Goal: Task Accomplishment & Management: Use online tool/utility

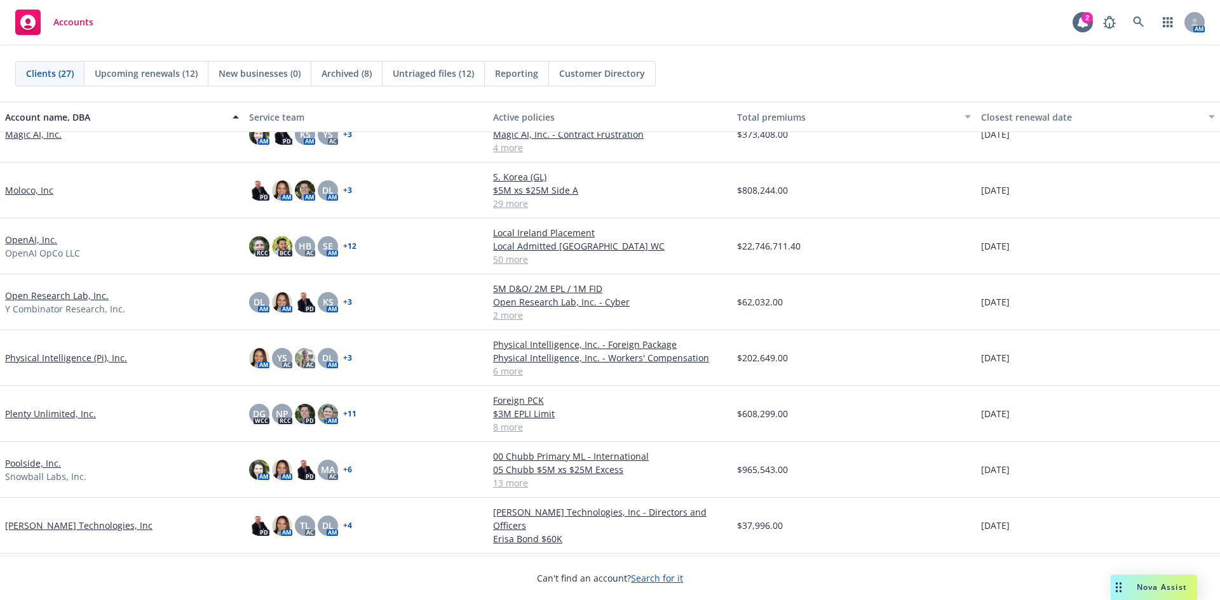
scroll to position [381, 0]
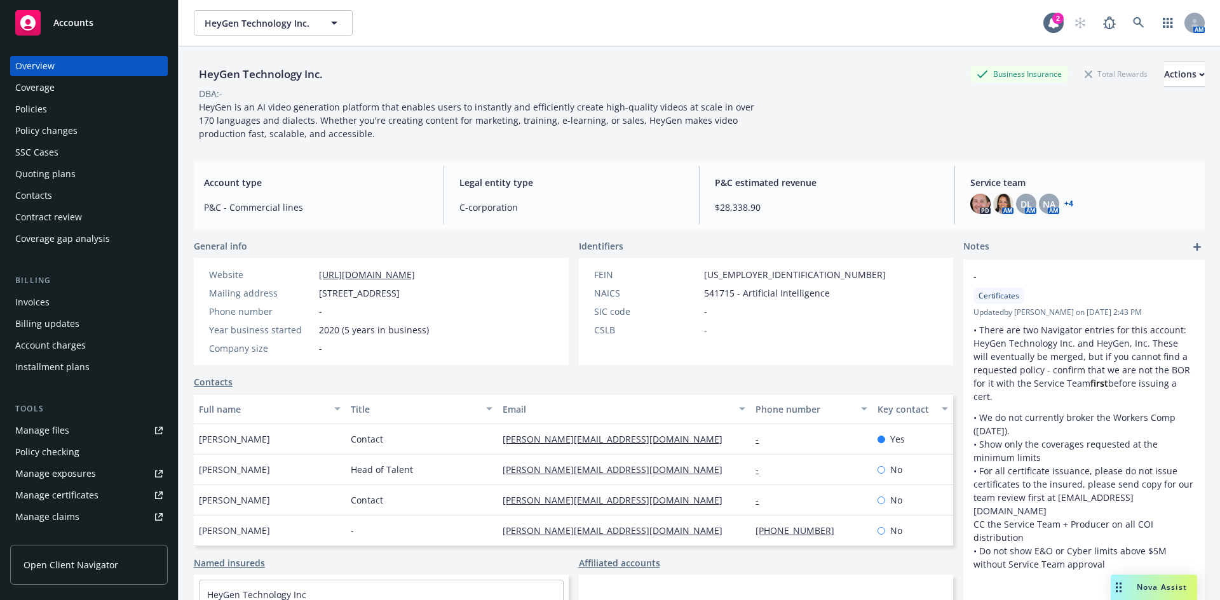
click at [58, 120] on div "Overview Coverage Policies Policy changes SSC Cases Quoting plans Contacts Cont…" at bounding box center [89, 152] width 158 height 193
click at [55, 109] on div "Policies" at bounding box center [88, 109] width 147 height 20
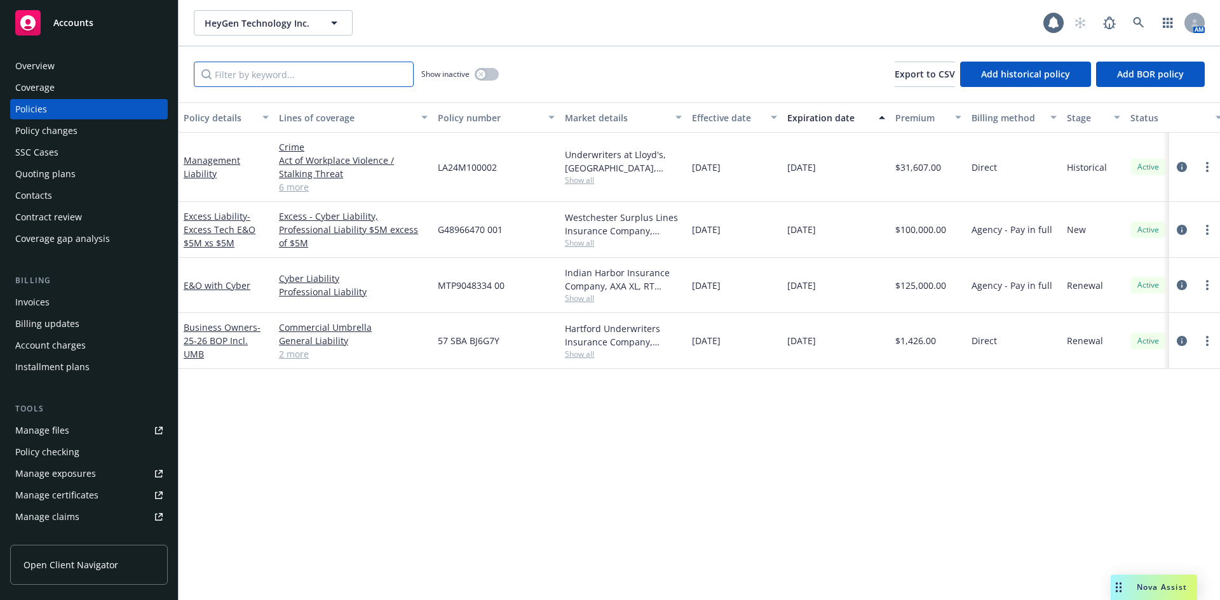
click at [349, 71] on input "Filter by keyword..." at bounding box center [304, 74] width 220 height 25
click at [49, 64] on div "Overview" at bounding box center [34, 66] width 39 height 20
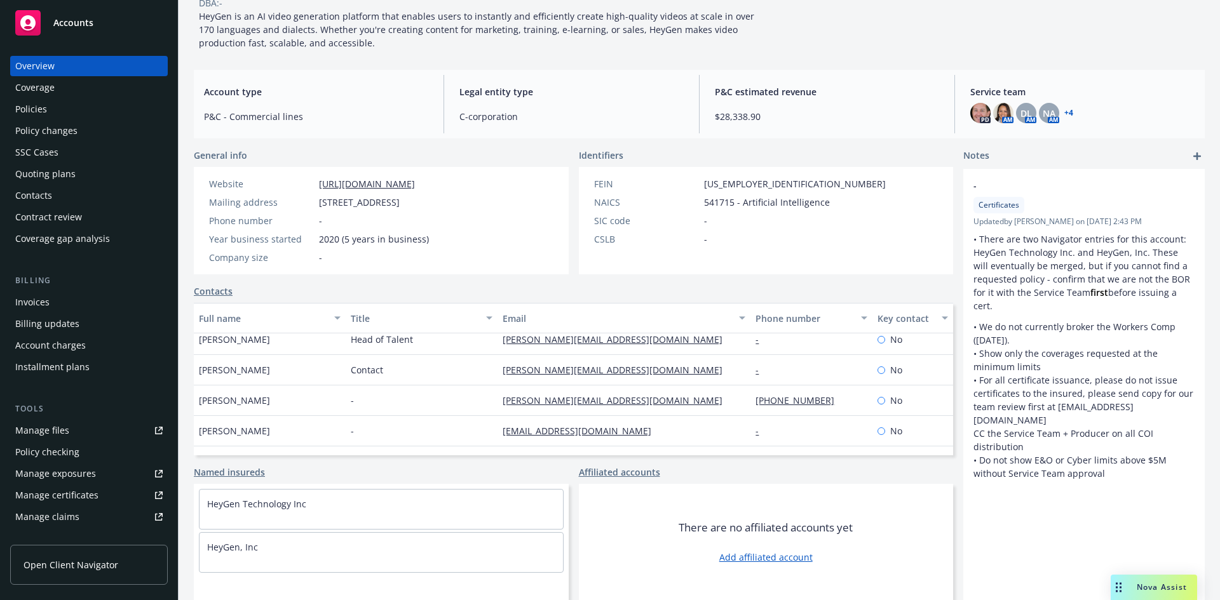
scroll to position [61, 0]
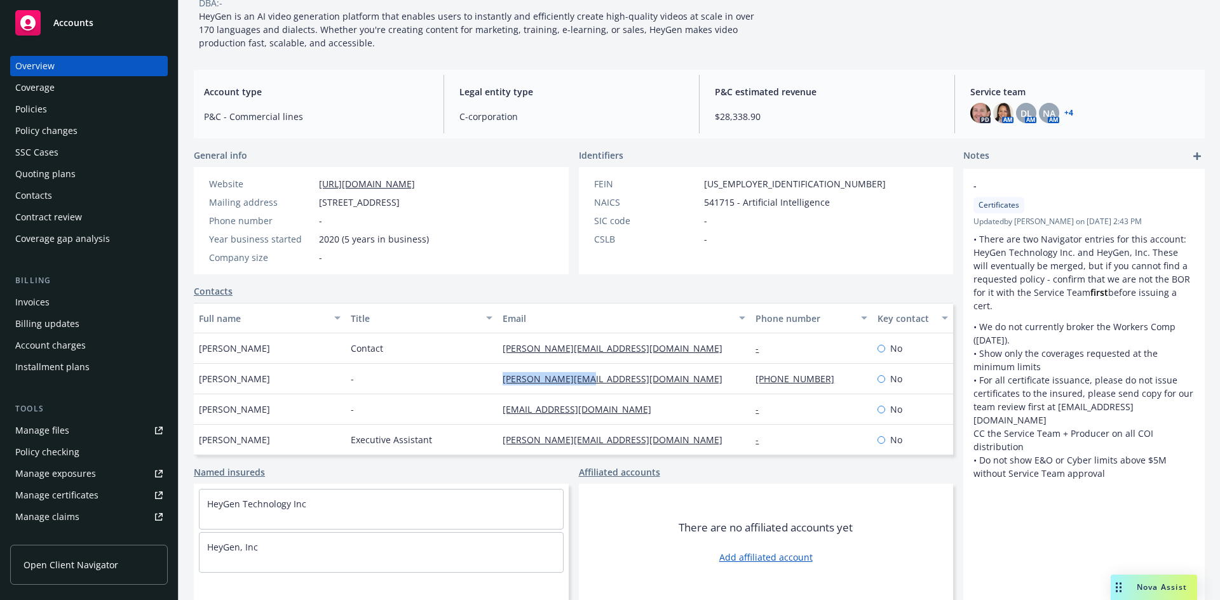
drag, startPoint x: 595, startPoint y: 384, endPoint x: 494, endPoint y: 379, distance: 100.5
click at [497, 379] on div "andrew@heygen.com" at bounding box center [623, 379] width 253 height 30
copy link "andrew@heygen.com"
click at [39, 178] on div "Quoting plans" at bounding box center [45, 174] width 60 height 20
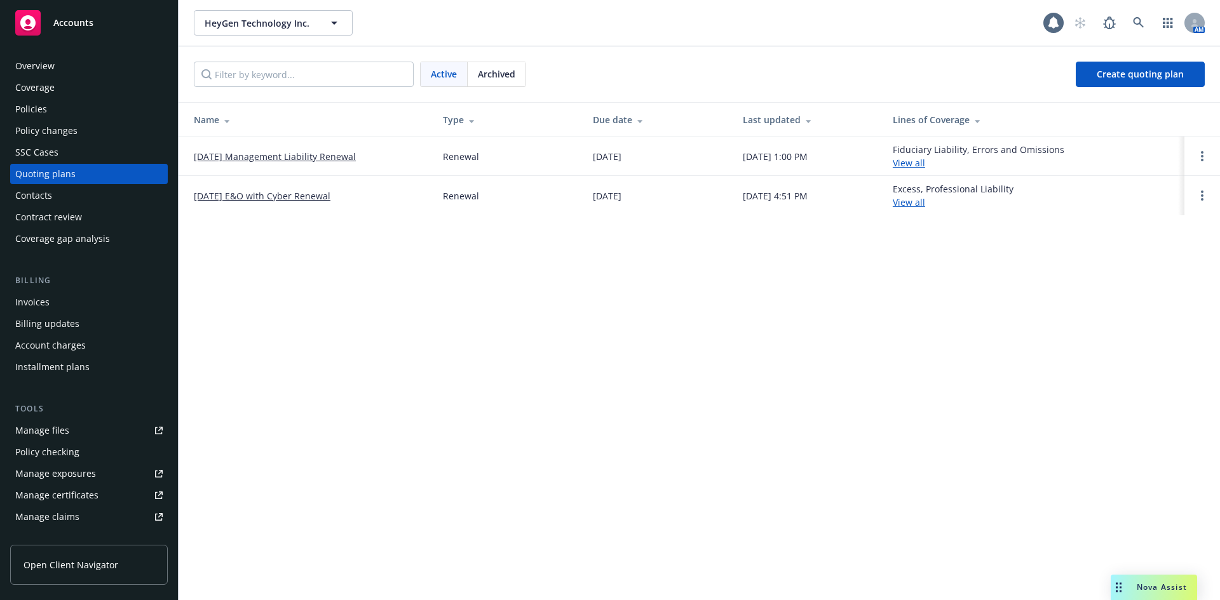
click at [267, 193] on link "2/15/2026 E&O with Cyber Renewal" at bounding box center [262, 195] width 137 height 13
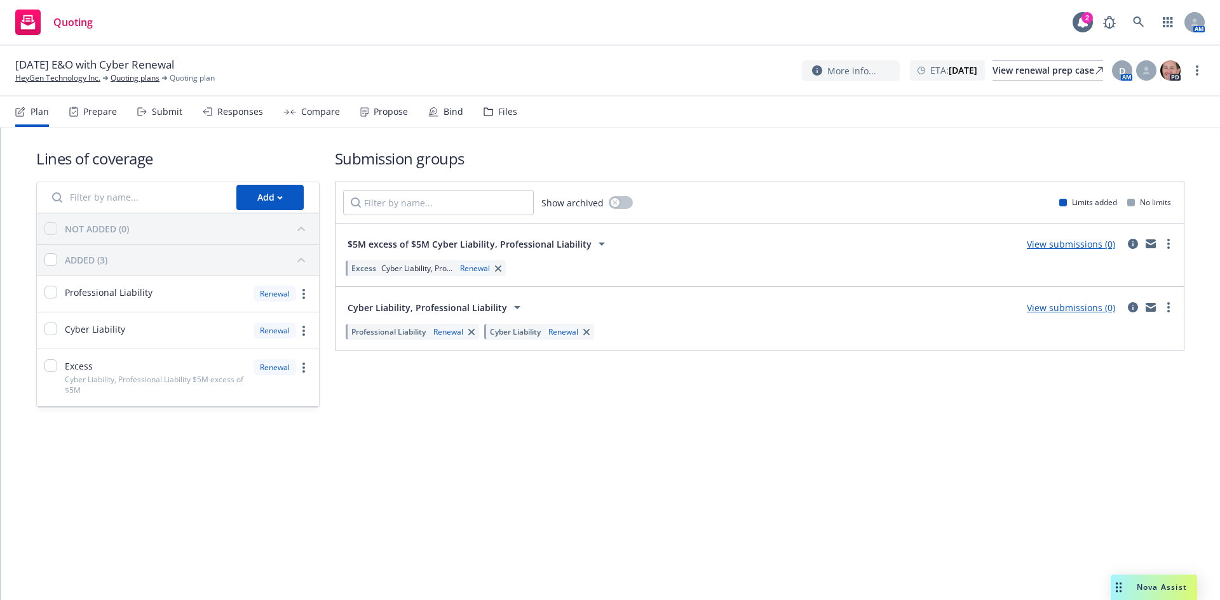
click at [498, 111] on div "Files" at bounding box center [507, 112] width 19 height 10
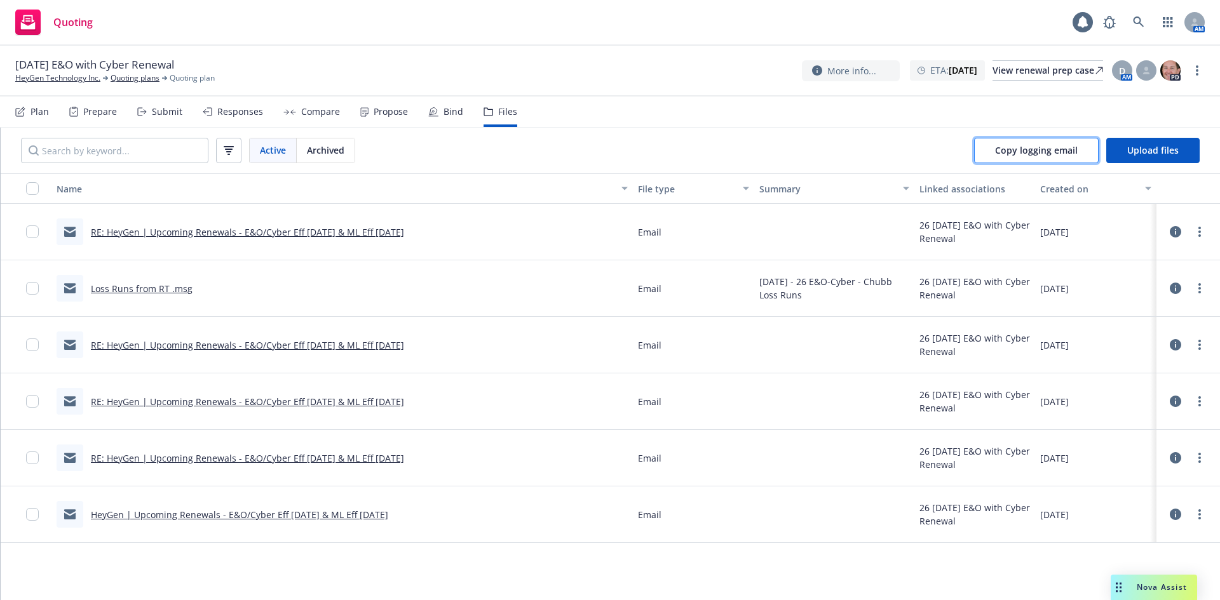
click at [1074, 154] on span "Copy logging email" at bounding box center [1036, 150] width 83 height 12
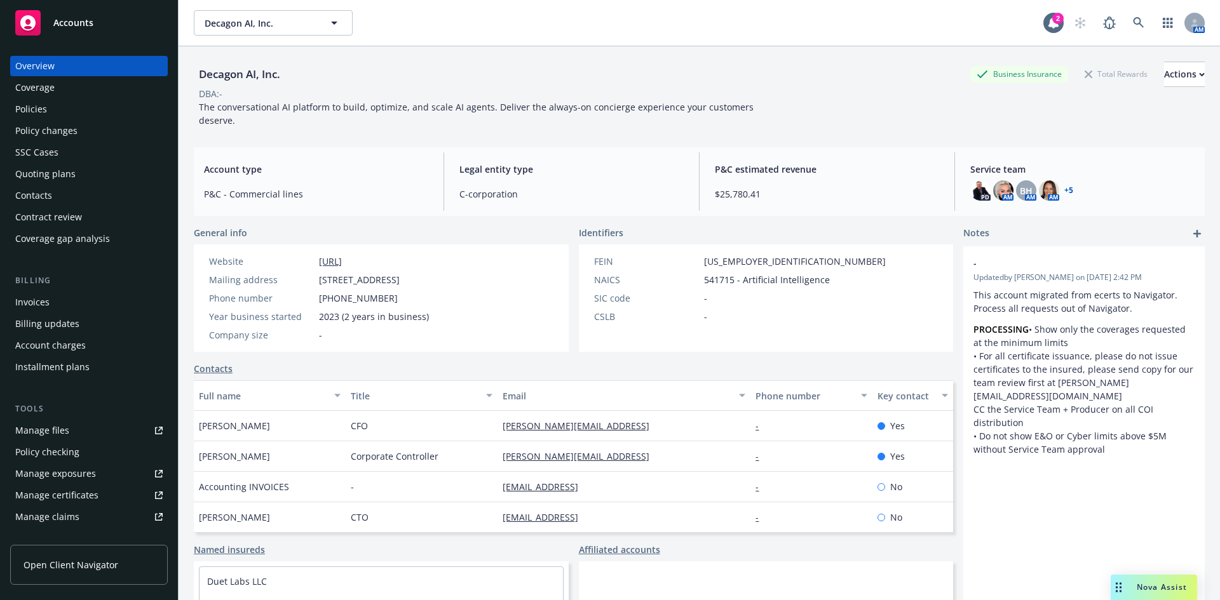
click at [83, 112] on div "Policies" at bounding box center [88, 109] width 147 height 20
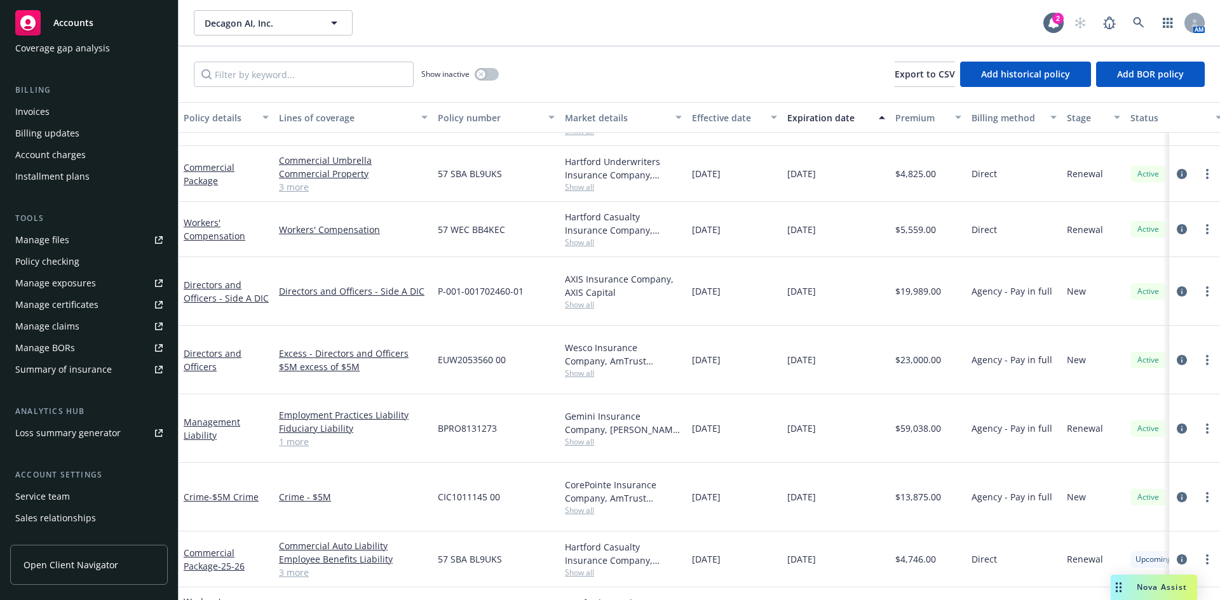
scroll to position [249, 0]
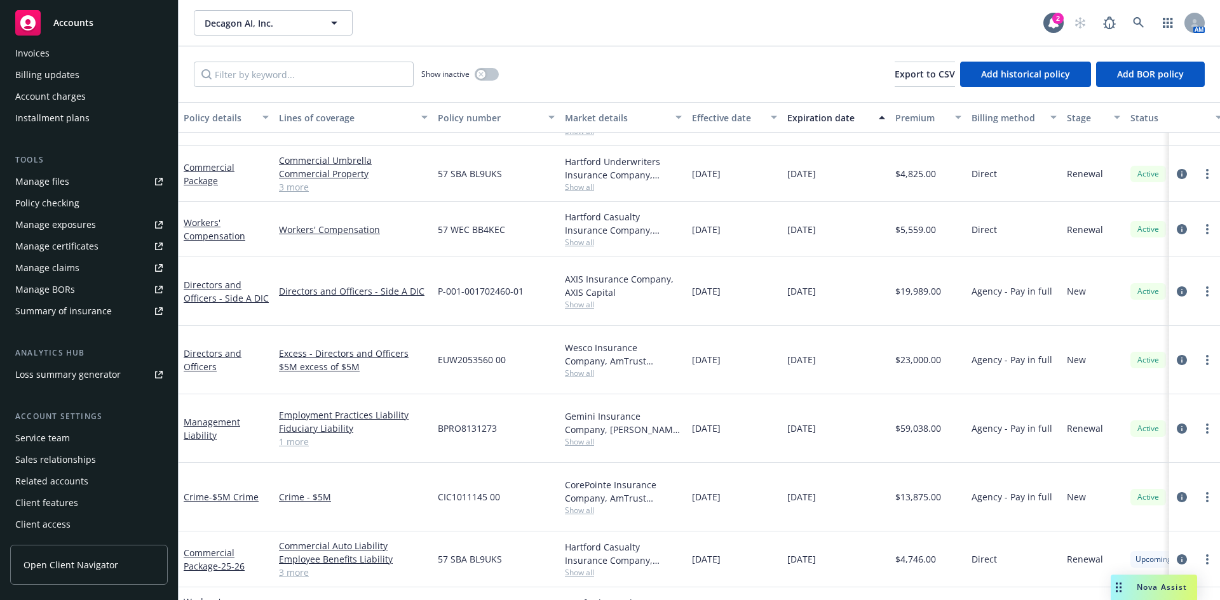
click at [86, 436] on div "Service team" at bounding box center [88, 438] width 147 height 20
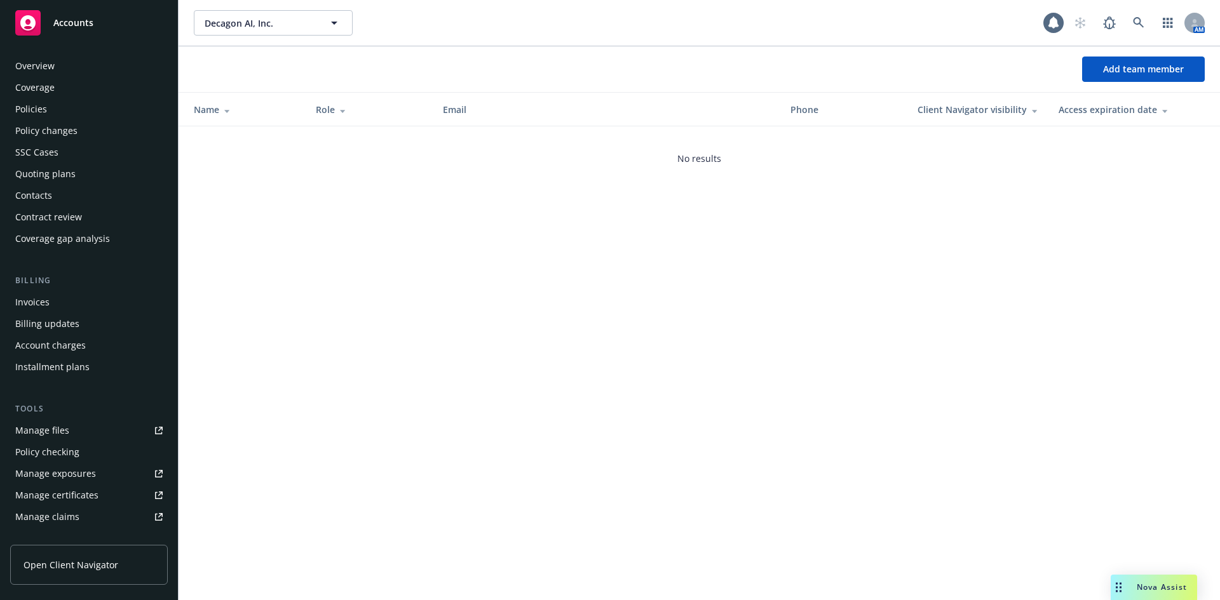
scroll to position [249, 0]
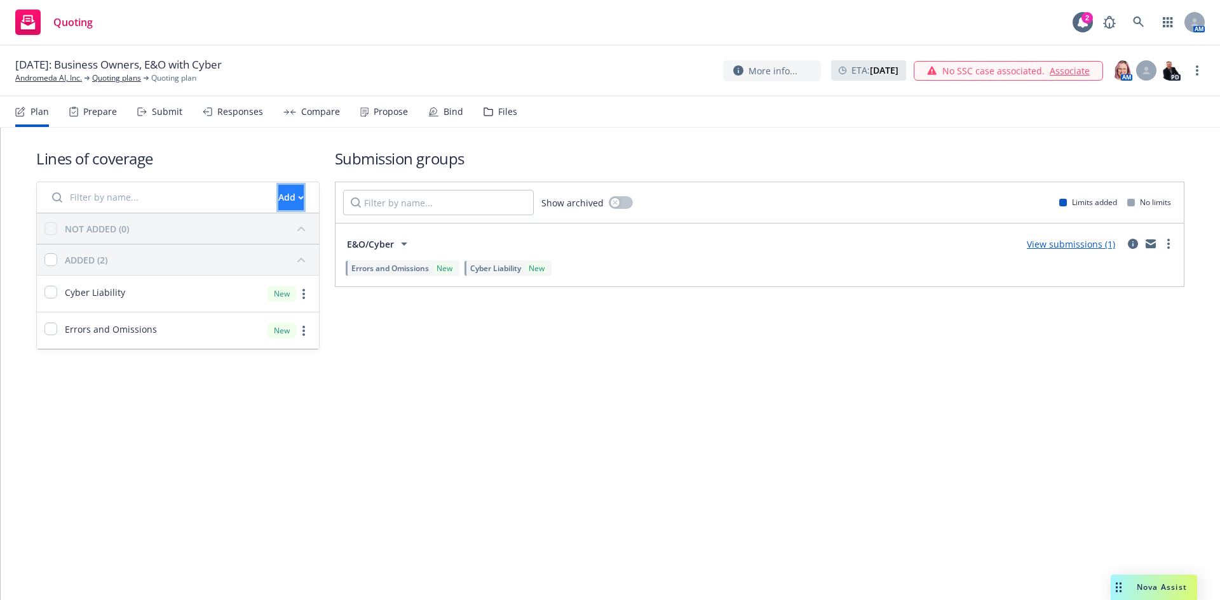
click at [299, 198] on icon "button" at bounding box center [301, 197] width 4 height 3
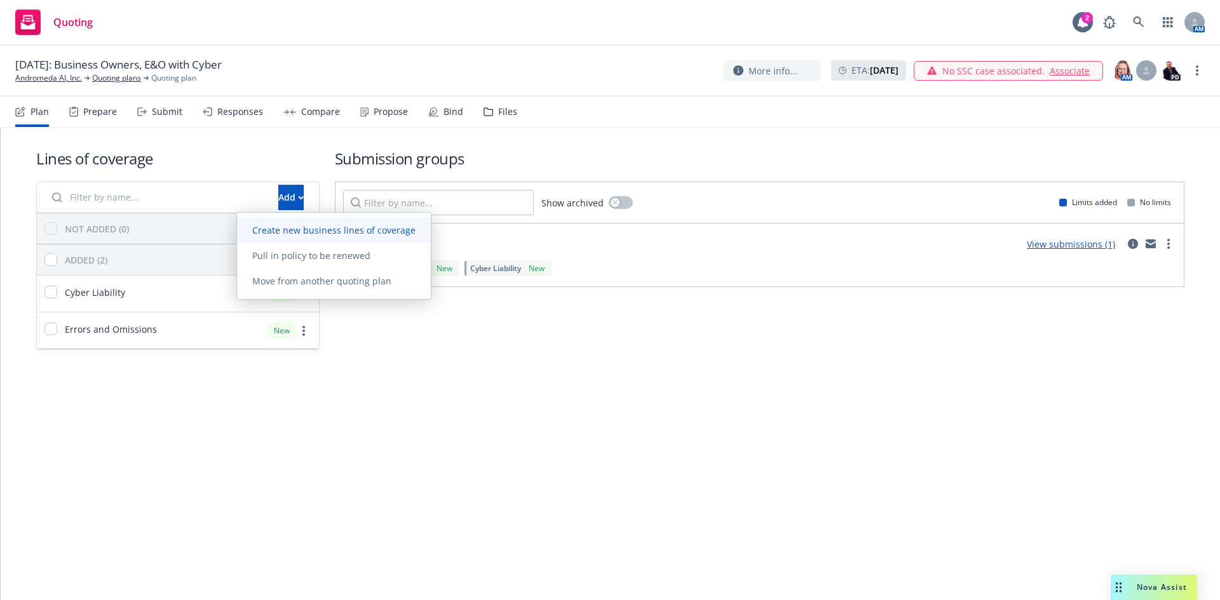
click at [269, 227] on span "Create new business lines of coverage" at bounding box center [334, 230] width 194 height 12
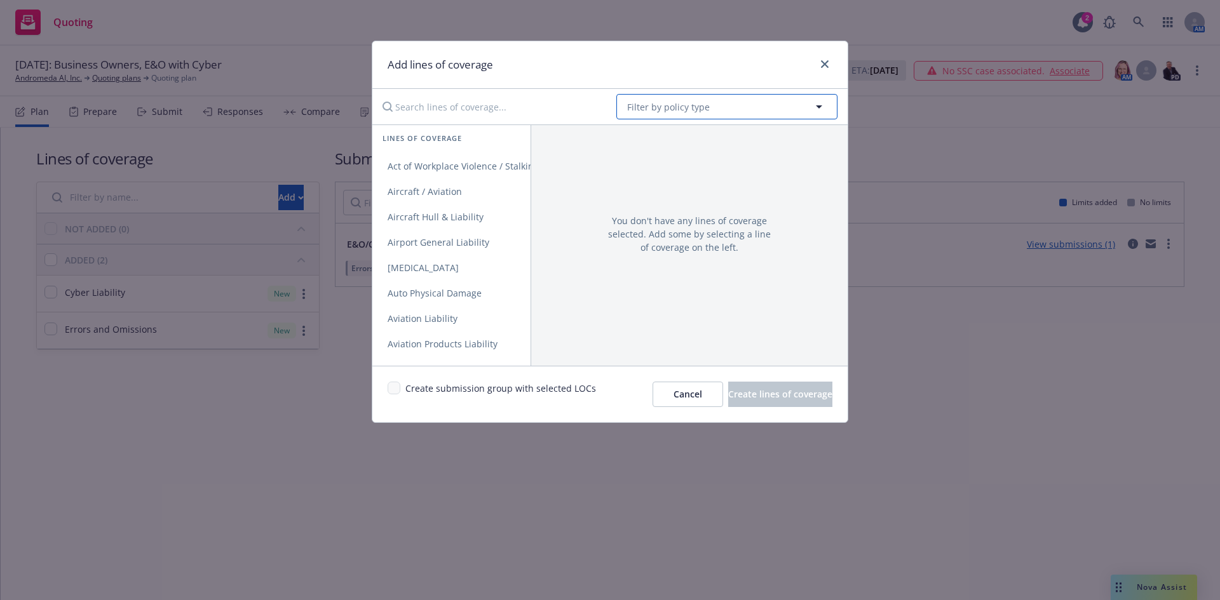
click at [660, 106] on span "Filter by policy type" at bounding box center [668, 106] width 83 height 13
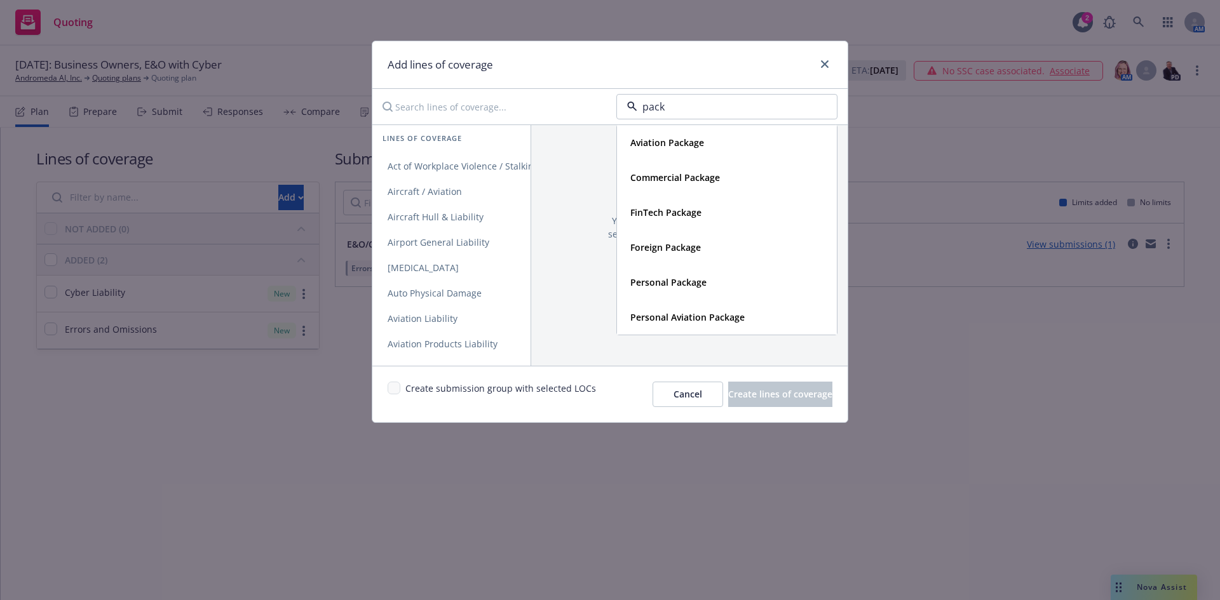
type input "packa"
click at [720, 172] on div "Commercial Package" at bounding box center [673, 177] width 97 height 18
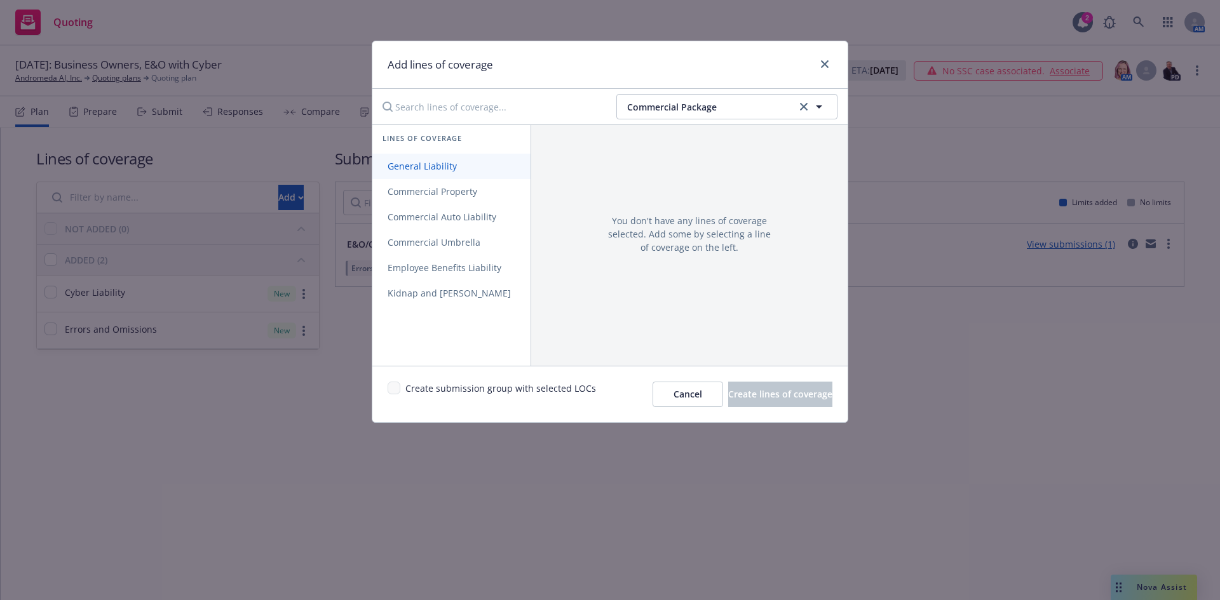
click at [429, 168] on span "General Liability" at bounding box center [422, 166] width 100 height 12
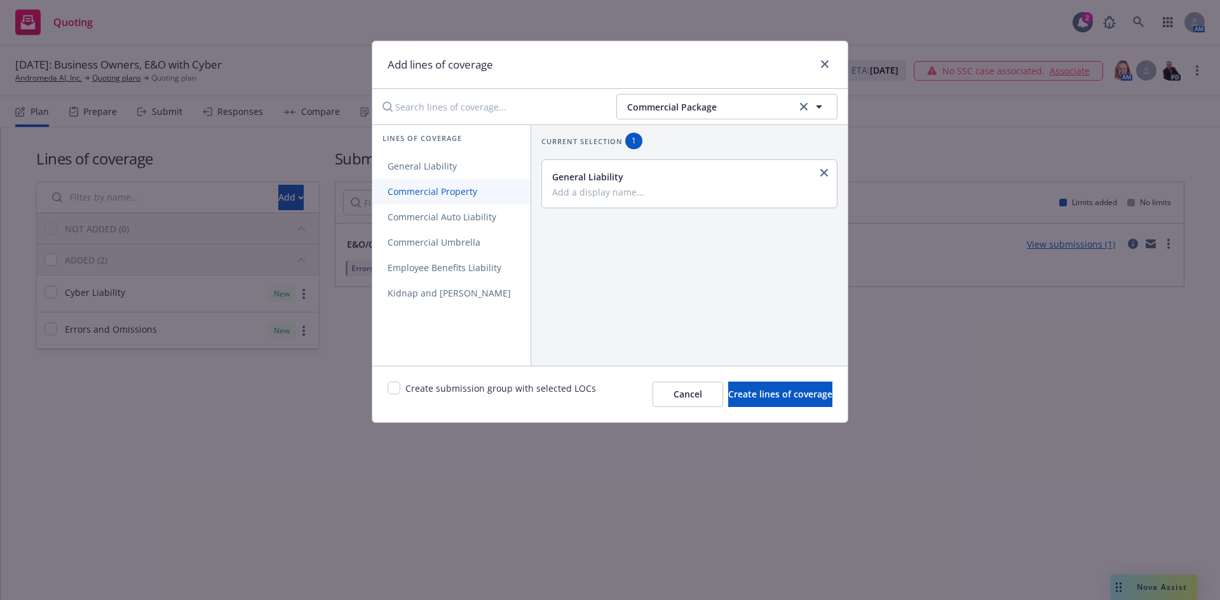
click at [434, 189] on span "Commercial Property" at bounding box center [432, 192] width 120 height 12
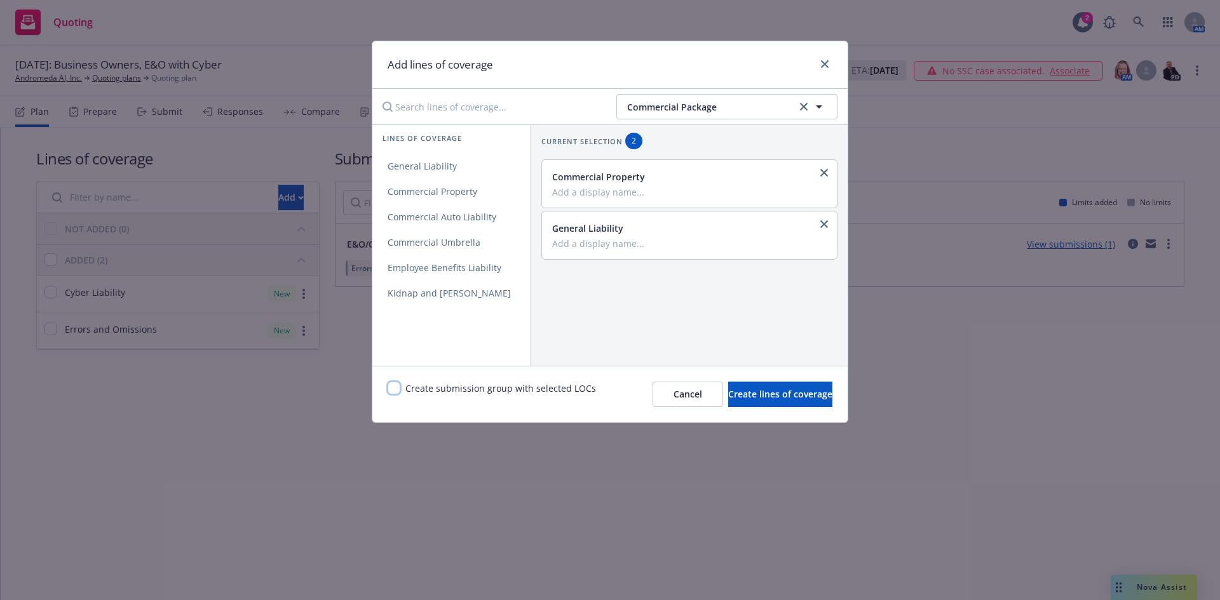
click at [399, 389] on input "checkbox" at bounding box center [394, 388] width 13 height 13
checkbox input "true"
click at [743, 393] on span "Create lines of coverage" at bounding box center [780, 394] width 104 height 12
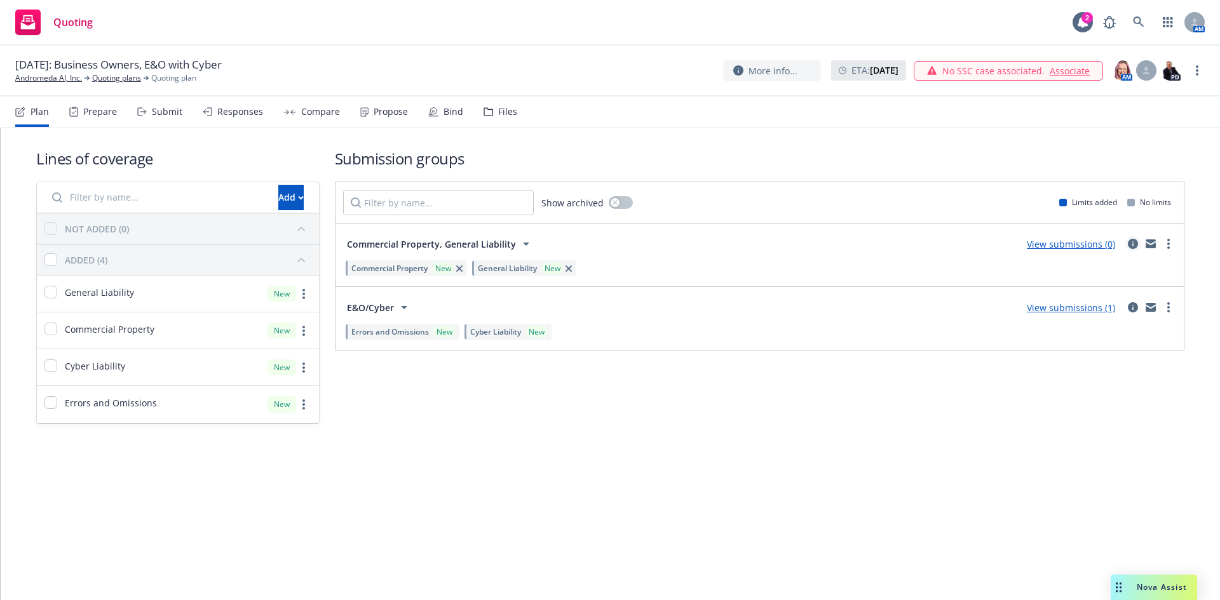
click at [1131, 244] on icon "circleInformation" at bounding box center [1133, 244] width 10 height 10
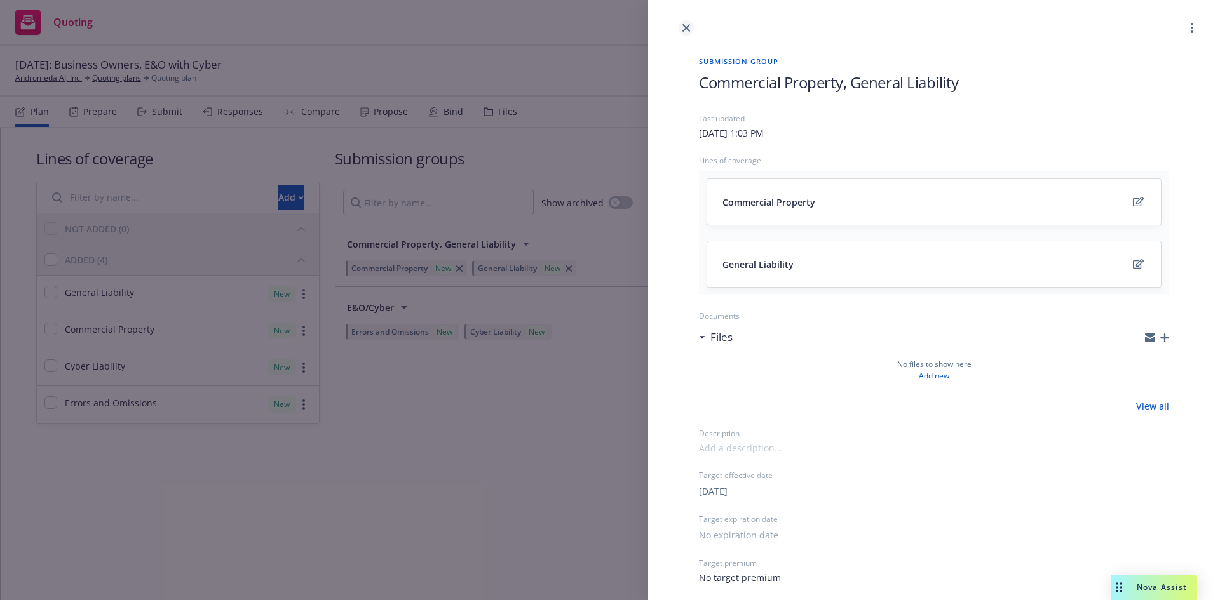
click at [684, 29] on icon "close" at bounding box center [686, 28] width 8 height 8
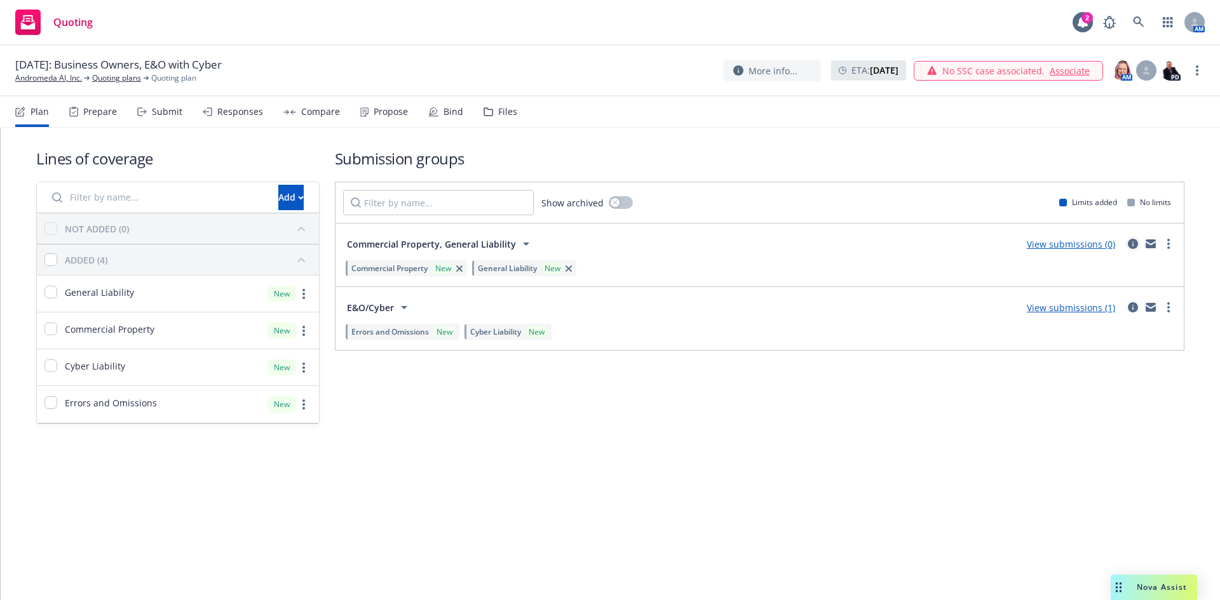
click at [1133, 243] on icon "circleInformation" at bounding box center [1133, 244] width 10 height 10
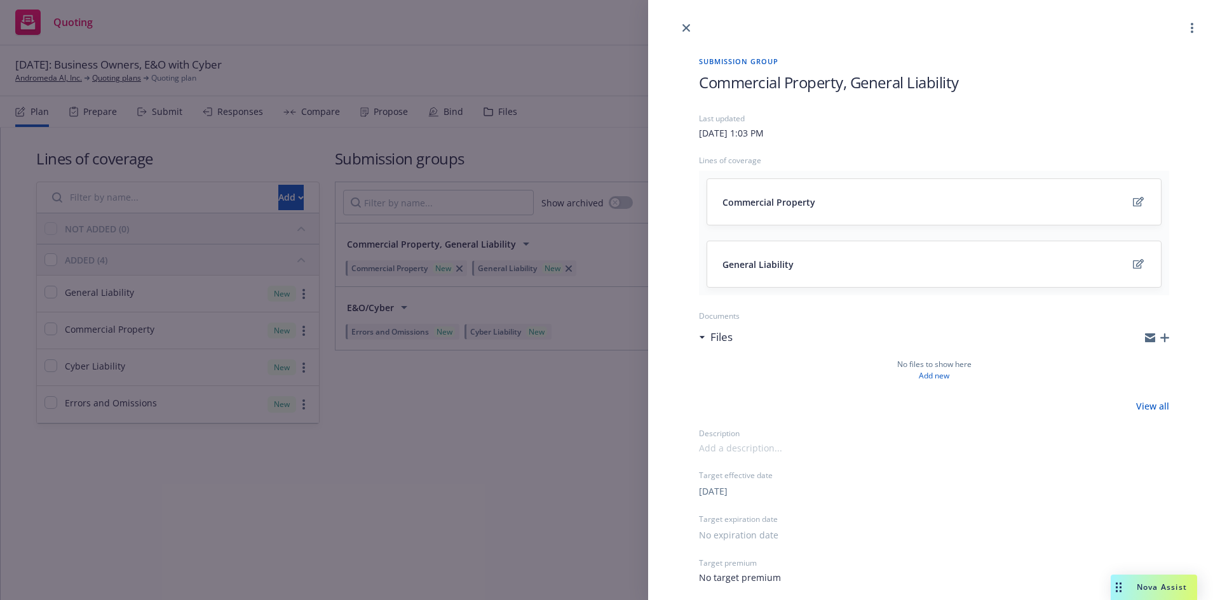
click at [799, 82] on span "Commercial Property, General Liability" at bounding box center [829, 82] width 260 height 21
drag, startPoint x: 786, startPoint y: 81, endPoint x: 1123, endPoint y: 108, distance: 338.4
click at [1123, 107] on div "Commercial Property, General Liability" at bounding box center [934, 92] width 470 height 41
click at [687, 26] on icon "close" at bounding box center [686, 28] width 8 height 8
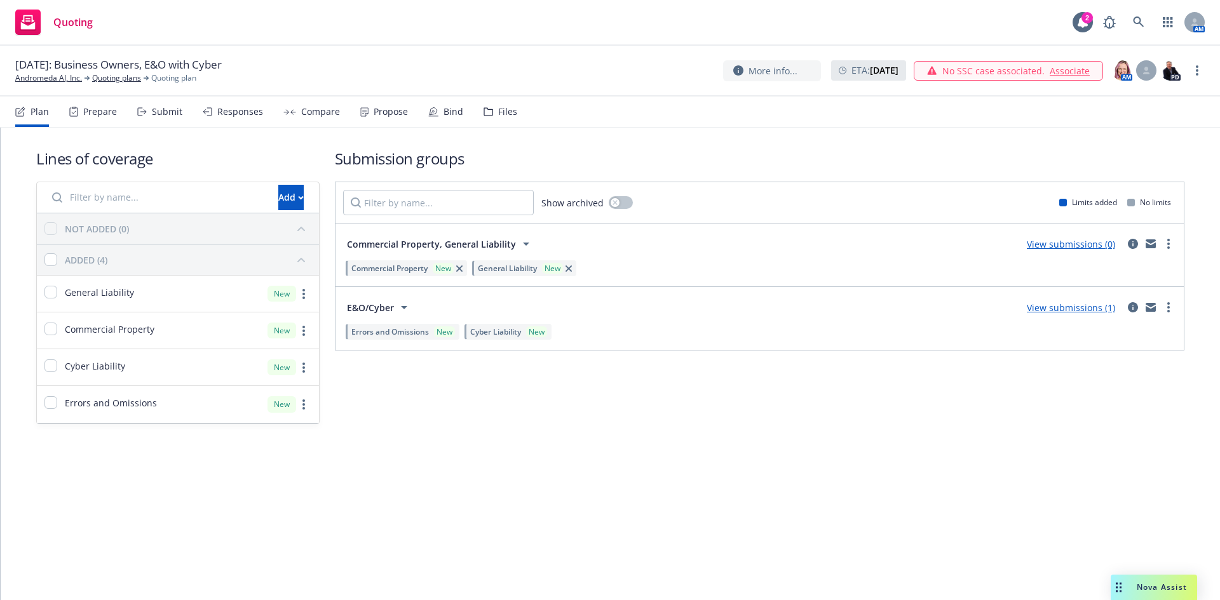
click at [557, 420] on div "Submission groups Show archived Limits added No limits Commercial Property, Gen…" at bounding box center [759, 286] width 849 height 276
click at [298, 196] on icon "button" at bounding box center [301, 198] width 6 height 4
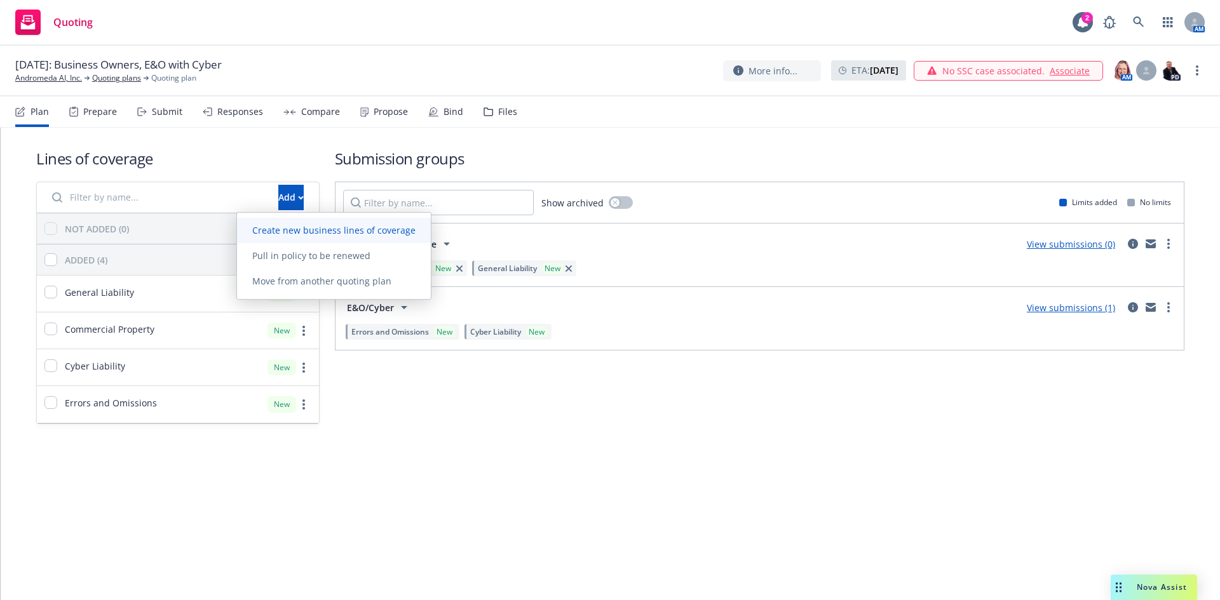
drag, startPoint x: 280, startPoint y: 227, endPoint x: 350, endPoint y: 212, distance: 71.4
click at [280, 227] on span "Create new business lines of coverage" at bounding box center [334, 230] width 194 height 12
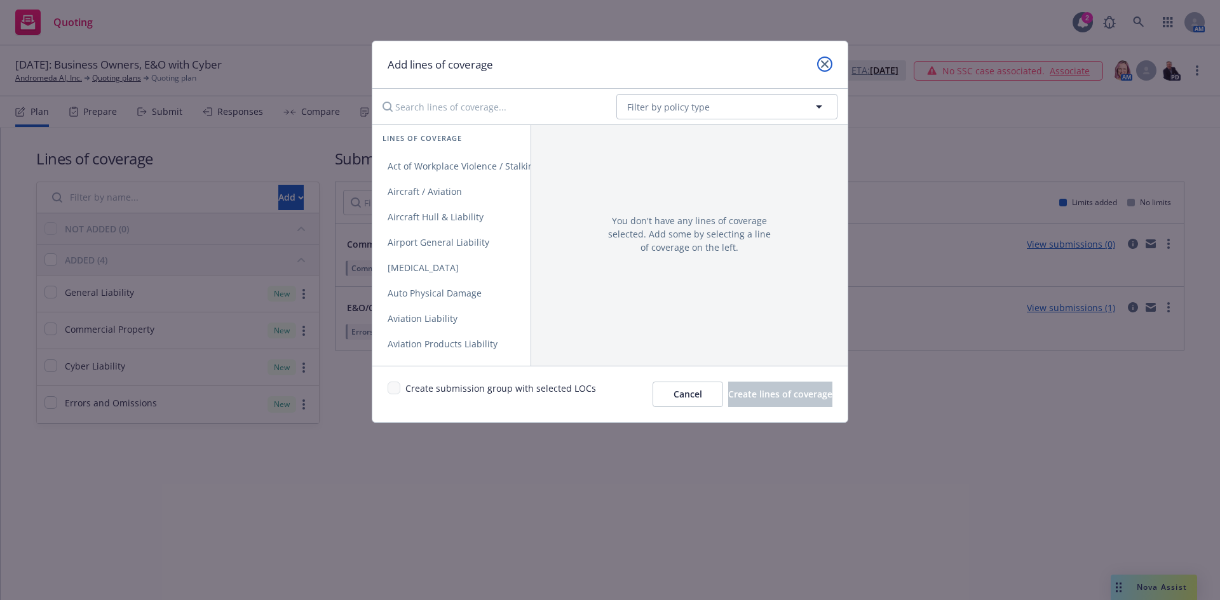
click at [825, 64] on icon "close" at bounding box center [825, 64] width 8 height 8
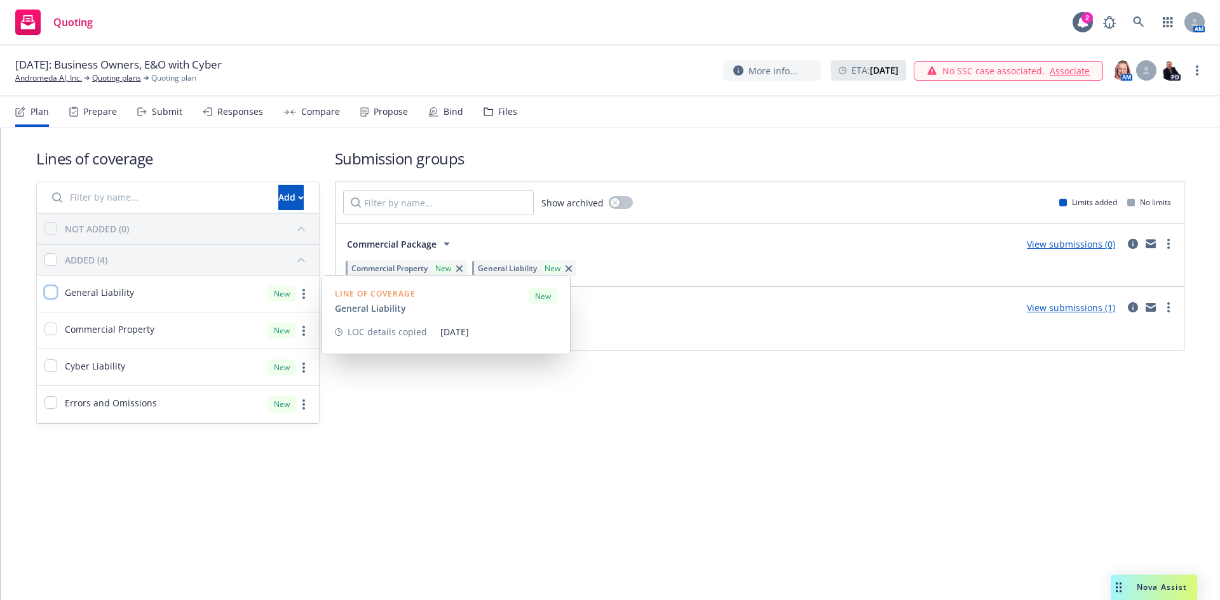
click at [51, 296] on input "checkbox" at bounding box center [50, 292] width 13 height 13
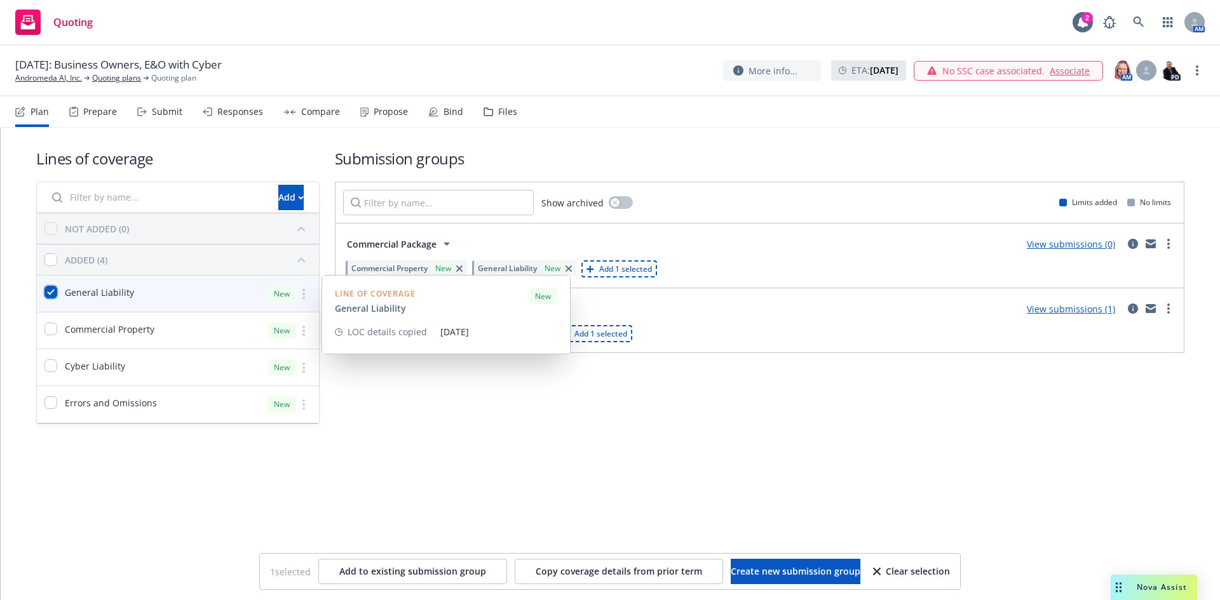
click at [51, 291] on input "checkbox" at bounding box center [50, 292] width 13 height 13
checkbox input "false"
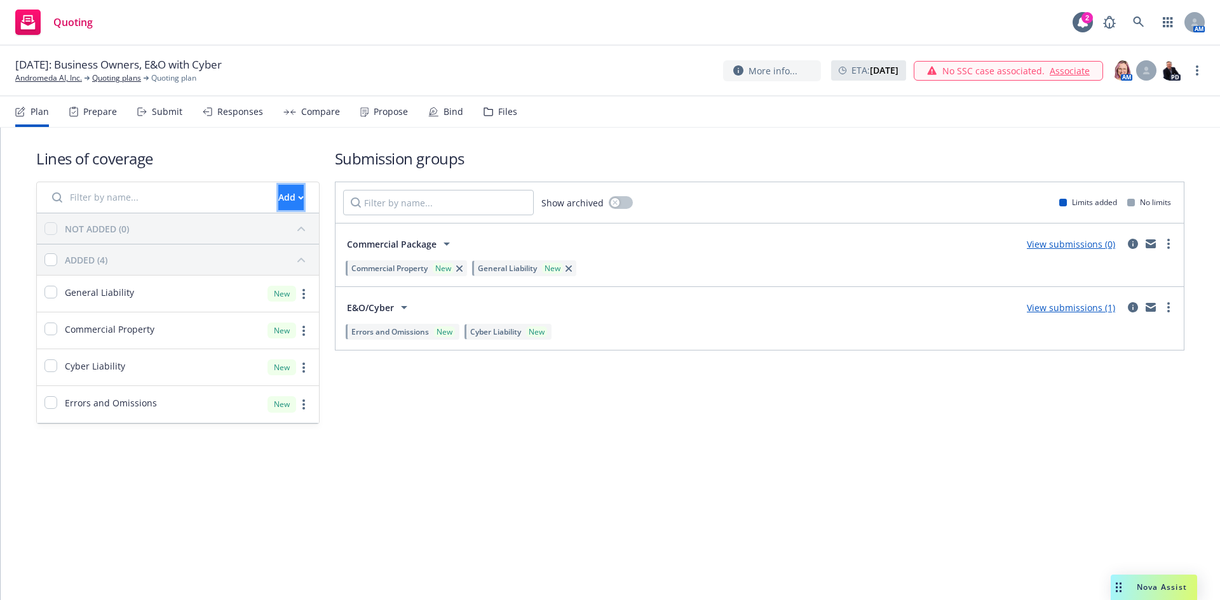
click at [278, 202] on div "Add" at bounding box center [290, 198] width 25 height 24
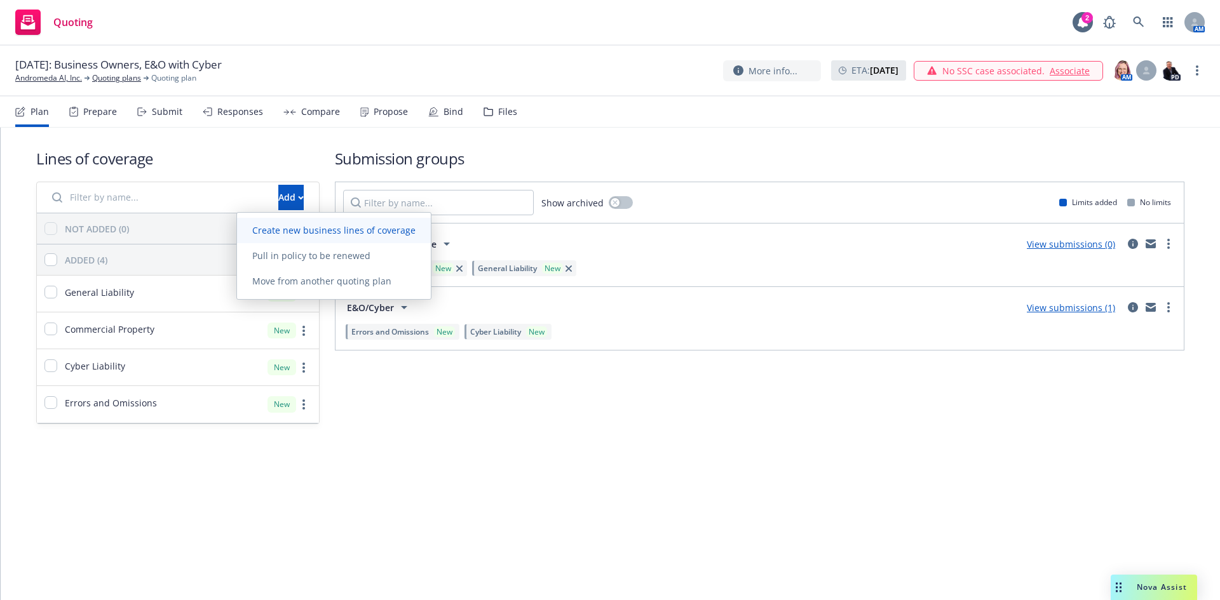
click at [365, 225] on span "Create new business lines of coverage" at bounding box center [334, 230] width 194 height 12
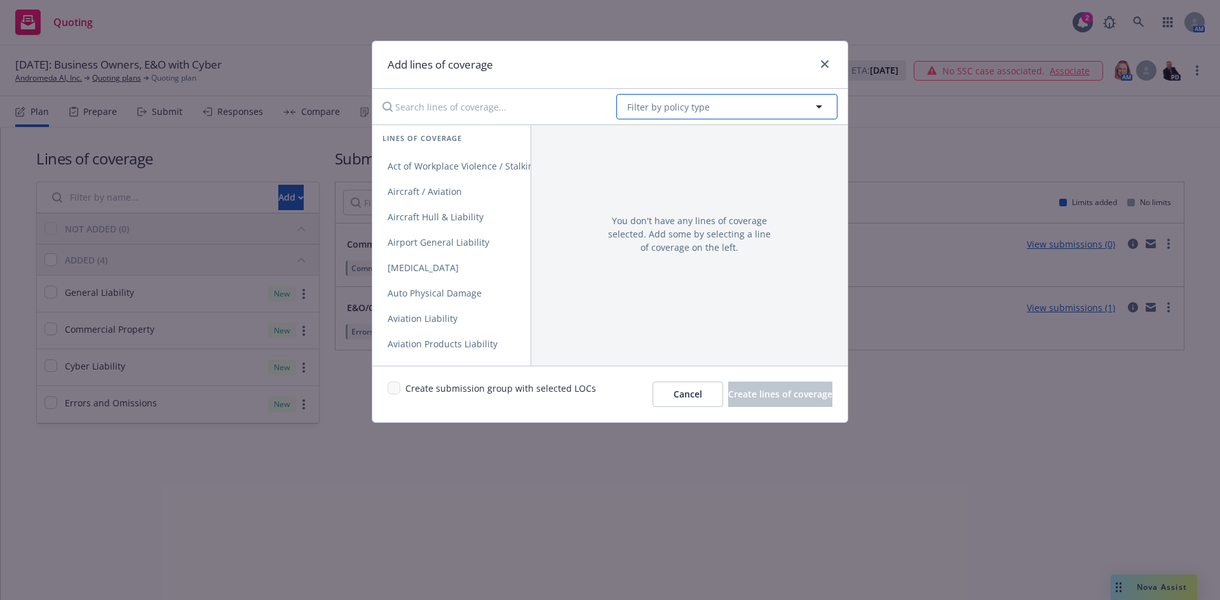
click at [655, 116] on button "Filter by policy type" at bounding box center [726, 106] width 221 height 25
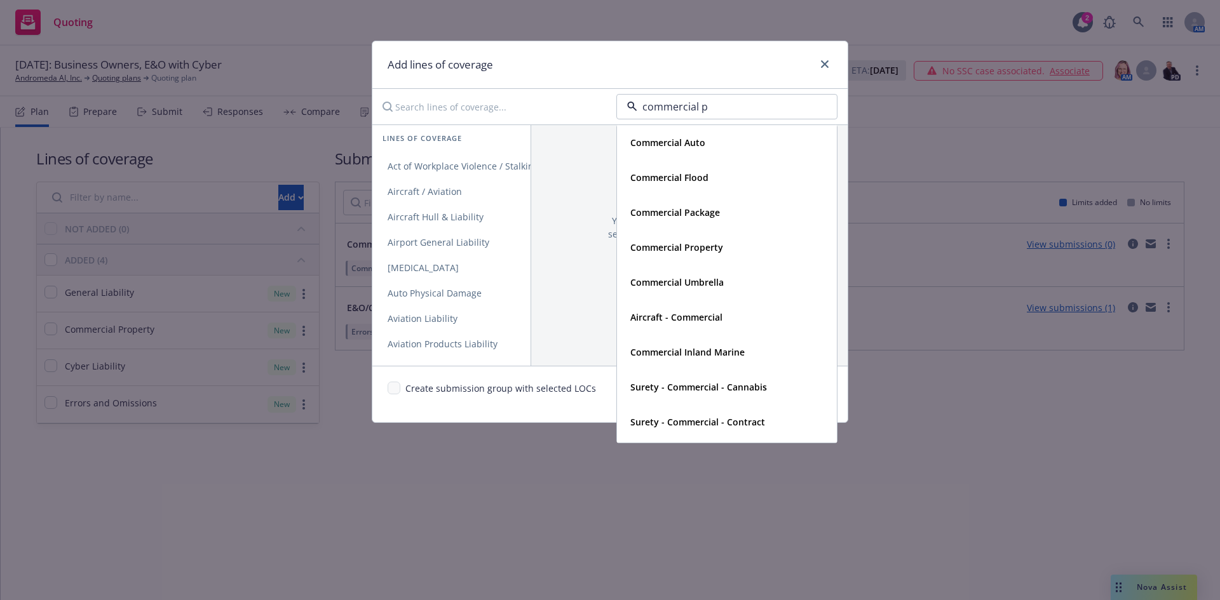
type input "commercial pa"
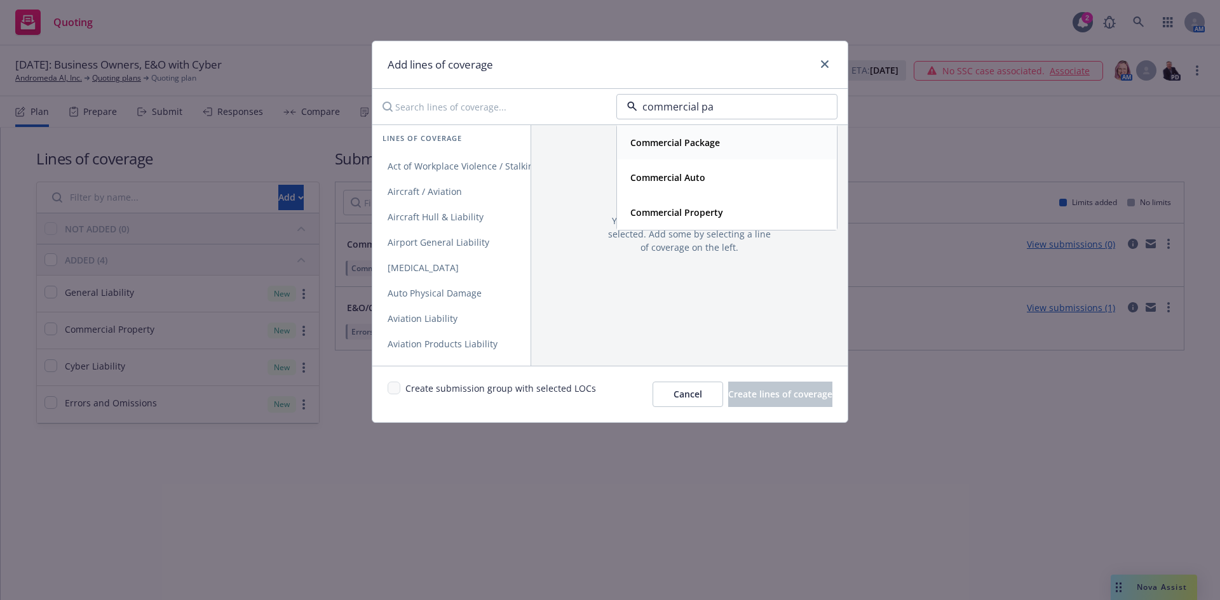
click at [683, 142] on strong "Commercial Package" at bounding box center [675, 143] width 90 height 12
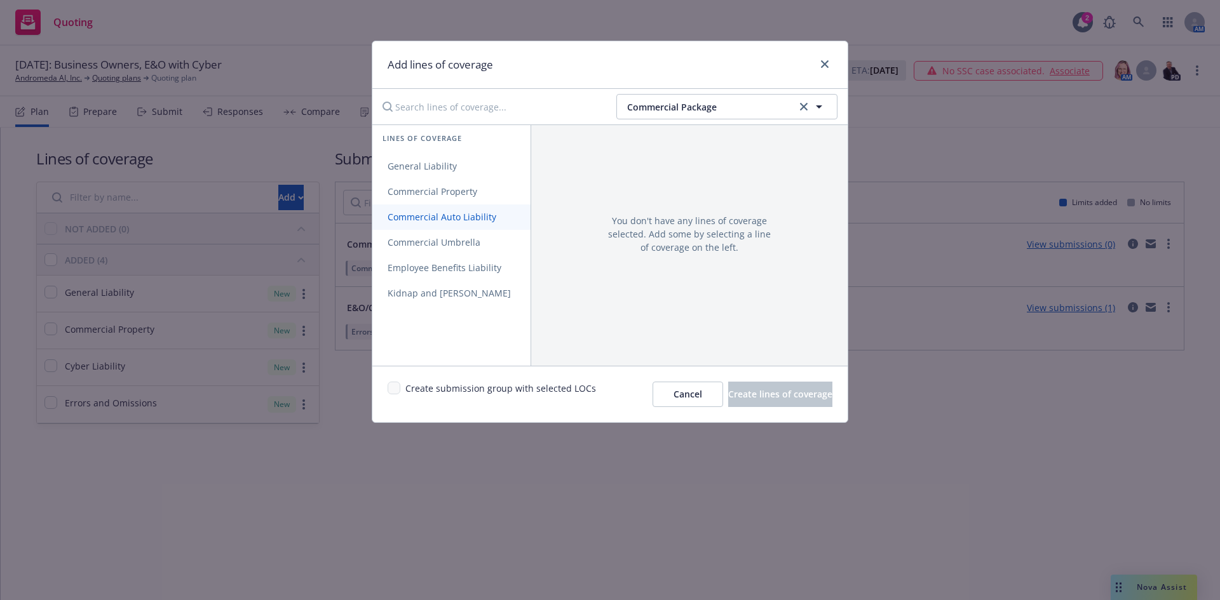
click at [454, 220] on span "Commercial Auto Liability" at bounding box center [441, 217] width 139 height 12
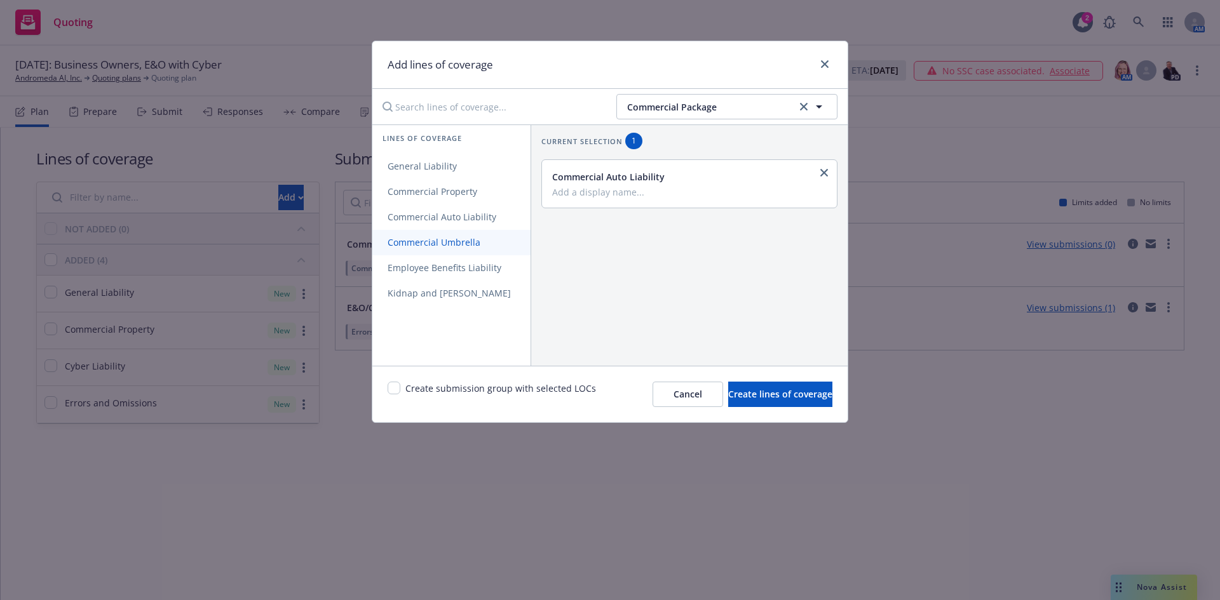
click at [470, 241] on span "Commercial Umbrella" at bounding box center [433, 242] width 123 height 12
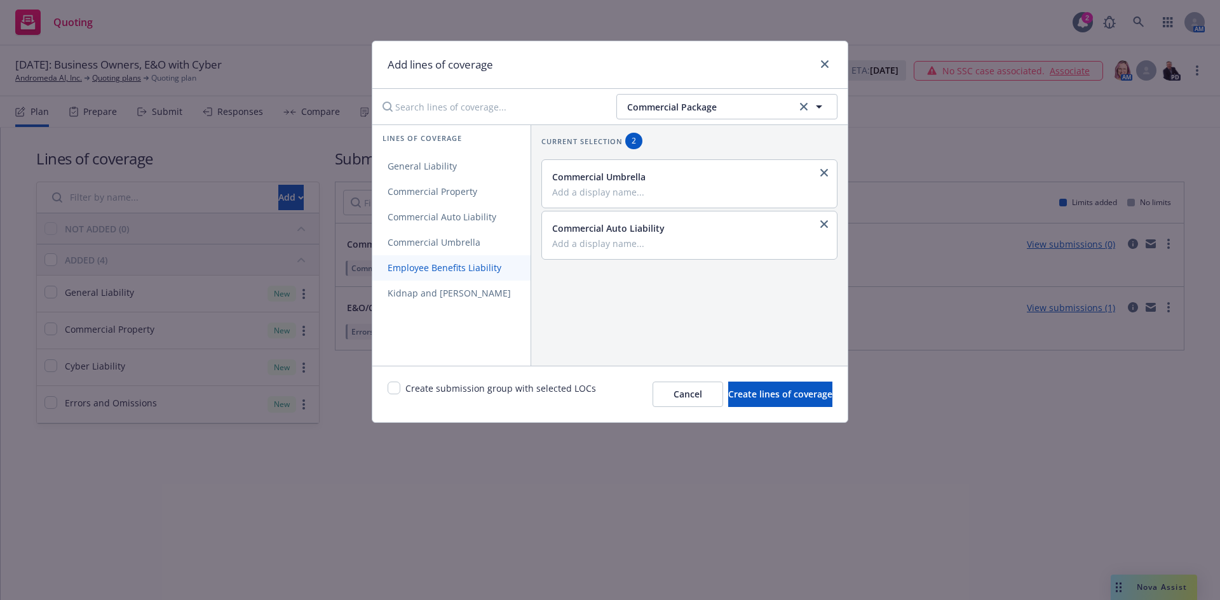
click at [469, 269] on span "Employee Benefits Liability" at bounding box center [444, 268] width 144 height 12
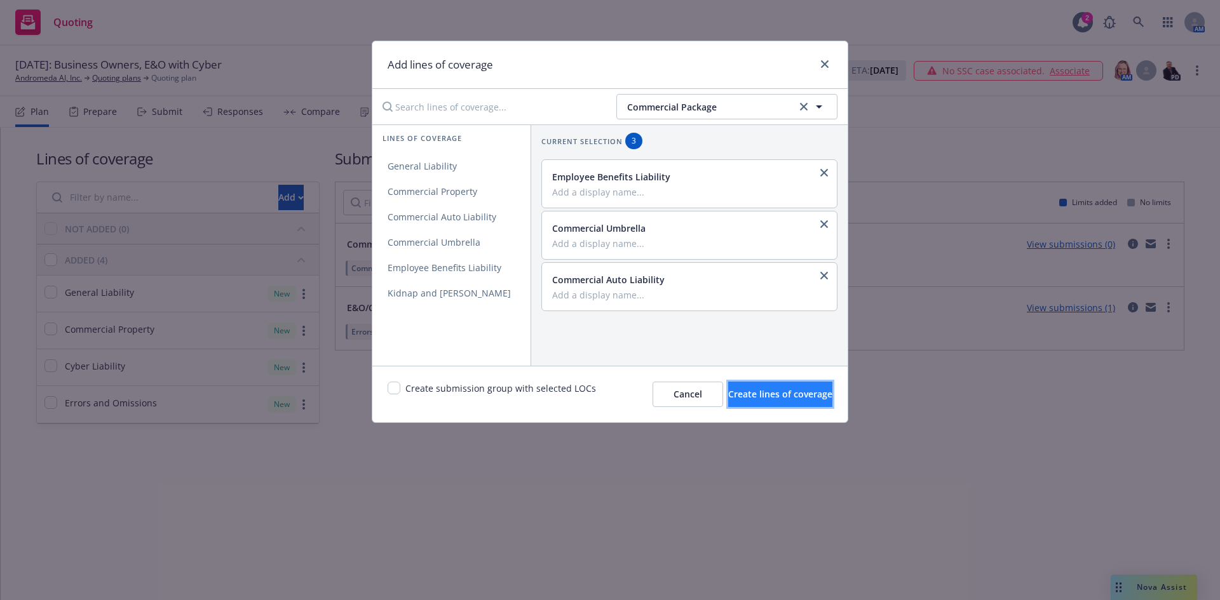
click at [785, 393] on span "Create lines of coverage" at bounding box center [780, 394] width 104 height 12
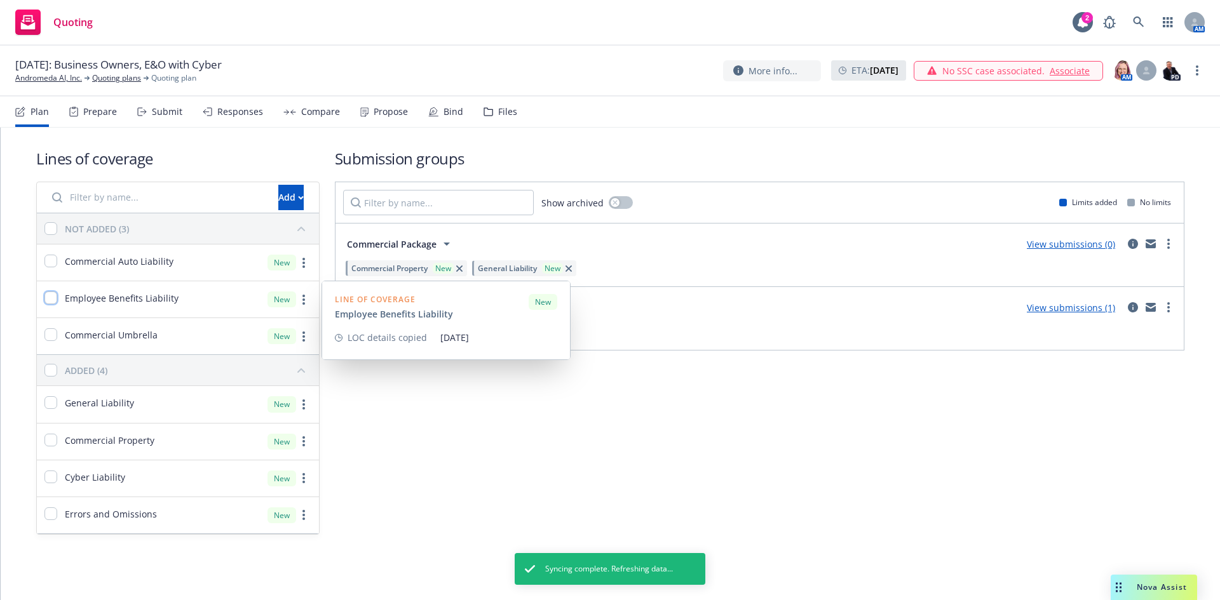
click at [49, 302] on input "checkbox" at bounding box center [50, 298] width 13 height 13
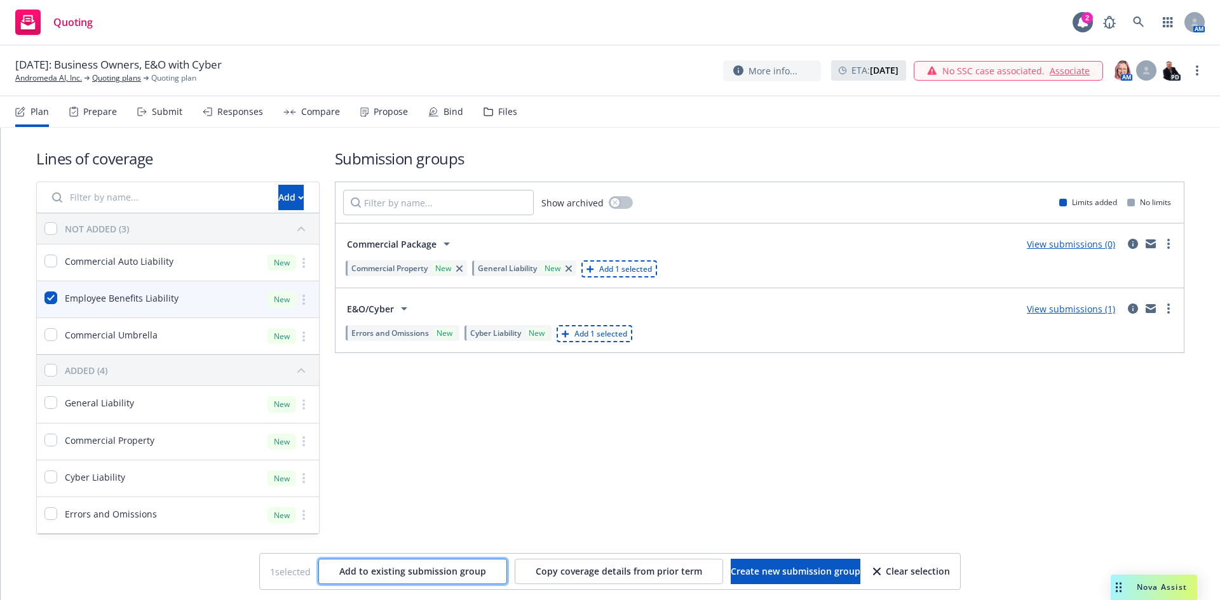
click at [398, 572] on span "Add to existing submission group" at bounding box center [412, 571] width 147 height 12
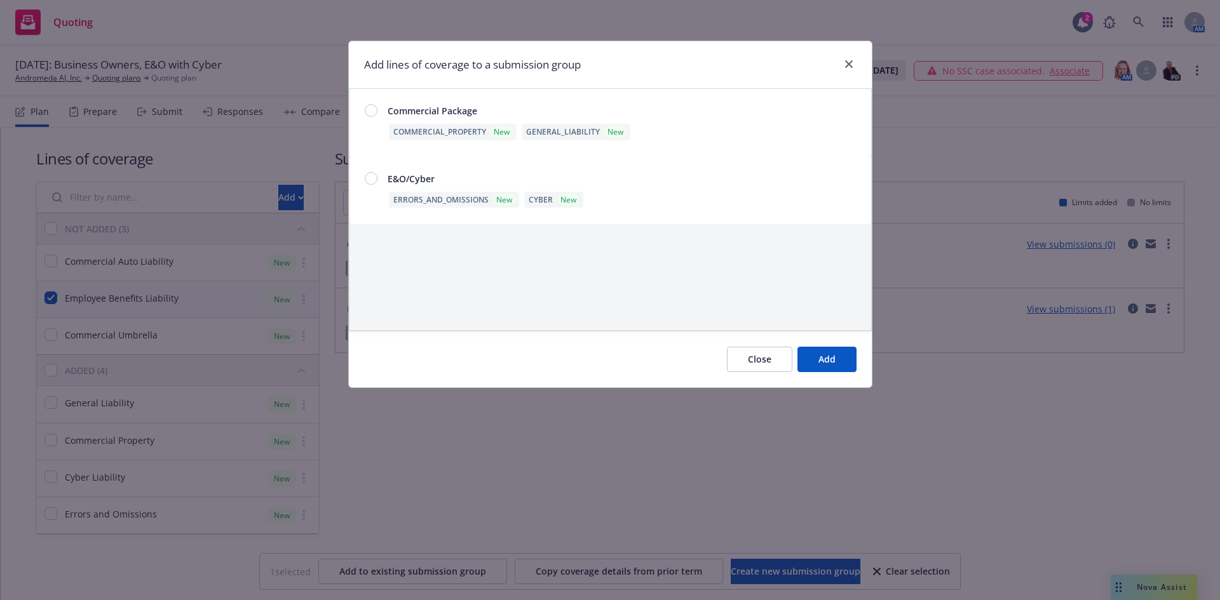
click at [368, 107] on div at bounding box center [371, 110] width 13 height 13
click at [835, 360] on span "Add" at bounding box center [826, 359] width 17 height 12
checkbox input "false"
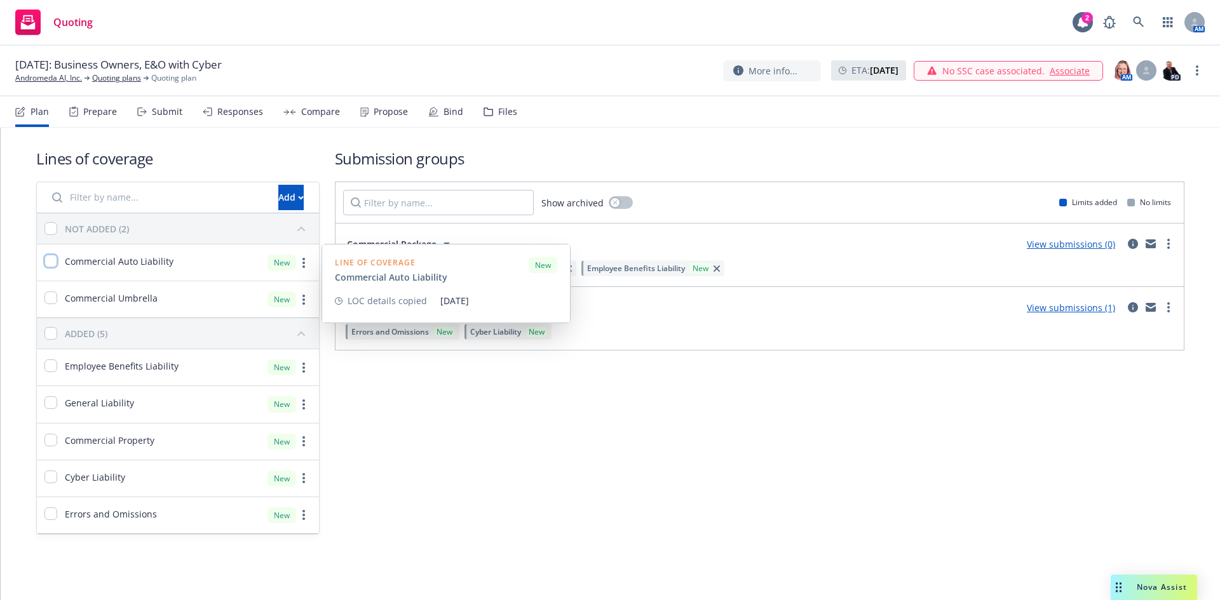
click at [50, 265] on input "checkbox" at bounding box center [50, 261] width 13 height 13
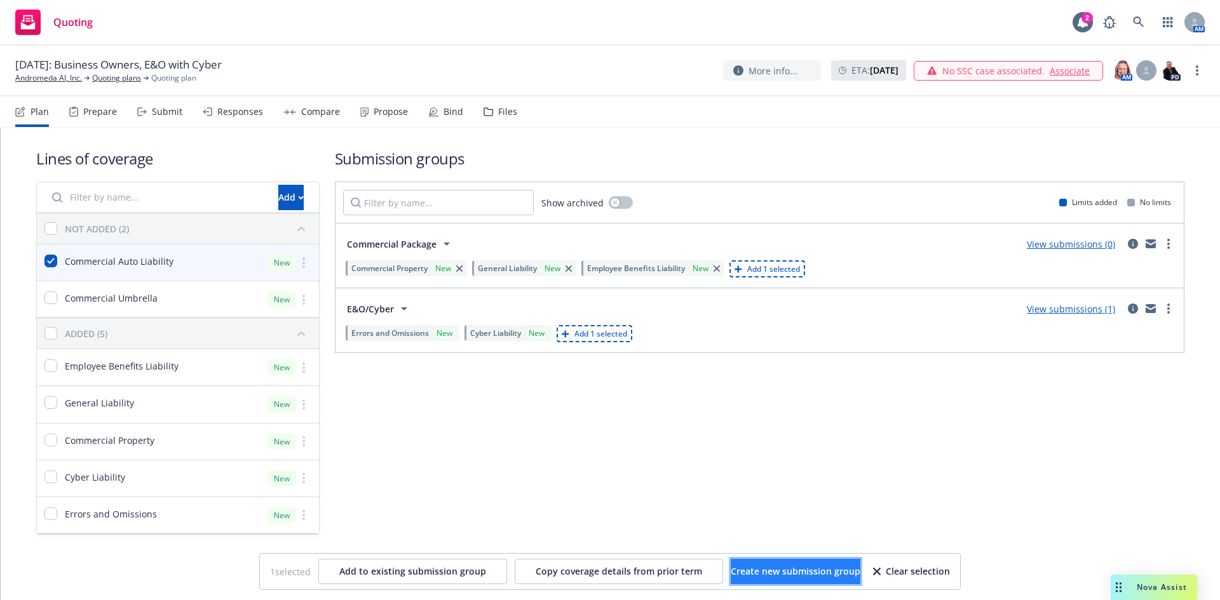
click at [754, 560] on button "Create new submission group" at bounding box center [796, 571] width 130 height 25
checkbox input "false"
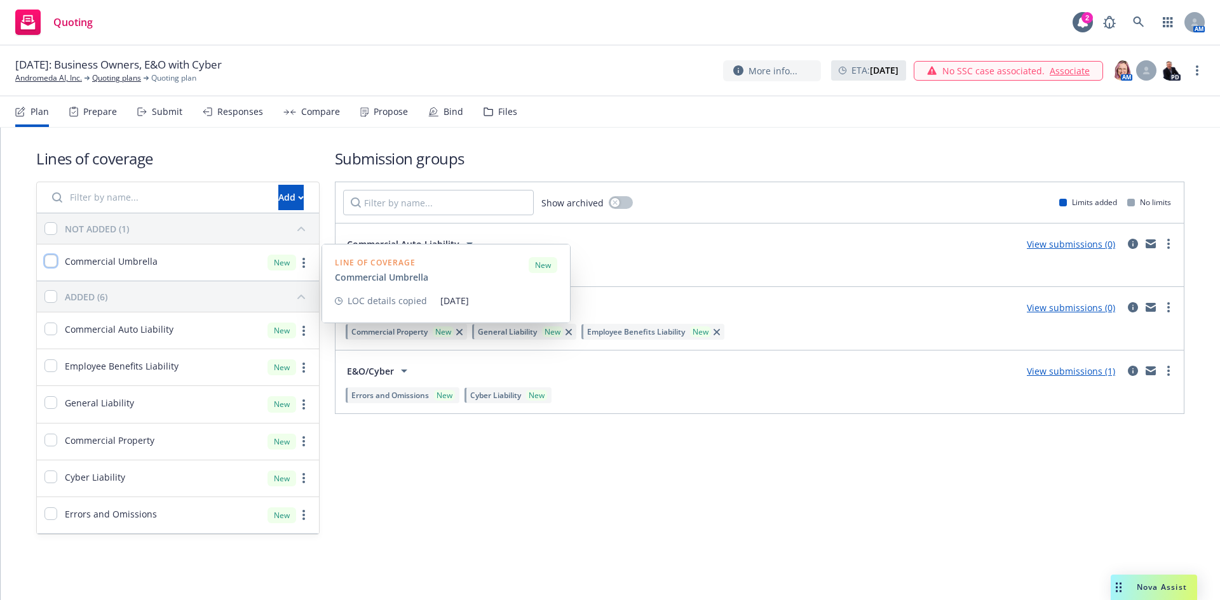
click at [49, 261] on input "checkbox" at bounding box center [50, 261] width 13 height 13
checkbox input "true"
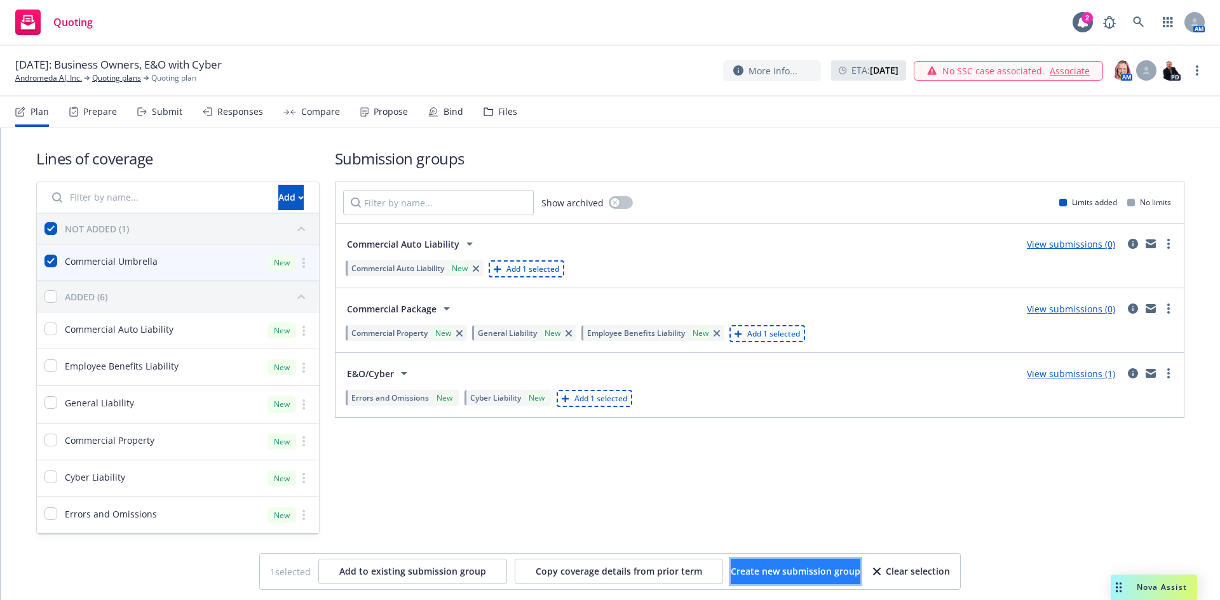
click at [731, 564] on button "Create new submission group" at bounding box center [796, 571] width 130 height 25
checkbox input "false"
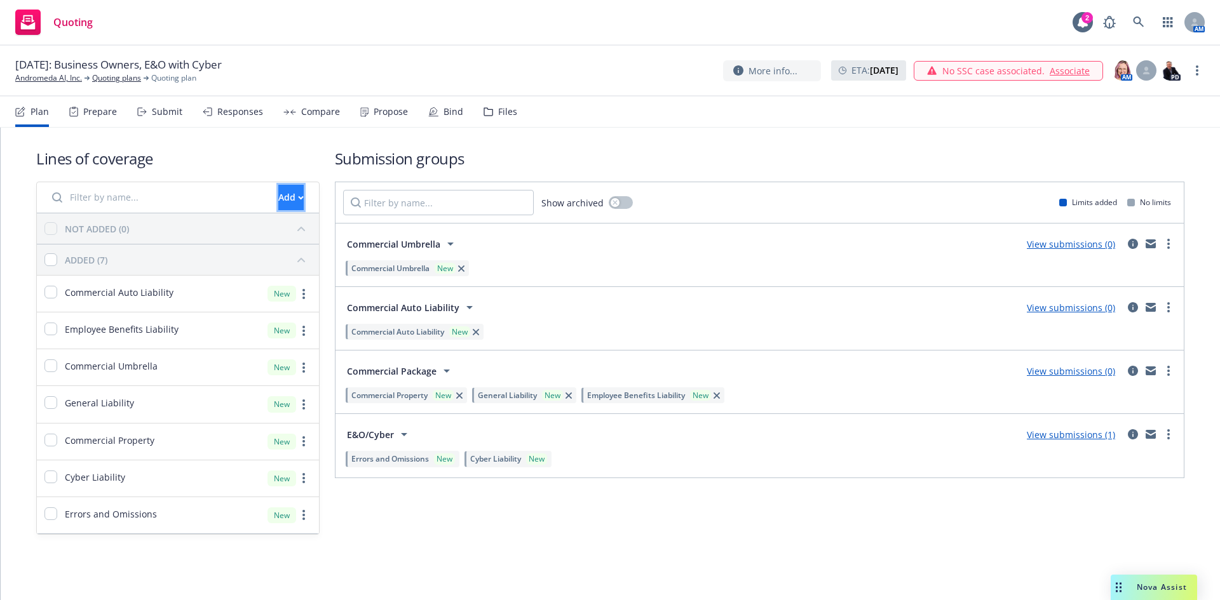
click at [278, 192] on div "Add" at bounding box center [290, 198] width 25 height 24
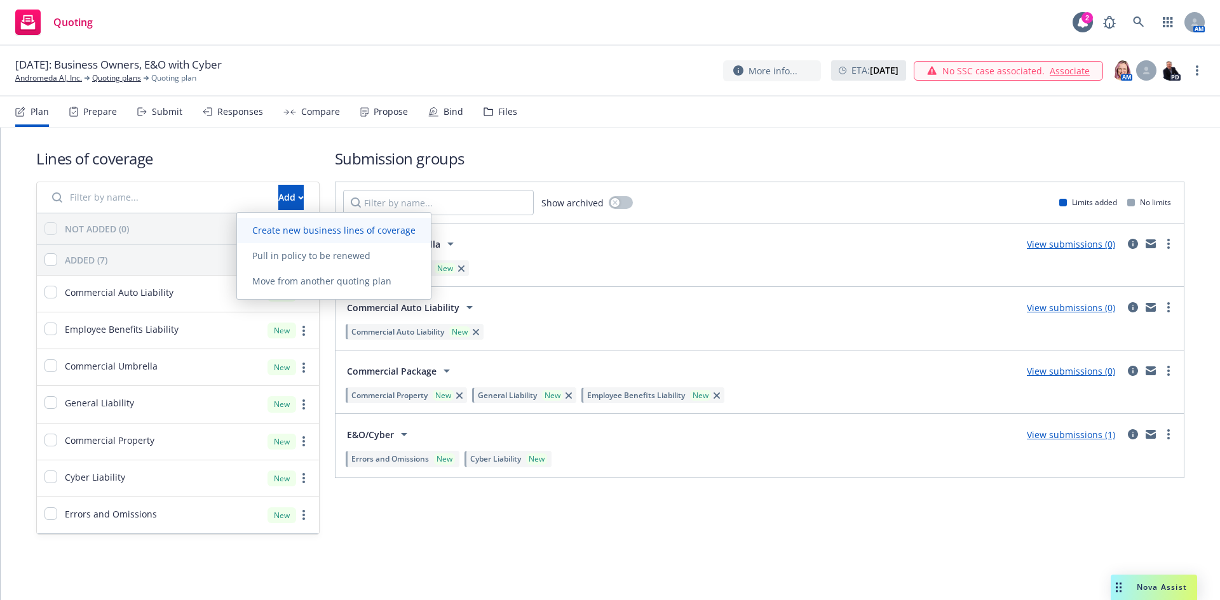
click at [310, 222] on link "Create new business lines of coverage" at bounding box center [334, 230] width 194 height 25
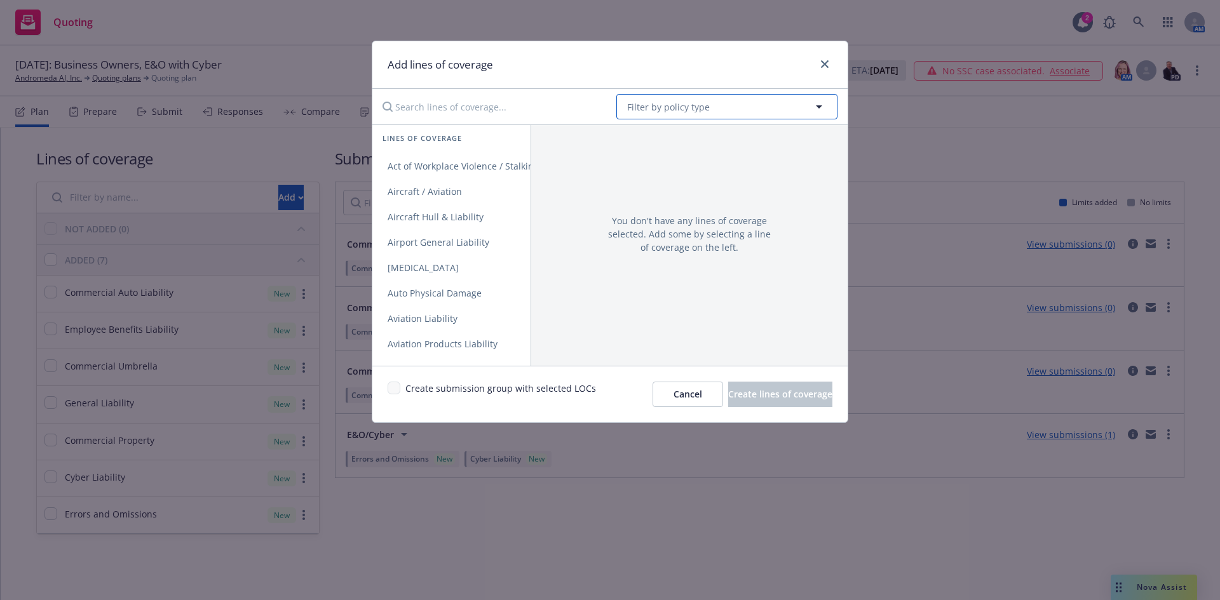
click at [666, 107] on span "Filter by policy type" at bounding box center [668, 106] width 83 height 13
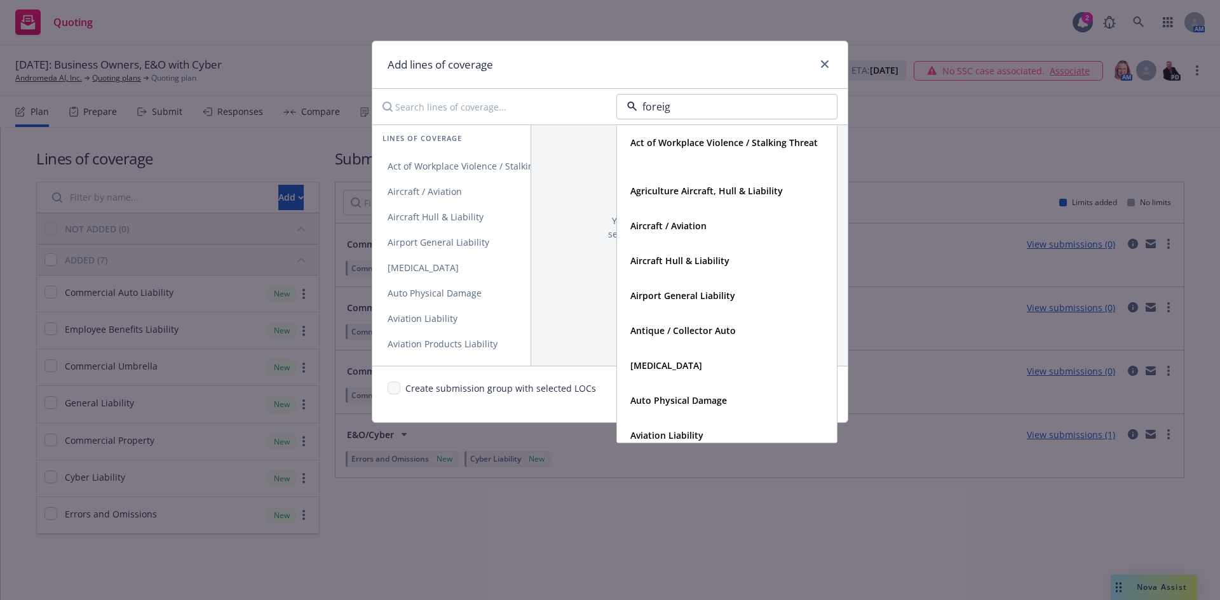
type input "foreign"
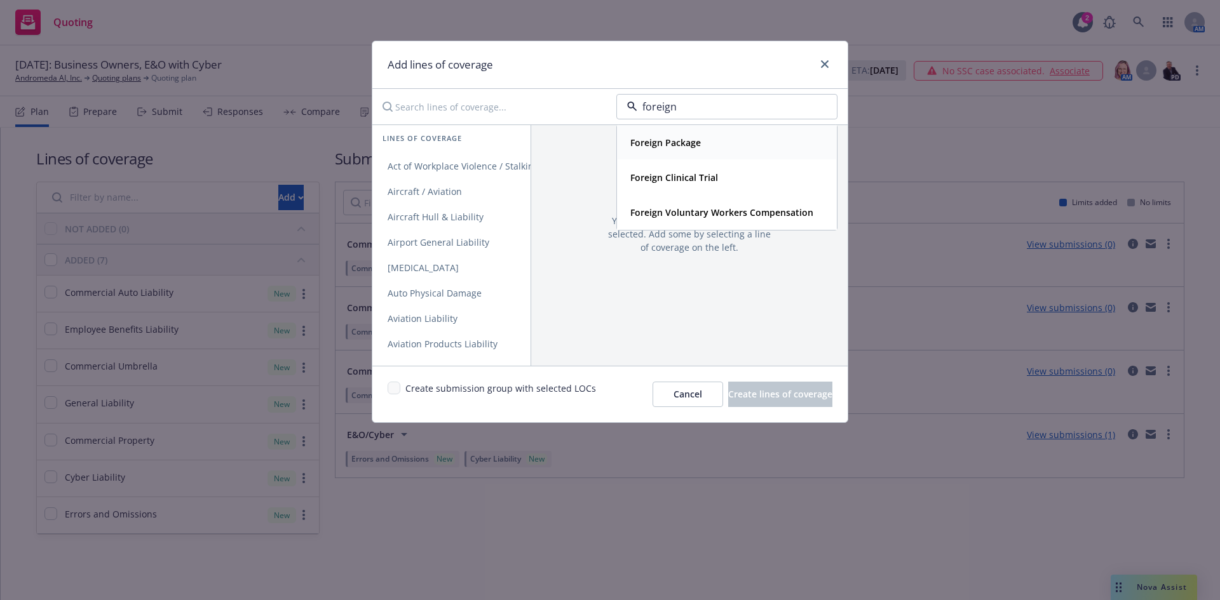
click at [679, 139] on strong "Foreign Package" at bounding box center [665, 143] width 71 height 12
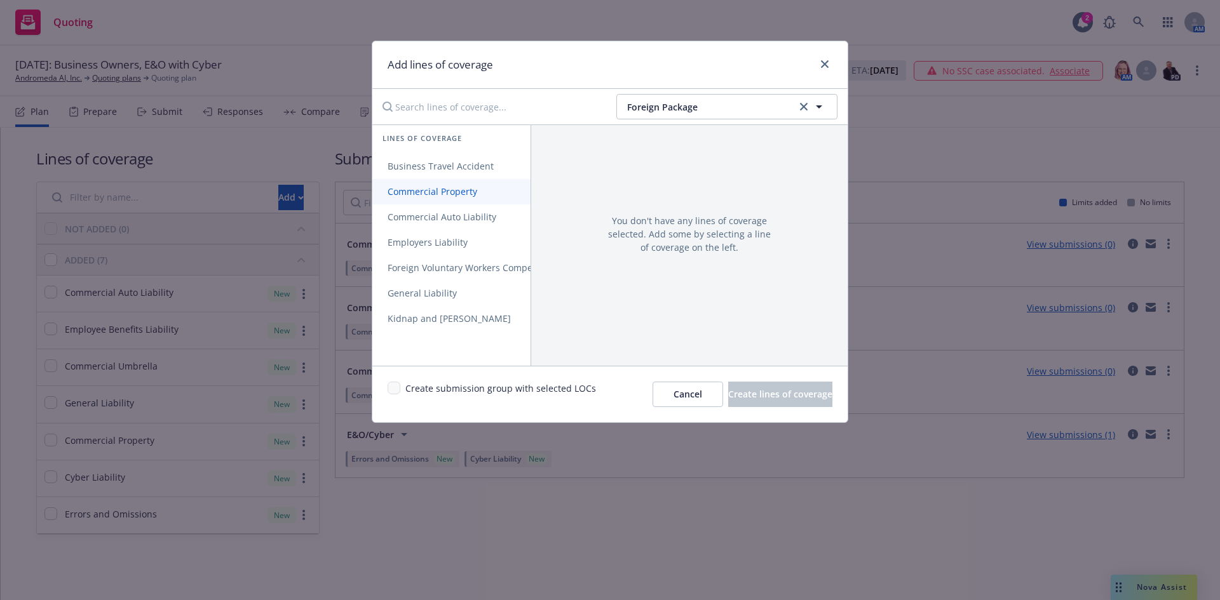
click at [468, 197] on span "Commercial Property" at bounding box center [432, 192] width 120 height 12
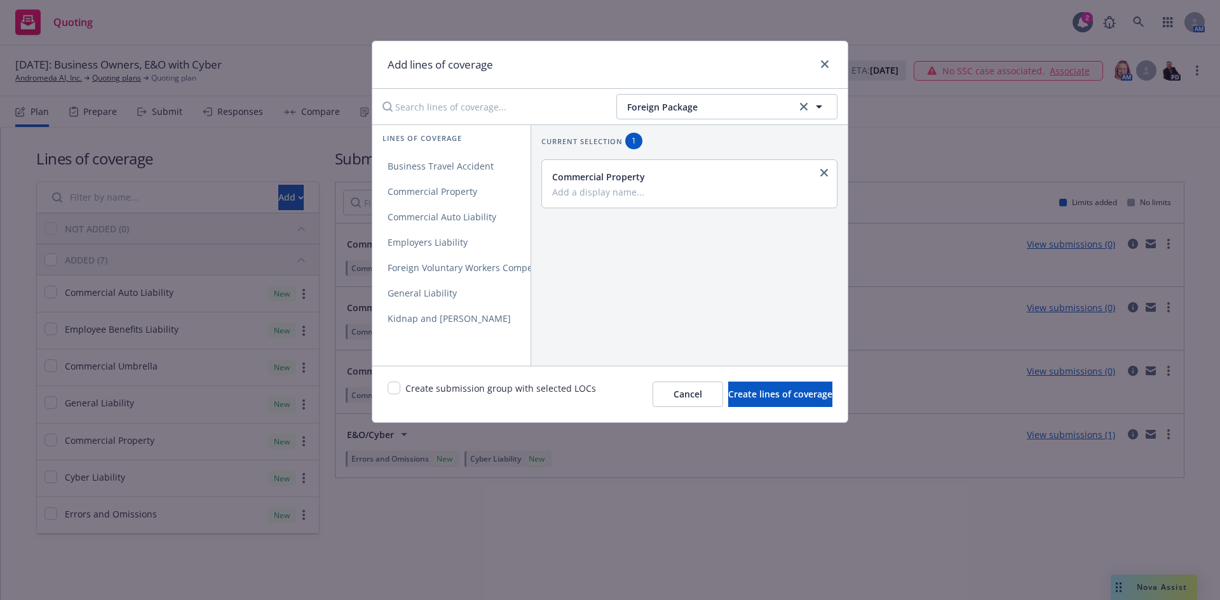
click at [578, 192] on input "Add a display name..." at bounding box center [688, 191] width 272 height 11
type input "Foreign Property"
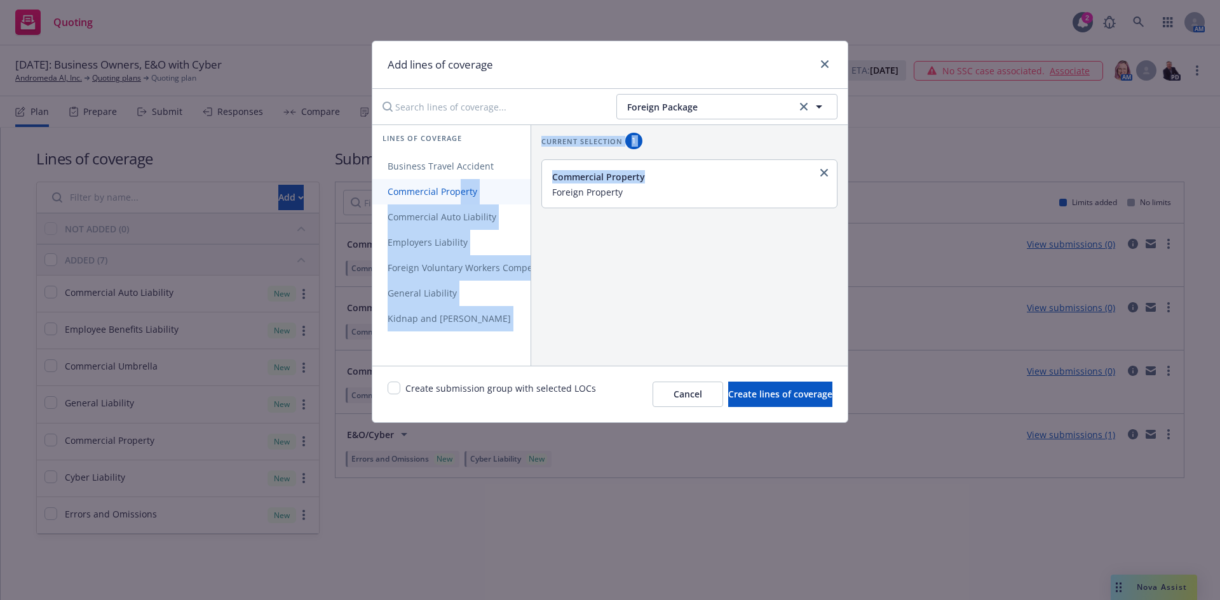
scroll to position [0, 10]
drag, startPoint x: 633, startPoint y: 200, endPoint x: 474, endPoint y: 194, distance: 159.6
click at [453, 196] on div "Lines of coverage Business Travel Accident Commercial Property Commercial Auto …" at bounding box center [609, 245] width 475 height 241
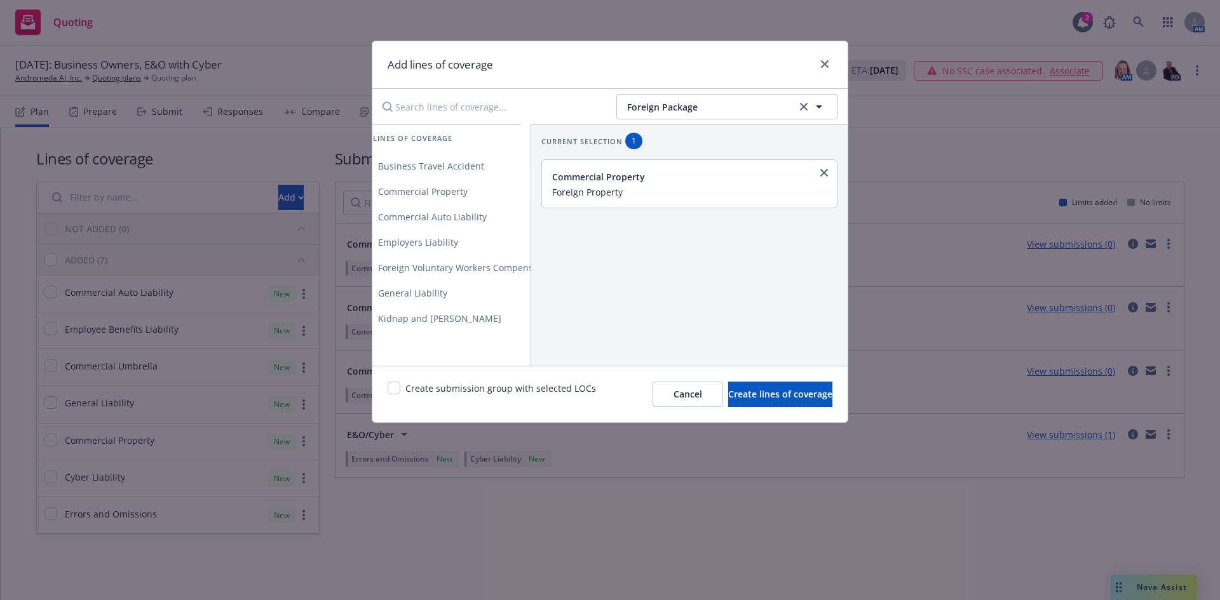
drag, startPoint x: 659, startPoint y: 199, endPoint x: 635, endPoint y: 195, distance: 23.8
click at [656, 198] on div "Commercial Property Foreign Property" at bounding box center [689, 184] width 295 height 48
drag, startPoint x: 627, startPoint y: 194, endPoint x: 547, endPoint y: 195, distance: 80.1
click at [547, 195] on div "Commercial Property Foreign Property" at bounding box center [689, 184] width 295 height 48
click at [461, 292] on link "General Liability" at bounding box center [466, 293] width 207 height 25
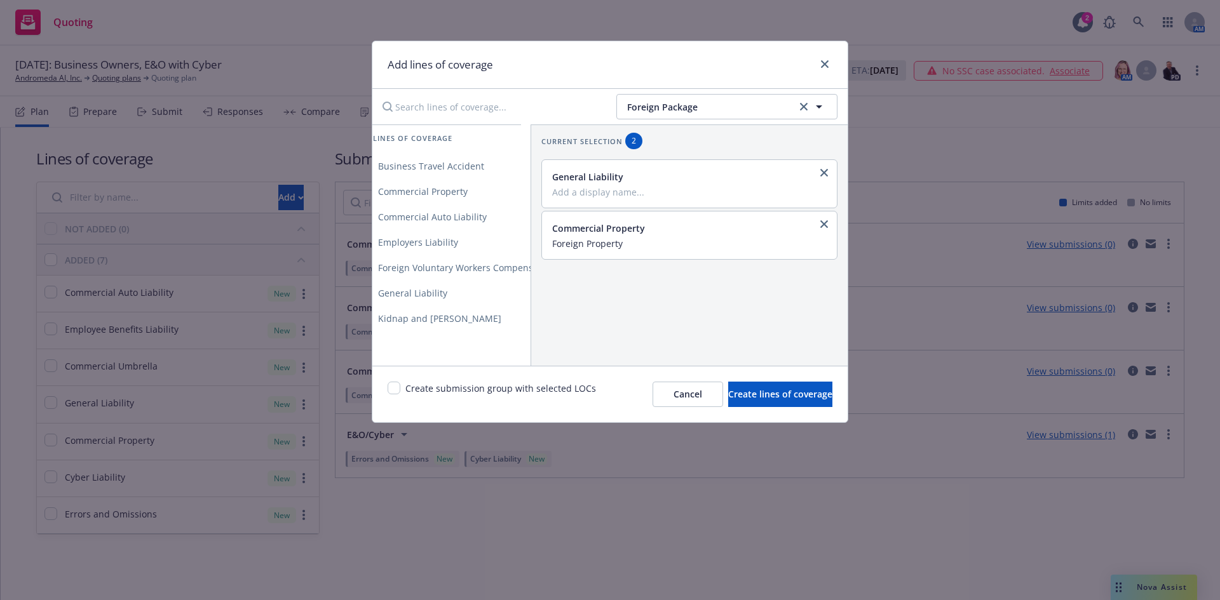
click at [585, 193] on input "Add a display name..." at bounding box center [688, 191] width 272 height 11
paste input "Foreign Property"
drag, startPoint x: 590, startPoint y: 193, endPoint x: 686, endPoint y: 192, distance: 95.9
click at [686, 192] on input "Foreign Property" at bounding box center [688, 191] width 272 height 11
drag, startPoint x: 686, startPoint y: 192, endPoint x: 504, endPoint y: 192, distance: 181.7
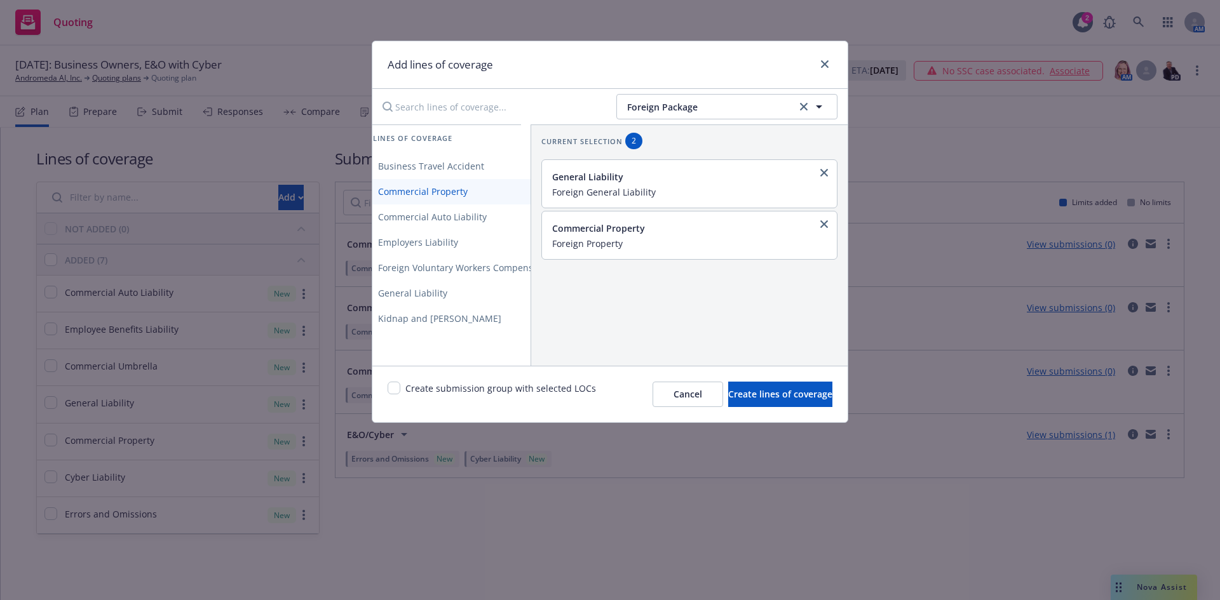
click at [504, 192] on div "Lines of coverage Business Travel Accident Commercial Property Commercial Auto …" at bounding box center [609, 245] width 475 height 241
type input "Foreign General Liability"
click at [450, 220] on span "Commercial Auto Liability" at bounding box center [432, 217] width 139 height 12
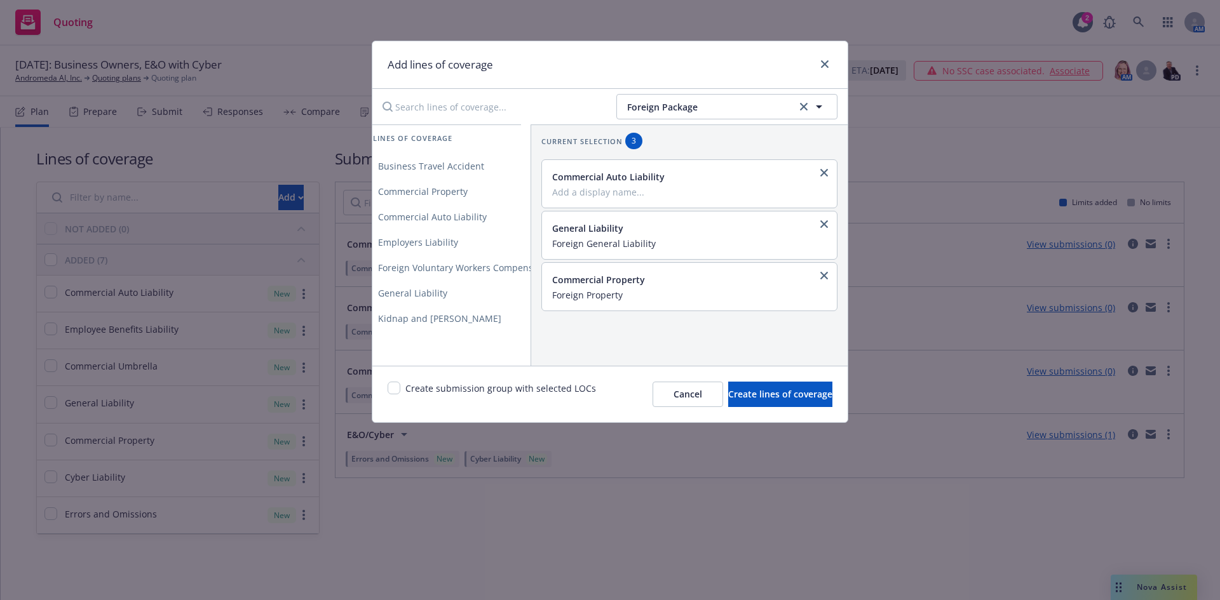
click at [638, 197] on input "Add a display name..." at bounding box center [688, 191] width 272 height 11
paste input "Foreign General Liability"
drag, startPoint x: 586, startPoint y: 192, endPoint x: 618, endPoint y: 189, distance: 31.2
click at [618, 189] on input "Foreign General Liability" at bounding box center [688, 191] width 272 height 11
drag, startPoint x: 586, startPoint y: 193, endPoint x: 548, endPoint y: 196, distance: 38.3
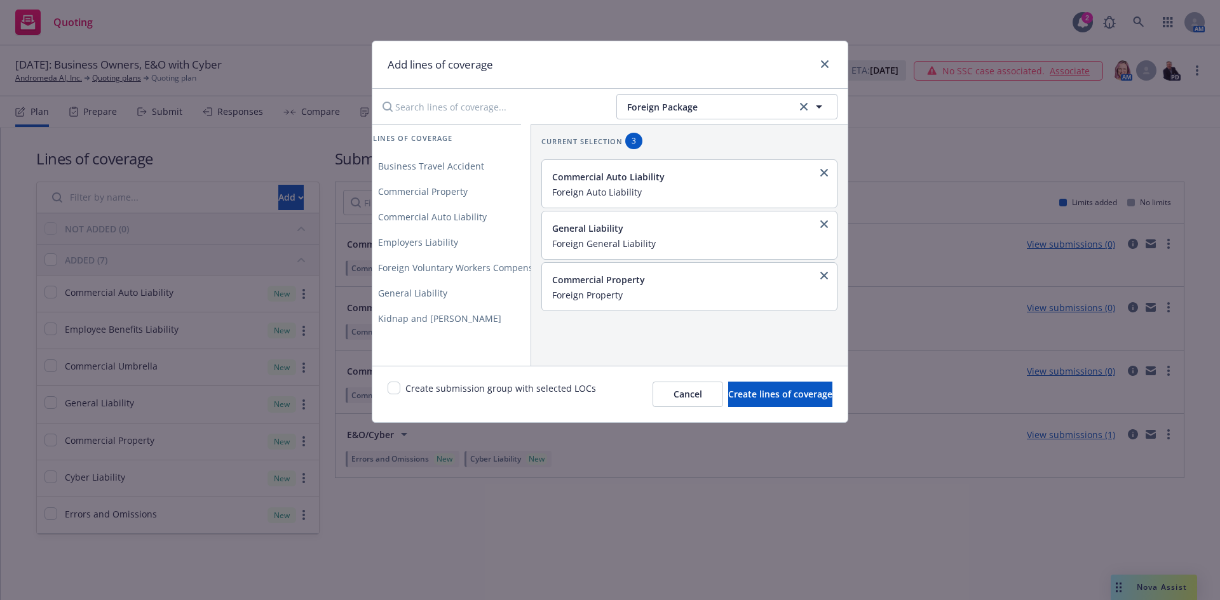
click at [548, 196] on div "Commercial Auto Liability Foreign Auto Liability" at bounding box center [689, 184] width 295 height 48
type input "Foreign Auto Liability"
click at [463, 264] on span "Foreign Voluntary Workers Compensation" at bounding box center [466, 268] width 207 height 12
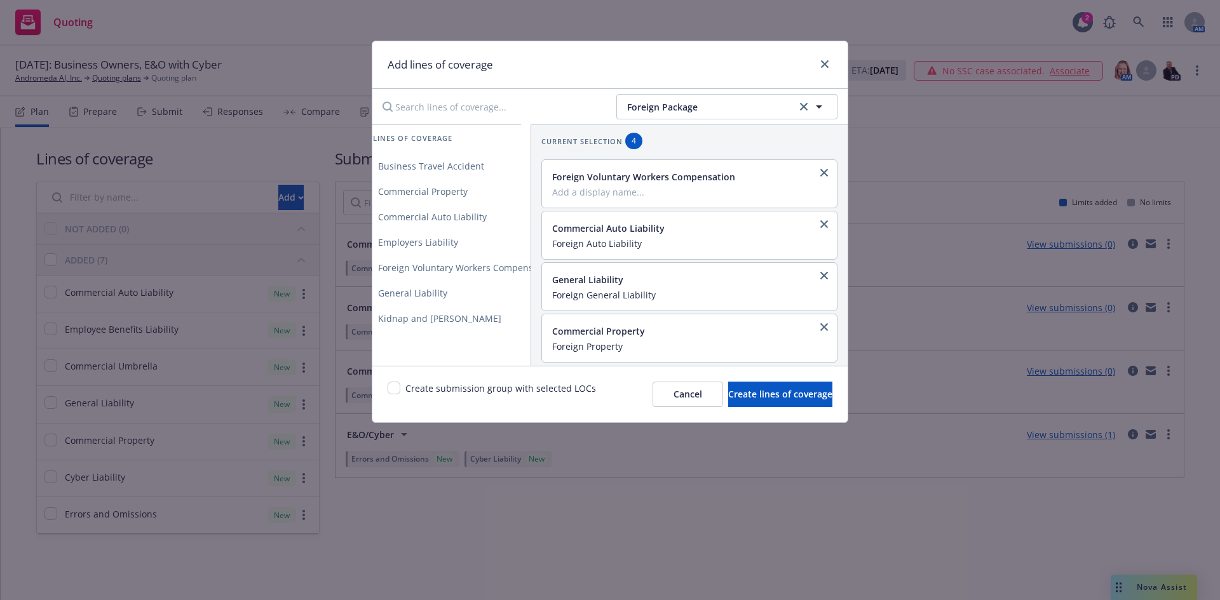
click at [602, 196] on input "Add a display name..." at bounding box center [688, 191] width 272 height 11
paste input "Foreign"
type input "Foreign WC/EL"
click at [438, 169] on span "Business Travel Accident" at bounding box center [431, 166] width 137 height 12
click at [447, 314] on span "Kidnap and Ransom" at bounding box center [440, 319] width 154 height 12
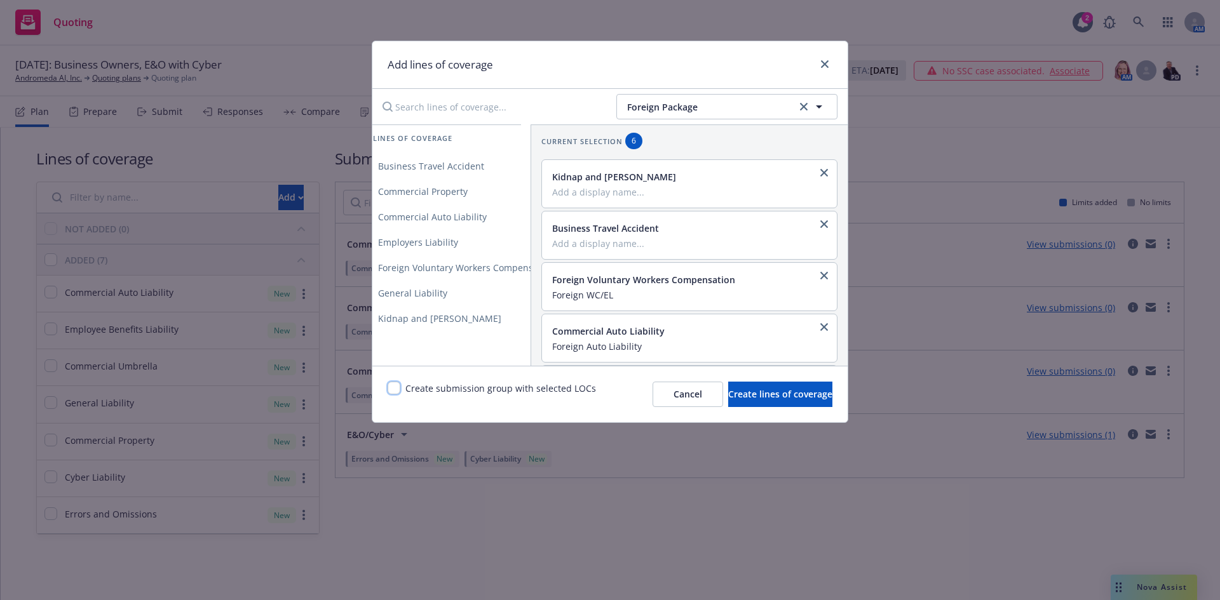
click at [390, 388] on input "checkbox" at bounding box center [394, 388] width 13 height 13
checkbox input "true"
click at [731, 398] on span "Create lines of coverage" at bounding box center [780, 394] width 104 height 12
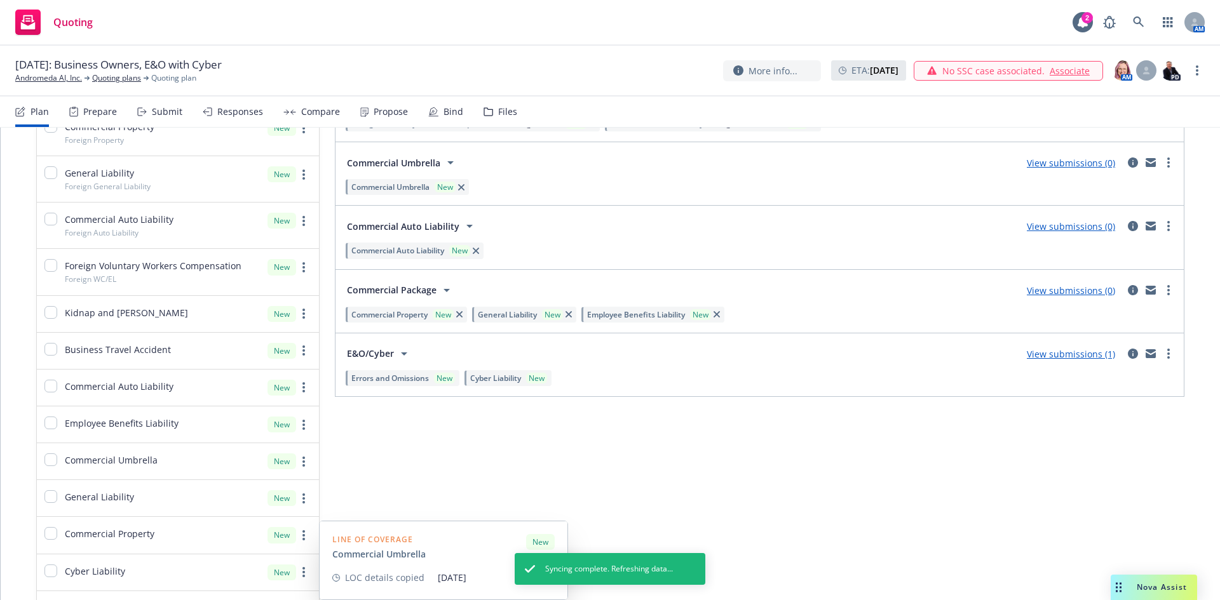
scroll to position [0, 0]
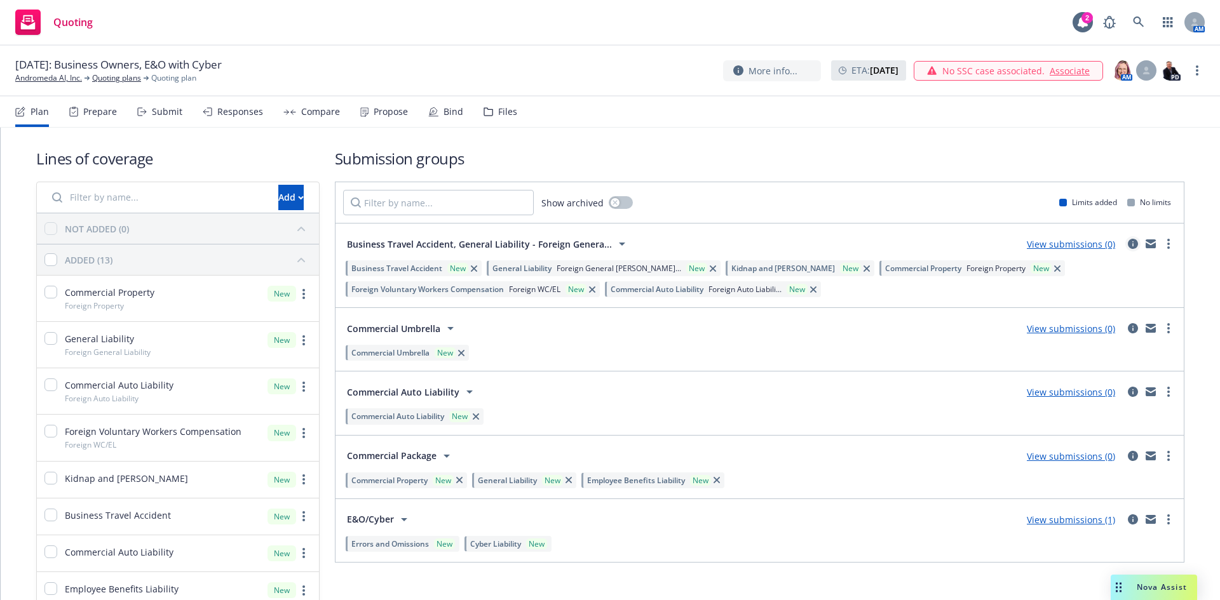
click at [1128, 244] on icon "circleInformation" at bounding box center [1133, 244] width 10 height 10
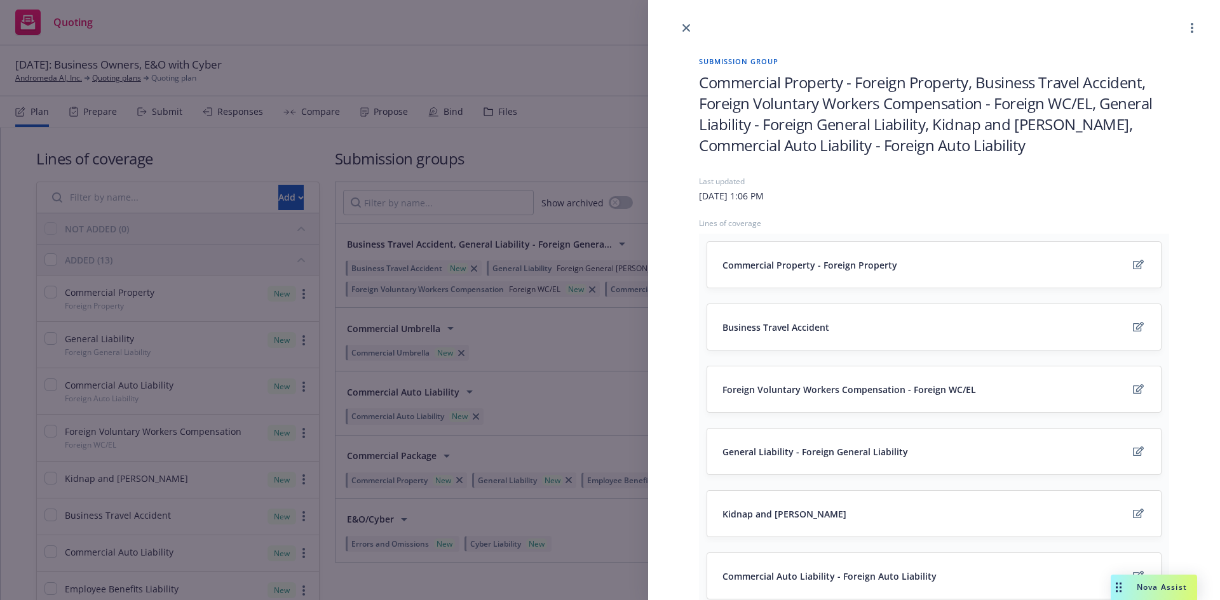
click at [748, 97] on span "Commercial Property - Foreign Property, Business Travel Accident, Foreign Volun…" at bounding box center [934, 114] width 470 height 84
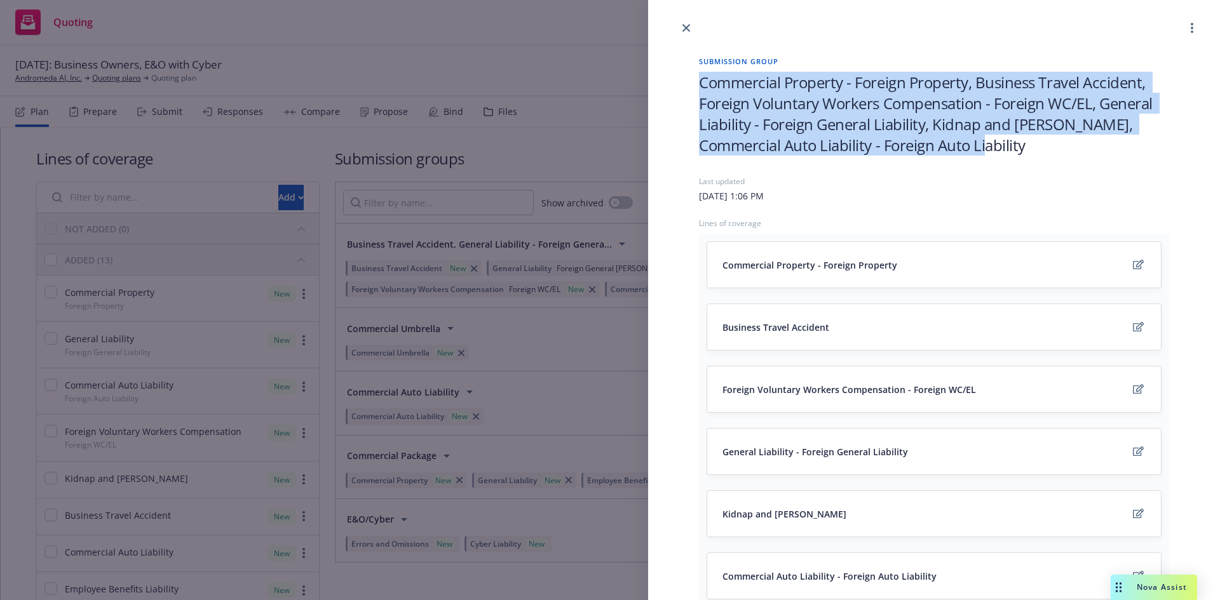
drag, startPoint x: 1027, startPoint y: 148, endPoint x: 689, endPoint y: 90, distance: 342.9
click at [689, 90] on div "Submission group Commercial Property - Foreign Property, Business Travel Accide…" at bounding box center [934, 476] width 511 height 881
paste span
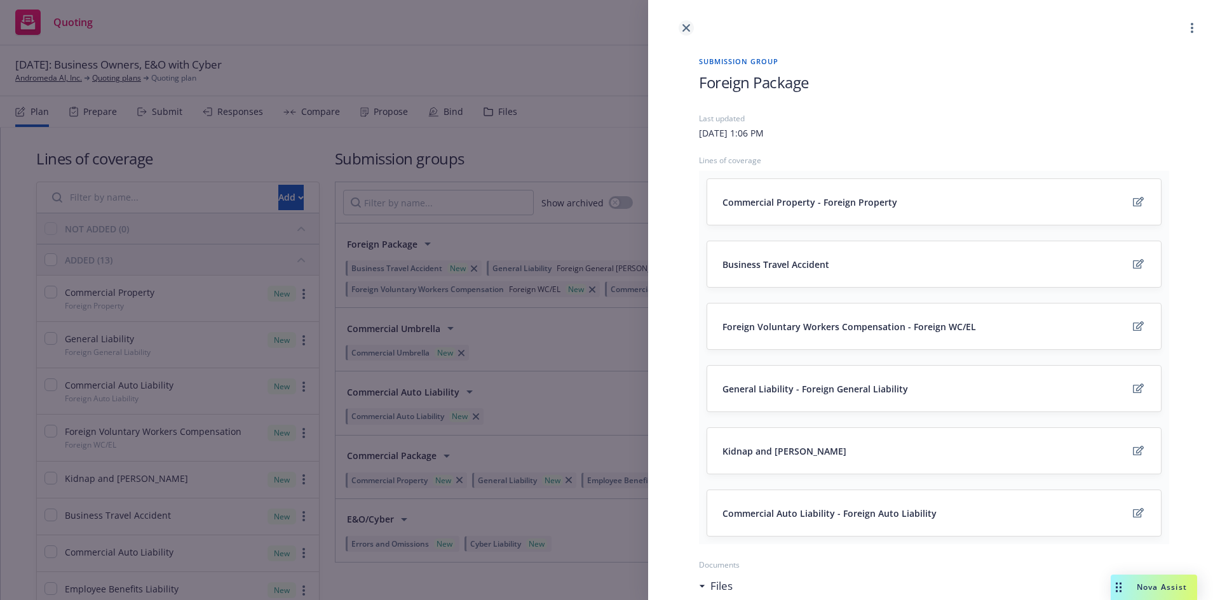
click at [688, 28] on icon "close" at bounding box center [686, 28] width 8 height 8
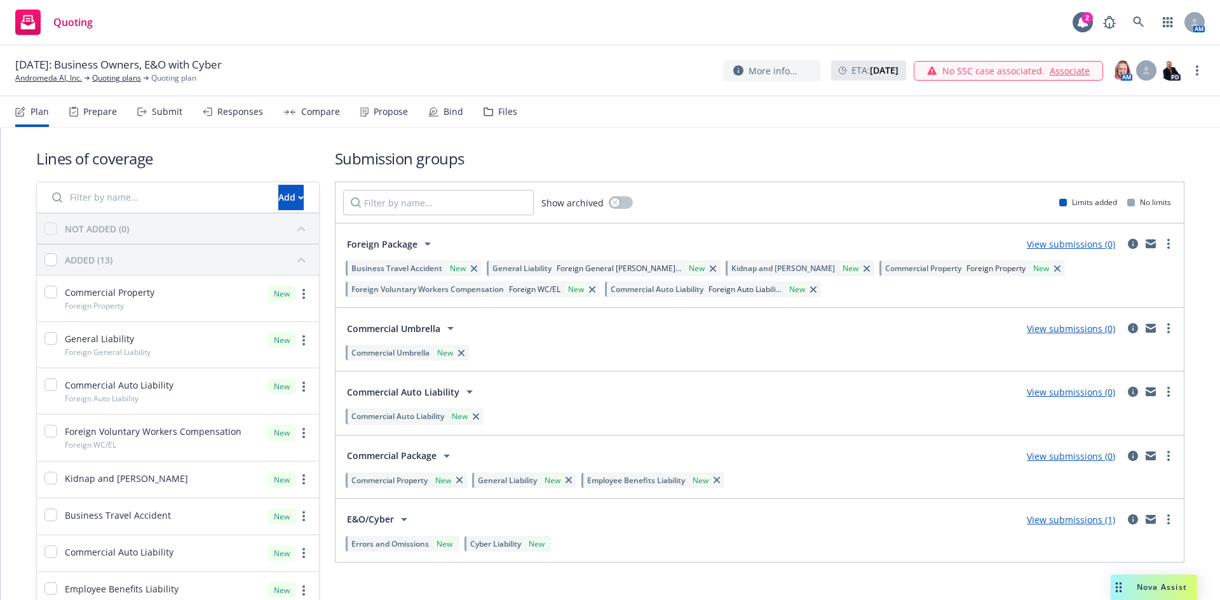
click at [1061, 457] on link "View submissions (0)" at bounding box center [1071, 456] width 88 height 12
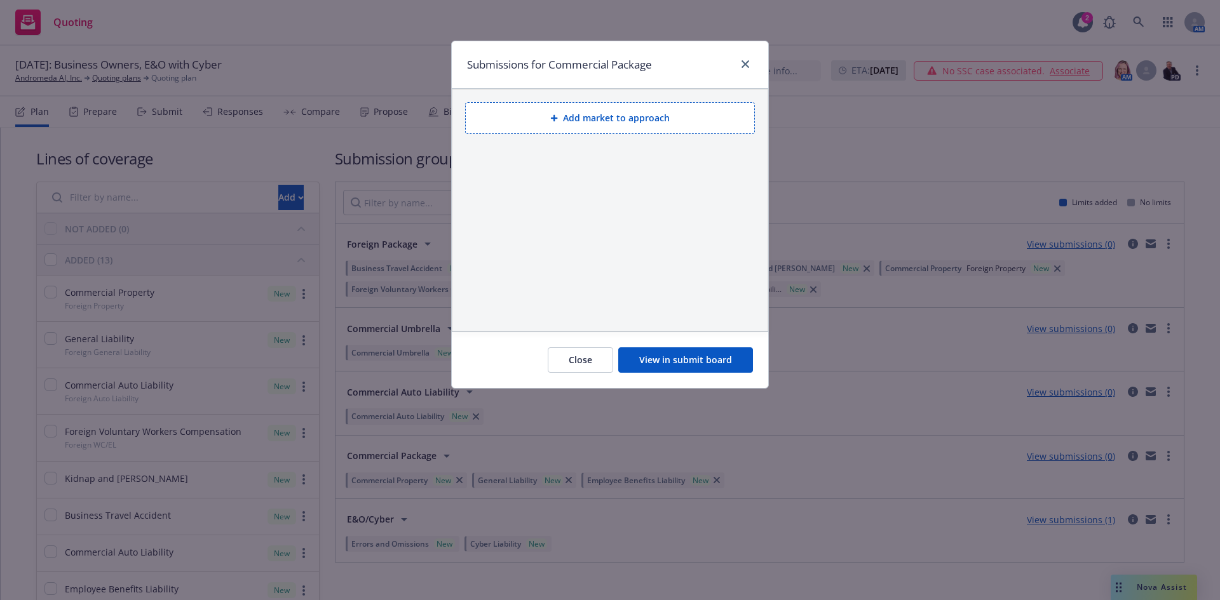
click at [622, 126] on button "Add market to approach" at bounding box center [610, 118] width 290 height 32
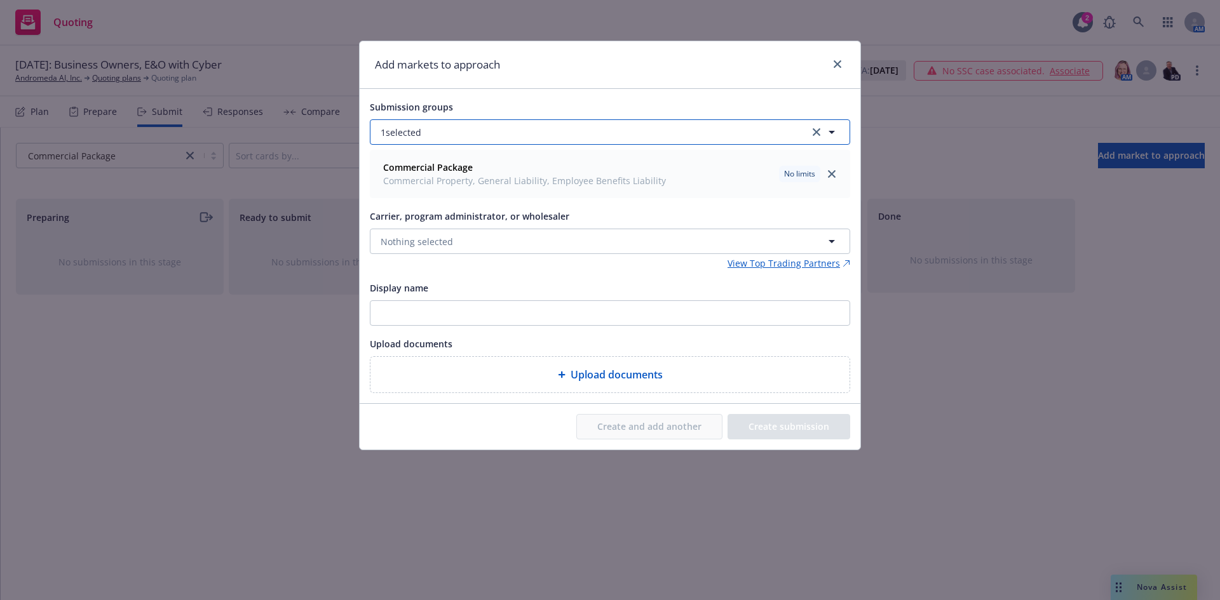
click at [494, 130] on button "1 selected" at bounding box center [610, 131] width 480 height 25
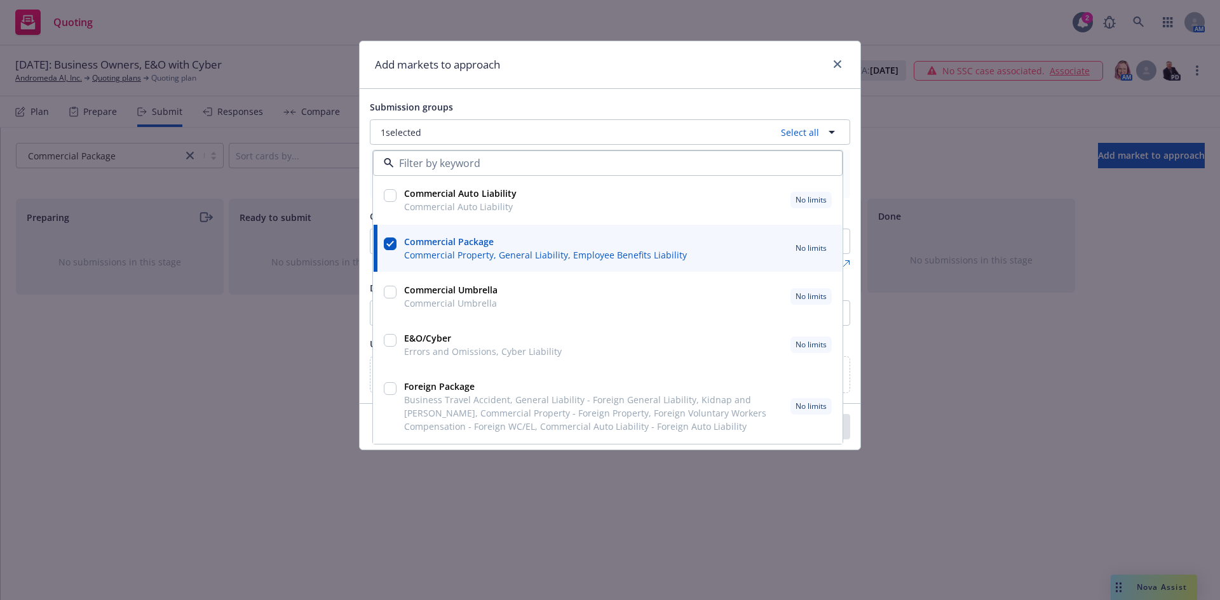
click at [525, 97] on div "Submission groups 1 selected Select all Commercial Auto Liability Commercial Au…" at bounding box center [610, 246] width 501 height 314
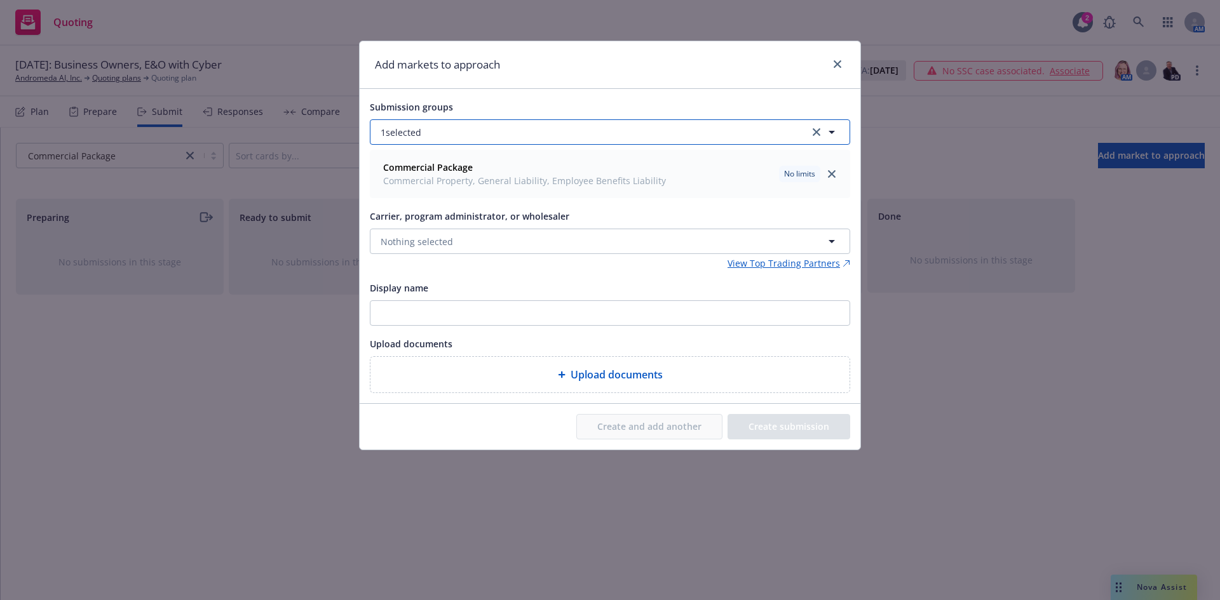
click at [459, 132] on button "1 selected" at bounding box center [610, 131] width 480 height 25
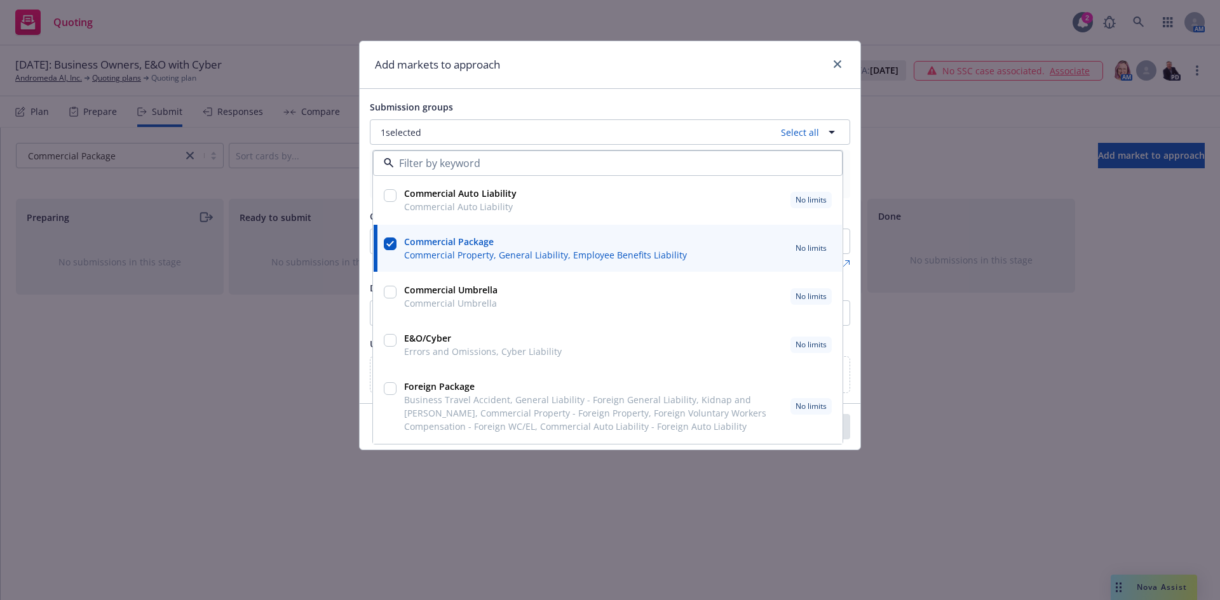
click at [386, 198] on input "checkbox" at bounding box center [390, 195] width 13 height 13
checkbox input "true"
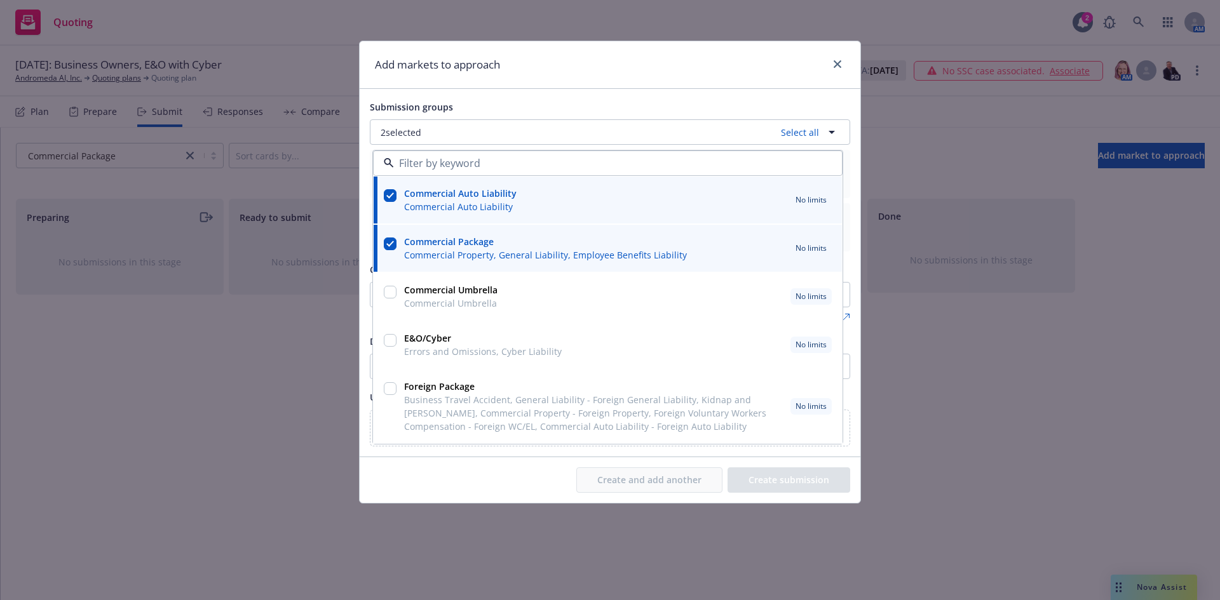
click at [383, 293] on div at bounding box center [390, 297] width 18 height 32
checkbox input "true"
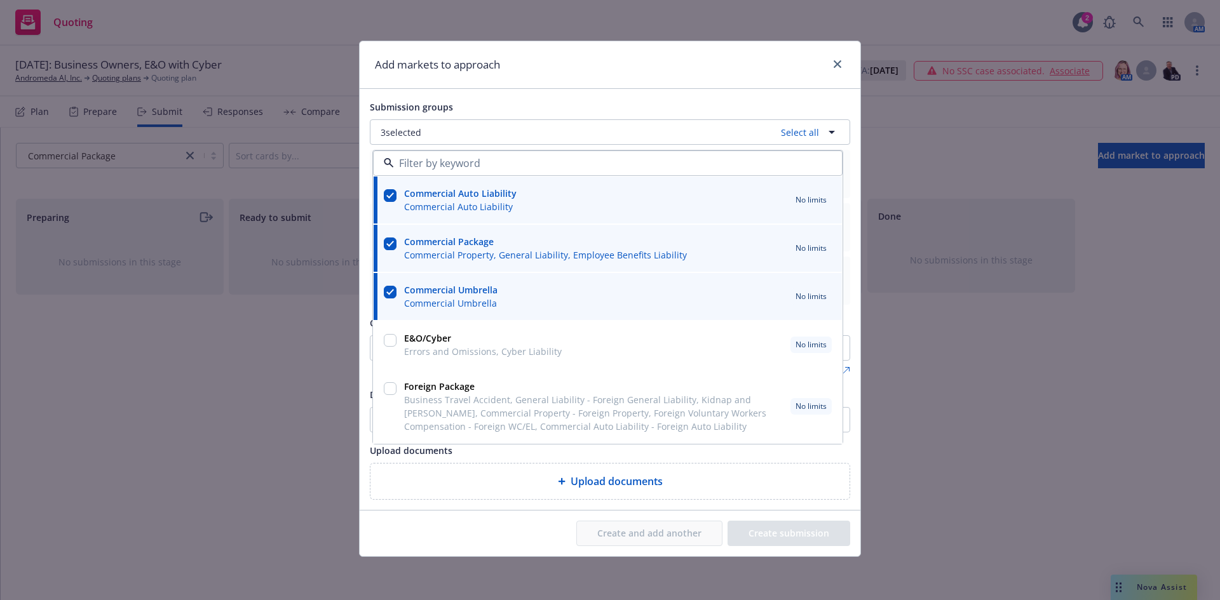
click at [391, 384] on input "checkbox" at bounding box center [390, 388] width 13 height 13
checkbox input "true"
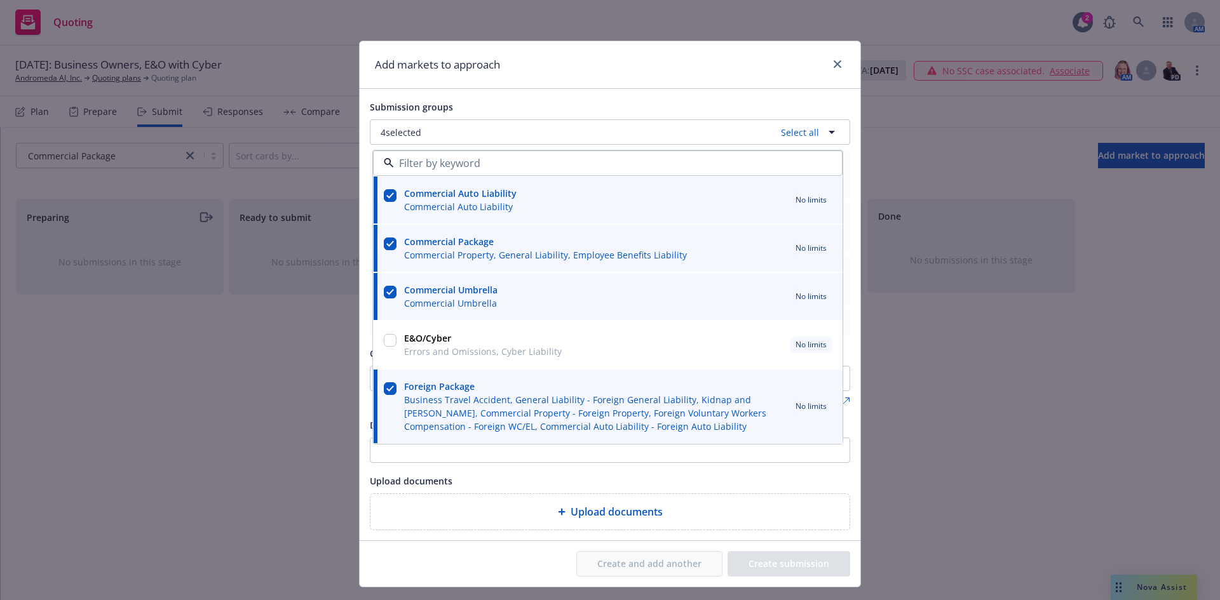
click at [514, 478] on div "Upload documents" at bounding box center [610, 480] width 480 height 15
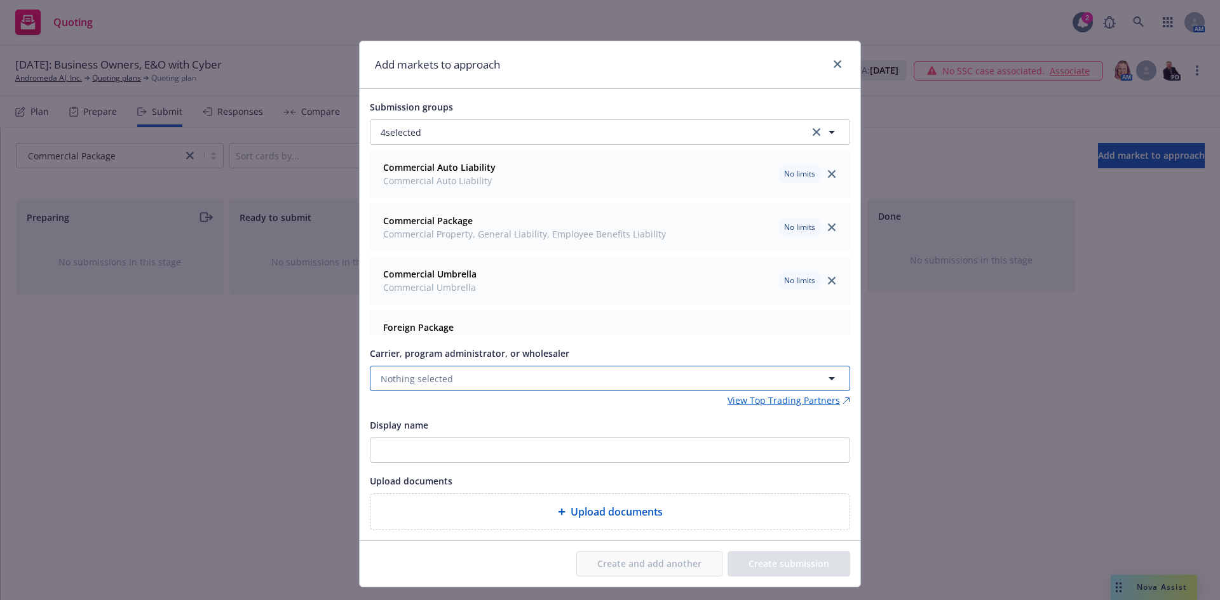
click at [425, 377] on span "Nothing selected" at bounding box center [417, 378] width 72 height 13
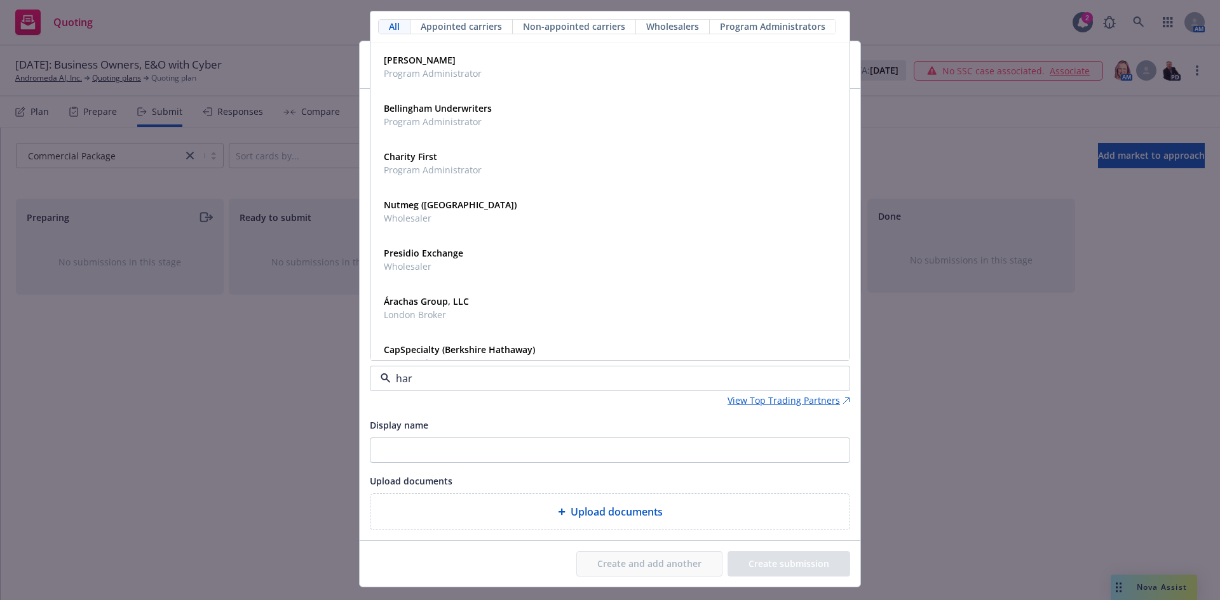
type input "hart"
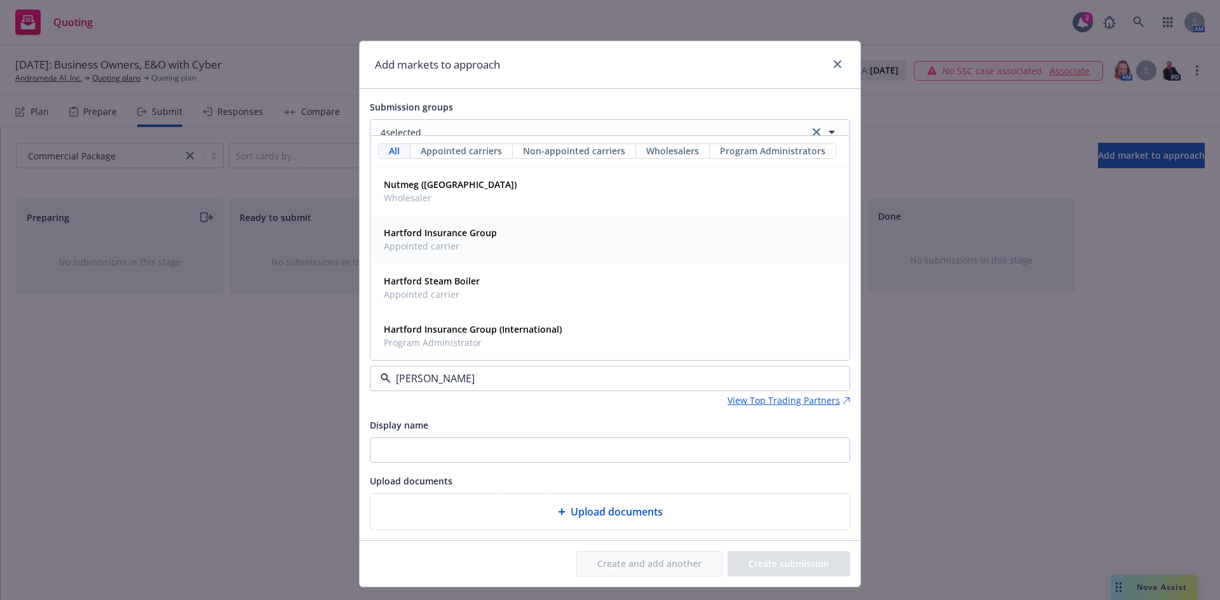
click at [466, 241] on span "Appointed carrier" at bounding box center [440, 246] width 113 height 13
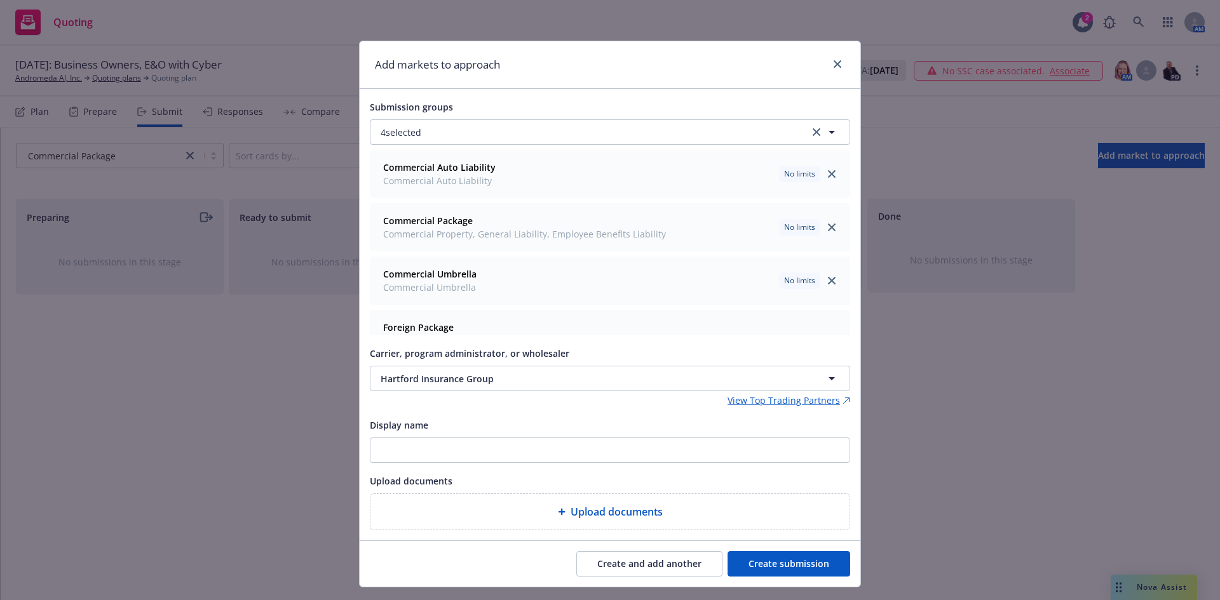
scroll to position [50, 0]
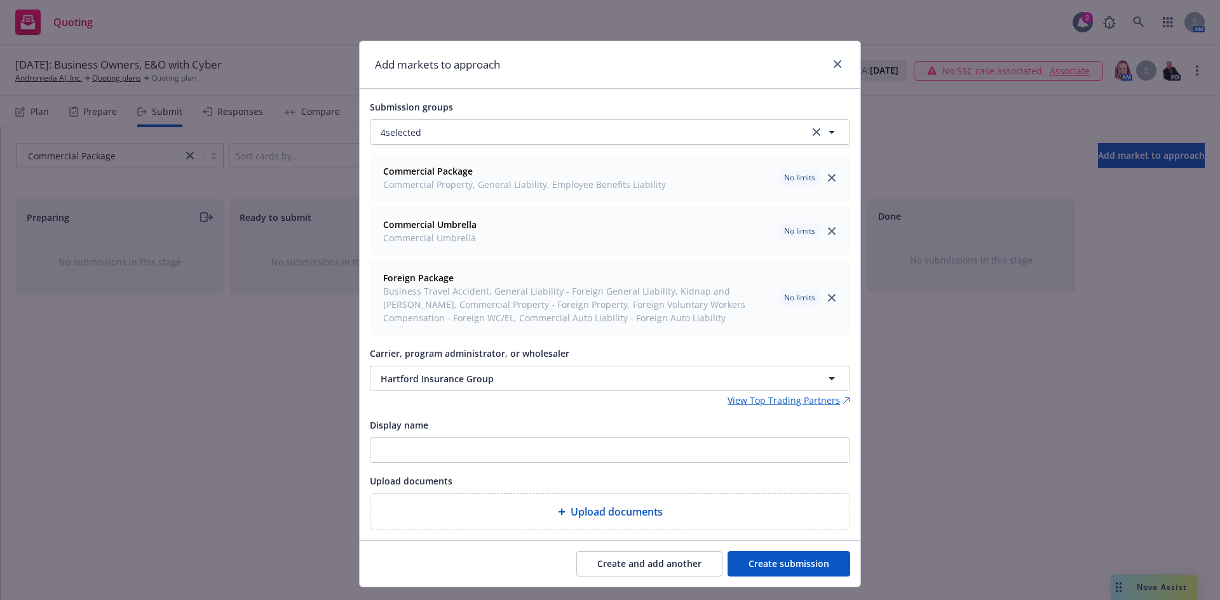
click at [775, 569] on button "Create submission" at bounding box center [788, 563] width 123 height 25
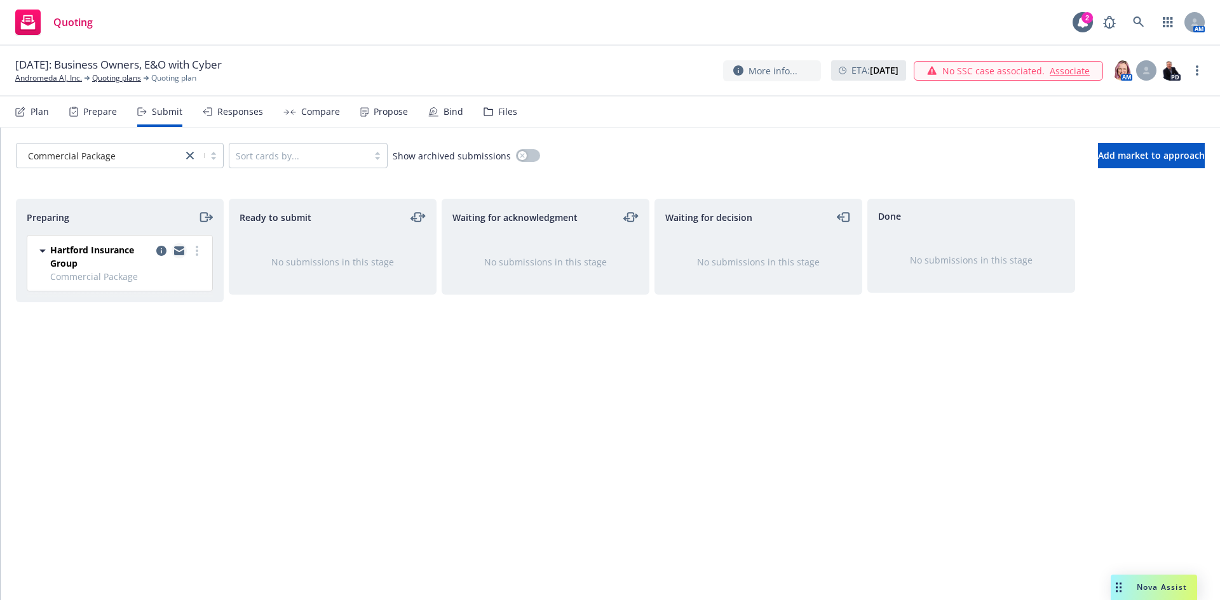
click at [175, 249] on icon "copy logging email" at bounding box center [179, 251] width 10 height 9
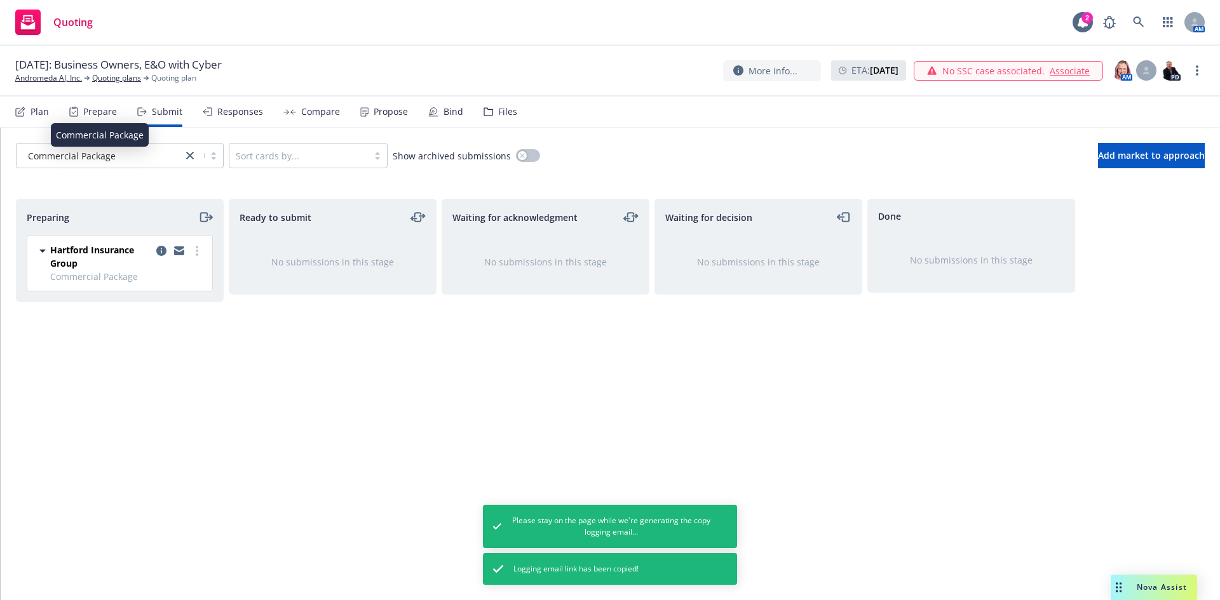
click at [118, 152] on div "Commercial Package" at bounding box center [99, 155] width 153 height 13
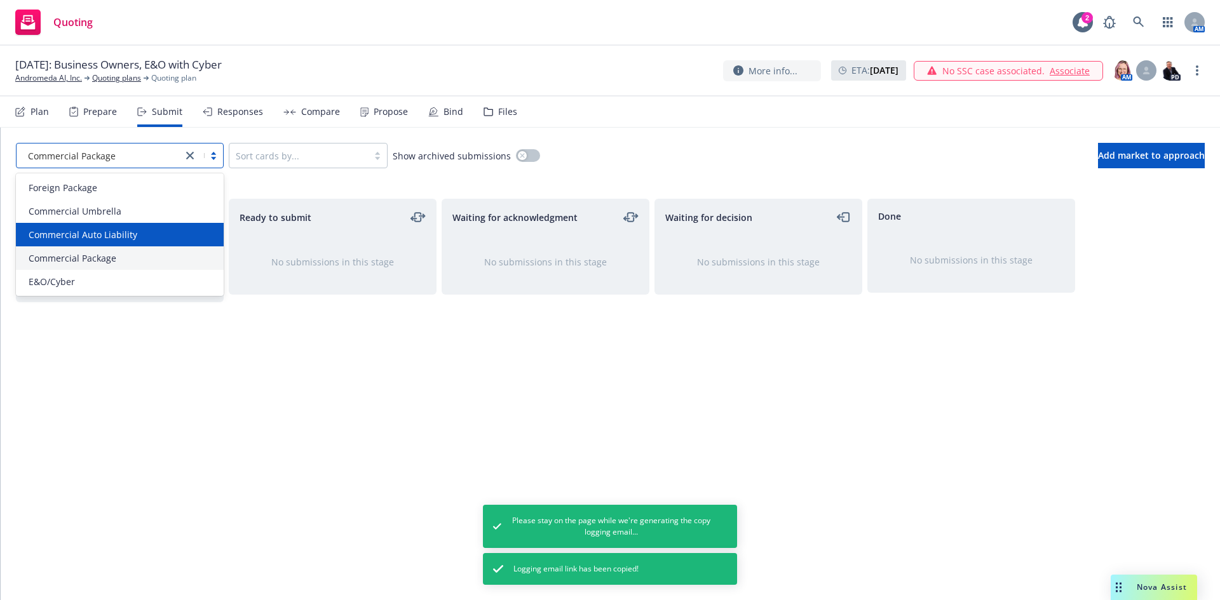
click at [116, 223] on div "Commercial Auto Liability" at bounding box center [120, 235] width 208 height 24
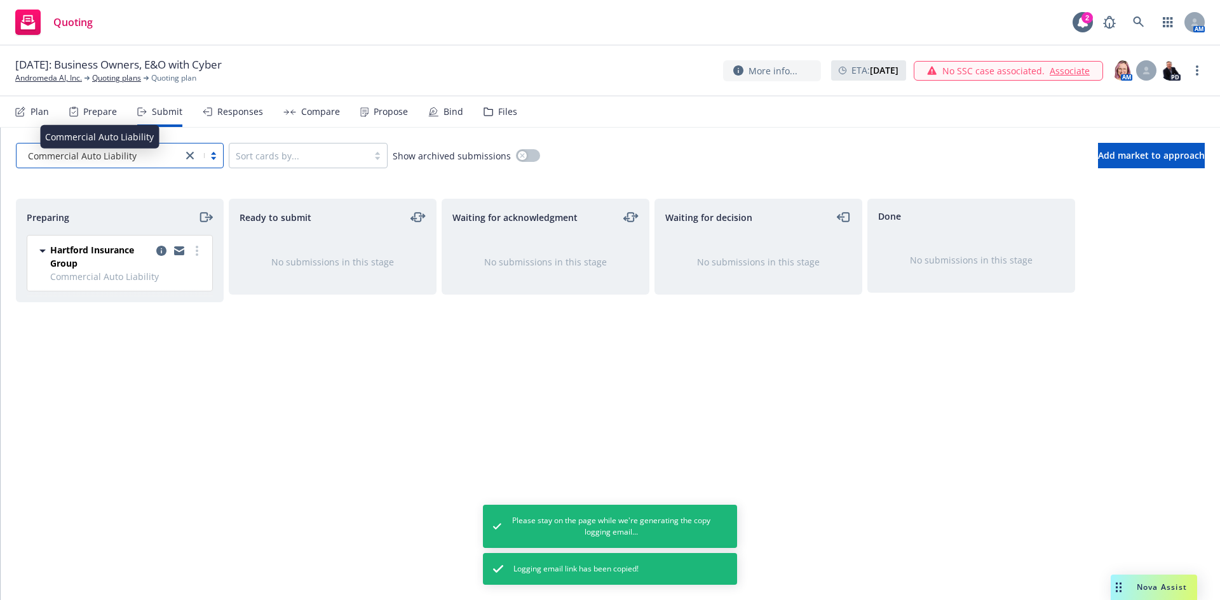
click at [101, 156] on span "Commercial Auto Liability" at bounding box center [82, 155] width 109 height 13
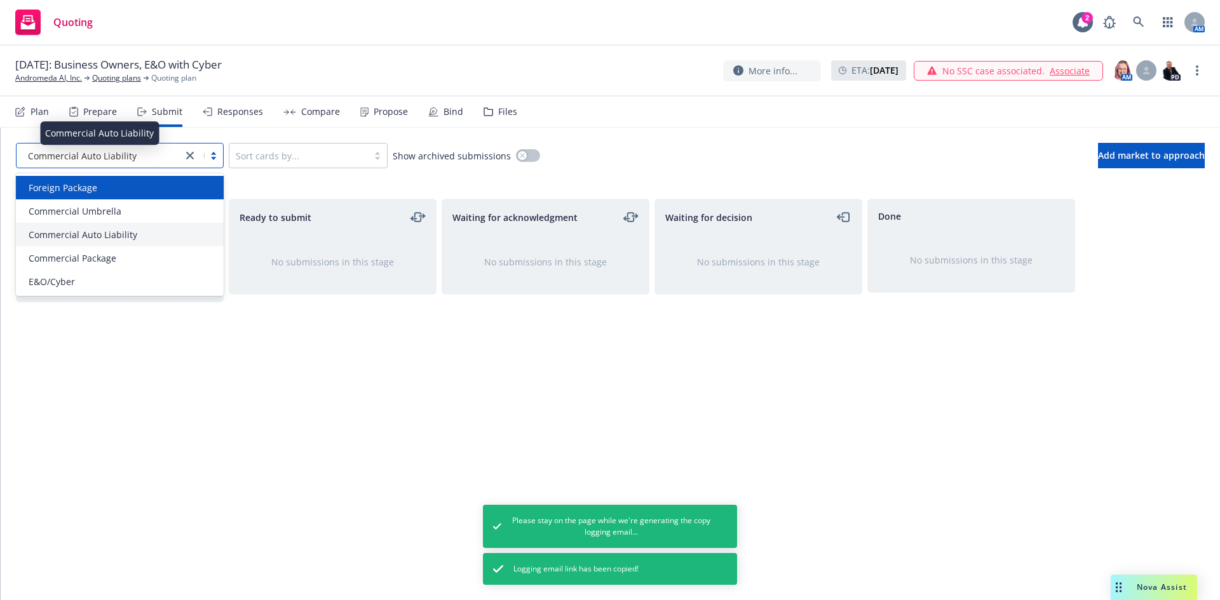
click at [100, 182] on div "Foreign Package" at bounding box center [120, 187] width 193 height 13
click at [97, 160] on div "Foreign Package" at bounding box center [99, 155] width 153 height 13
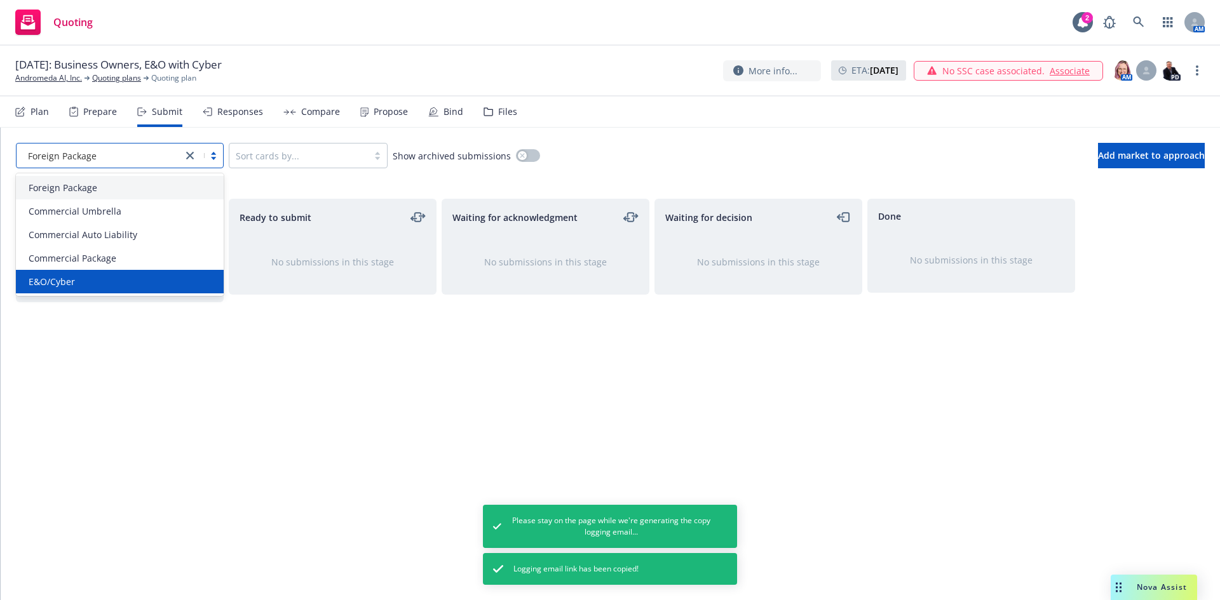
click at [87, 285] on div "E&O/Cyber" at bounding box center [120, 281] width 193 height 13
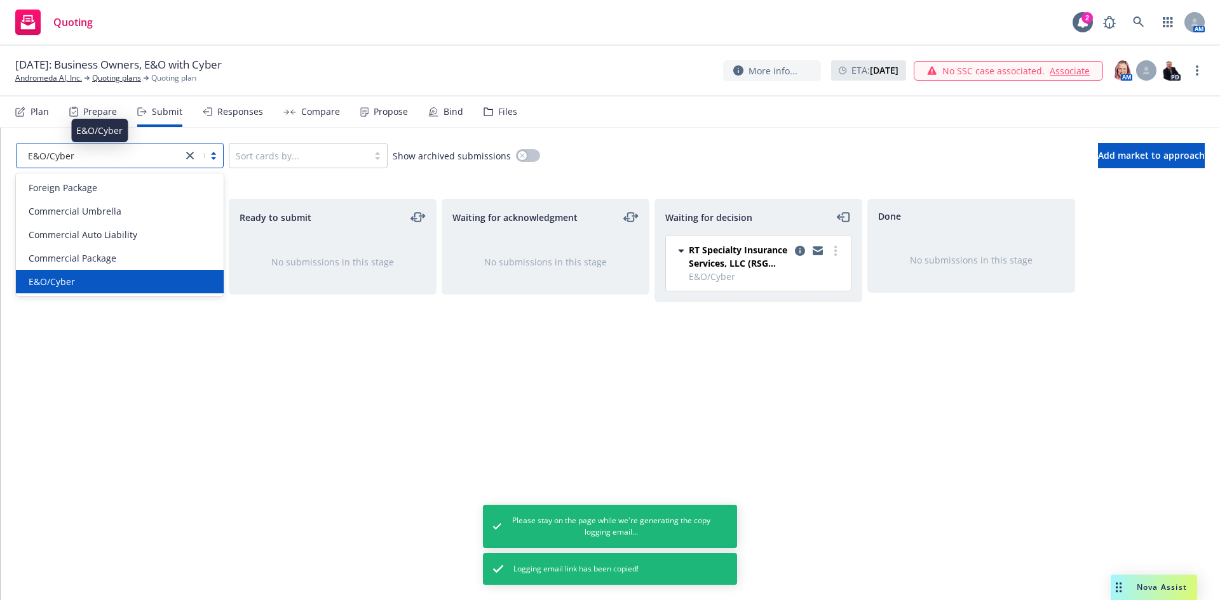
click at [89, 153] on div "E&O/Cyber" at bounding box center [99, 155] width 153 height 13
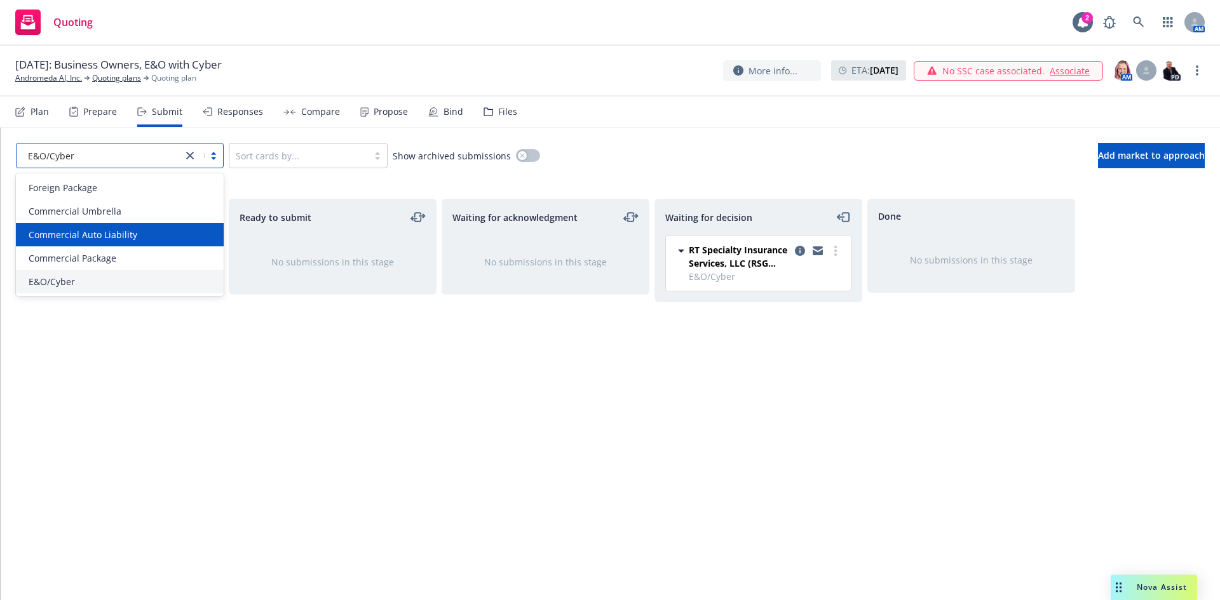
click at [88, 231] on span "Commercial Auto Liability" at bounding box center [83, 234] width 109 height 13
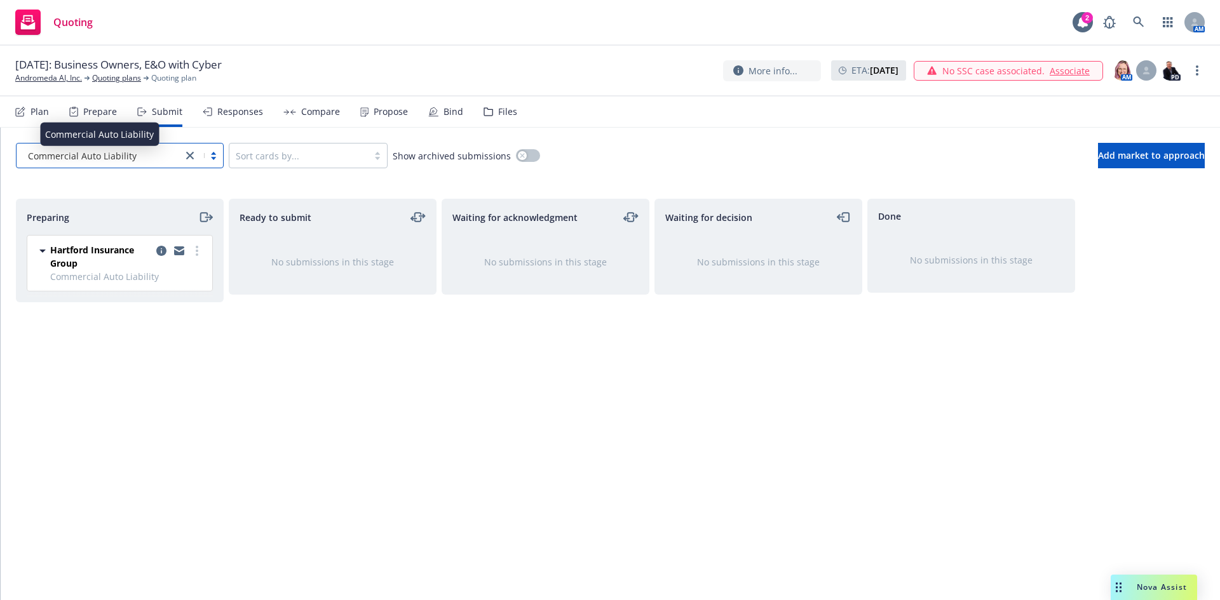
click at [92, 155] on span "Commercial Auto Liability" at bounding box center [82, 155] width 109 height 13
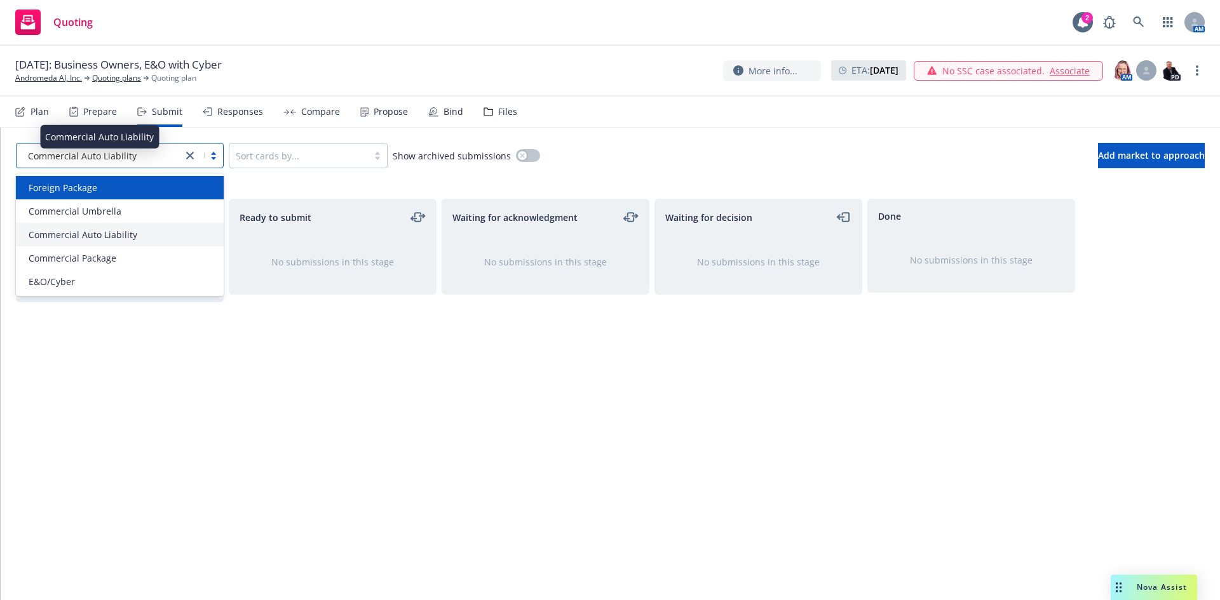
click at [95, 189] on span "Foreign Package" at bounding box center [63, 187] width 69 height 13
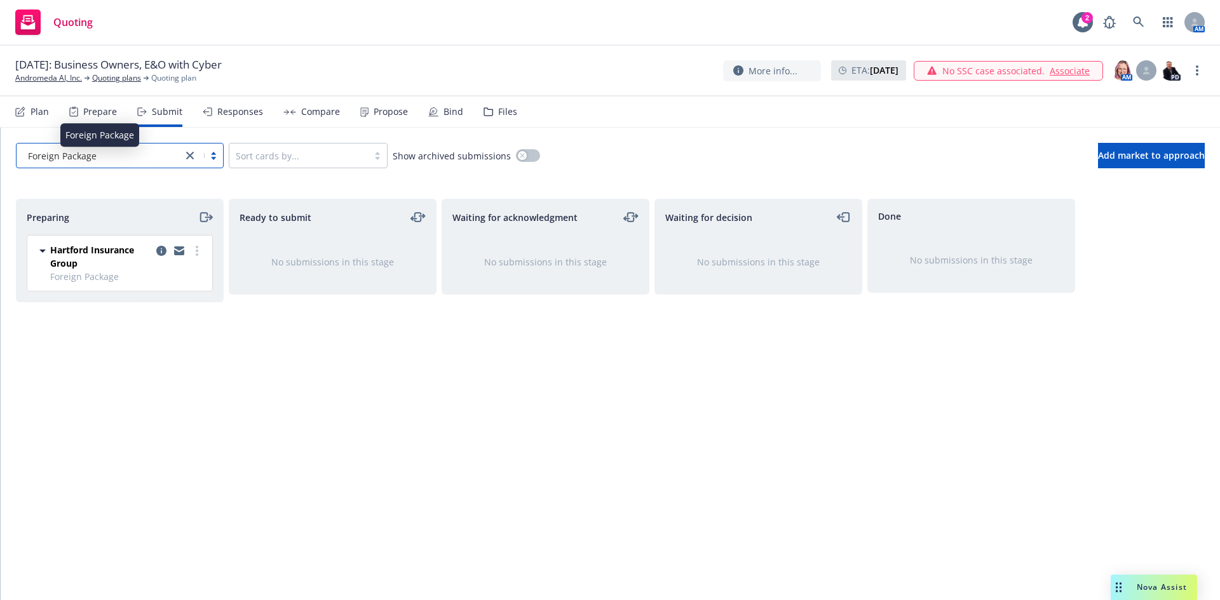
click at [88, 159] on span "Foreign Package" at bounding box center [62, 155] width 69 height 13
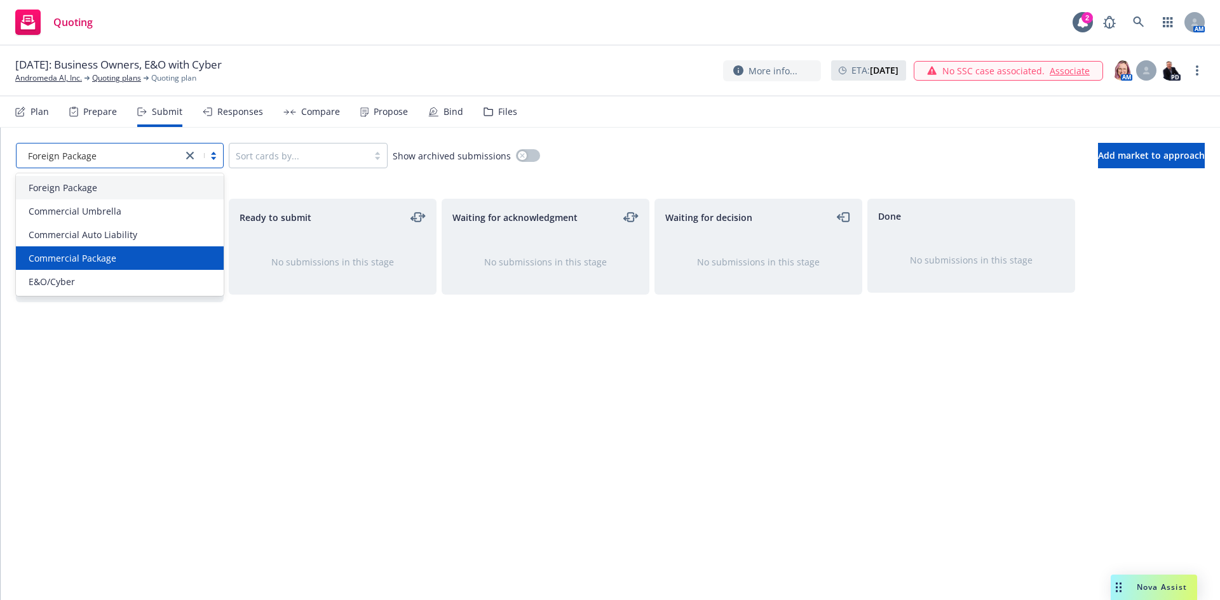
click at [100, 261] on span "Commercial Package" at bounding box center [73, 258] width 88 height 13
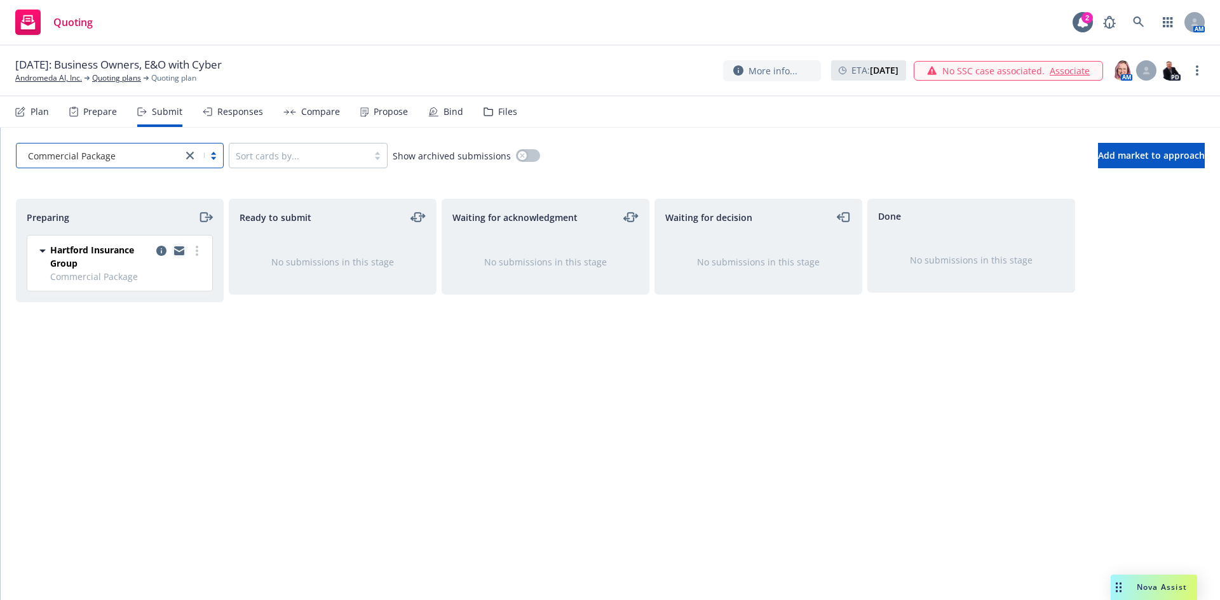
click at [180, 252] on icon "copy logging email" at bounding box center [179, 251] width 10 height 9
click at [1161, 589] on span "Nova Assist" at bounding box center [1162, 587] width 50 height 11
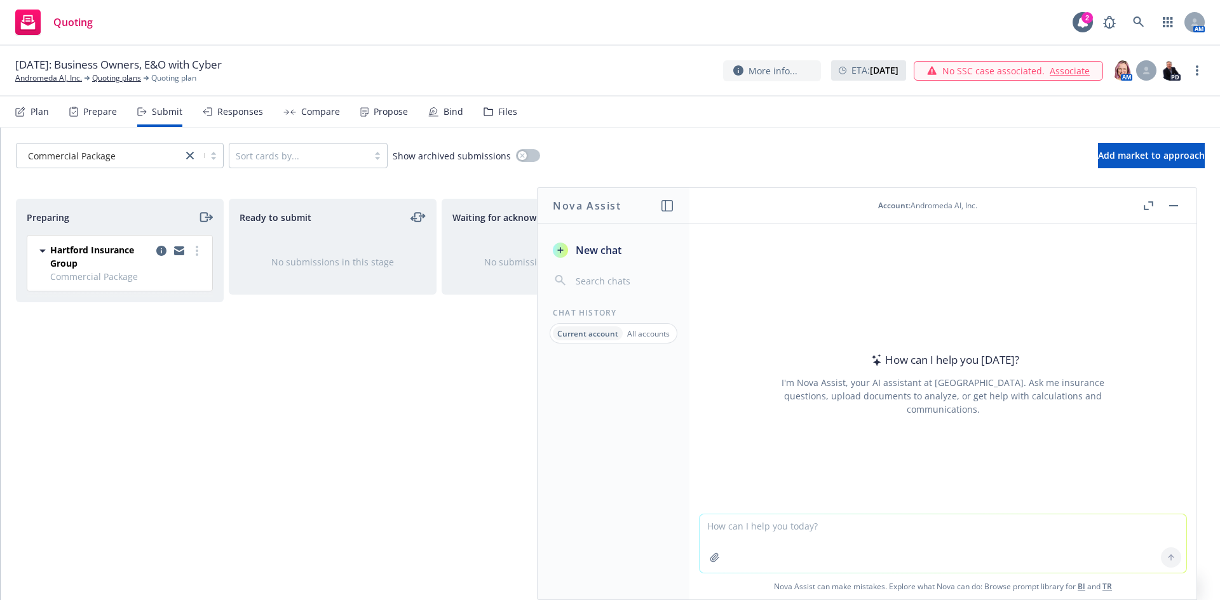
click at [653, 342] on div "Current account All accounts" at bounding box center [614, 333] width 128 height 20
click at [653, 337] on p "All accounts" at bounding box center [648, 333] width 43 height 11
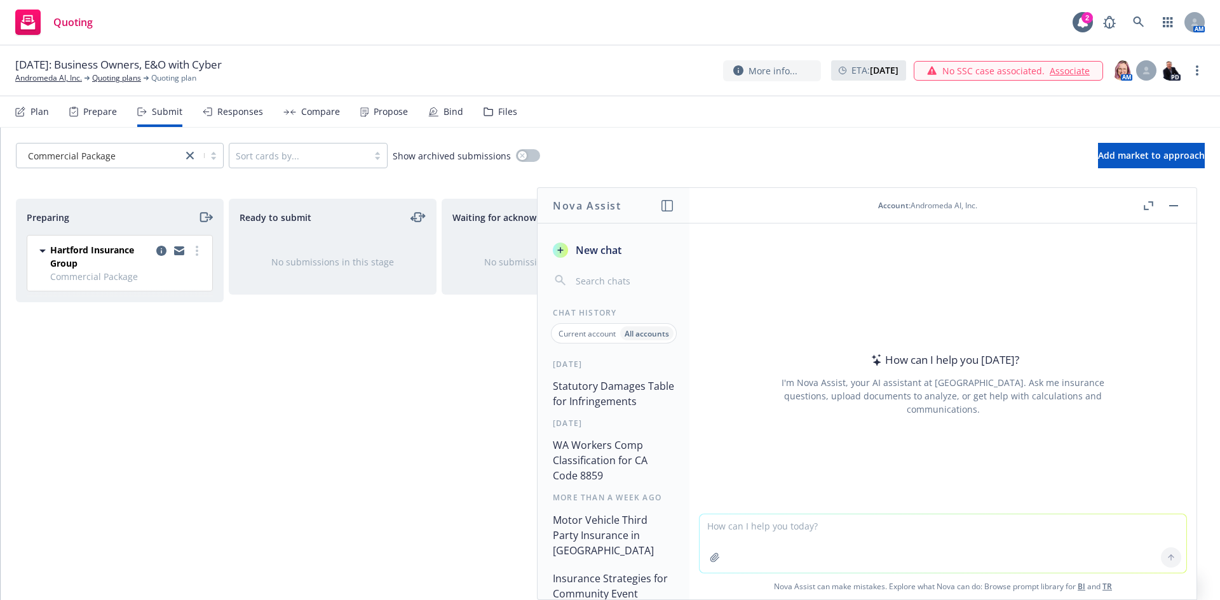
click at [583, 281] on input "button" at bounding box center [623, 281] width 101 height 18
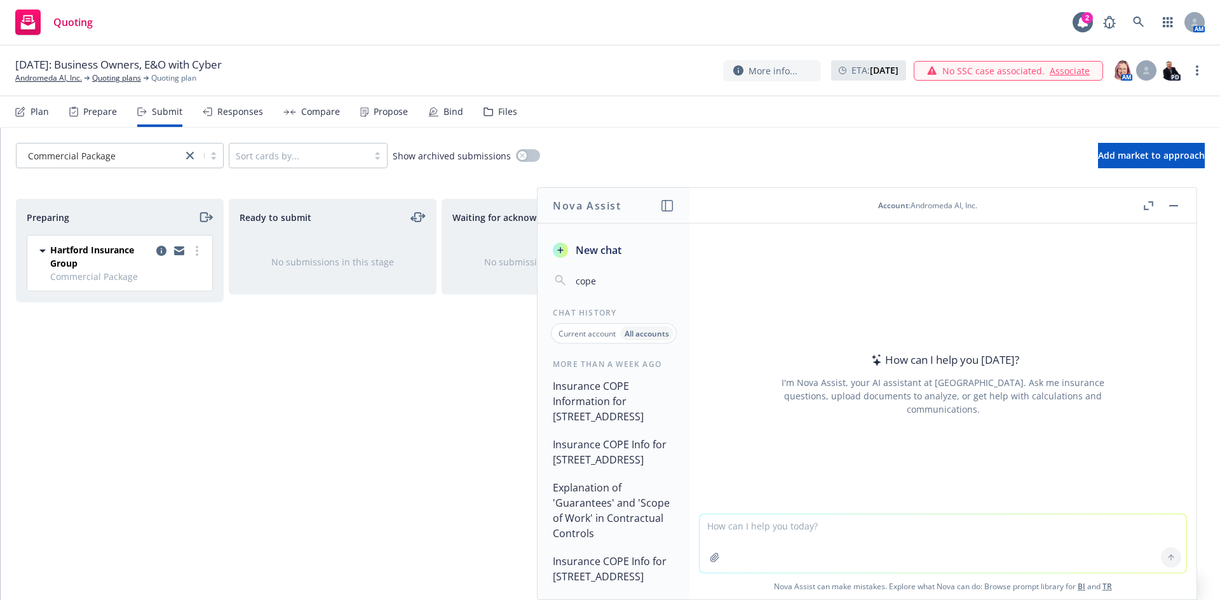
type input "cope"
click at [601, 419] on button "Insurance COPE Information for 67 Richmond St W, Toronto" at bounding box center [614, 401] width 132 height 53
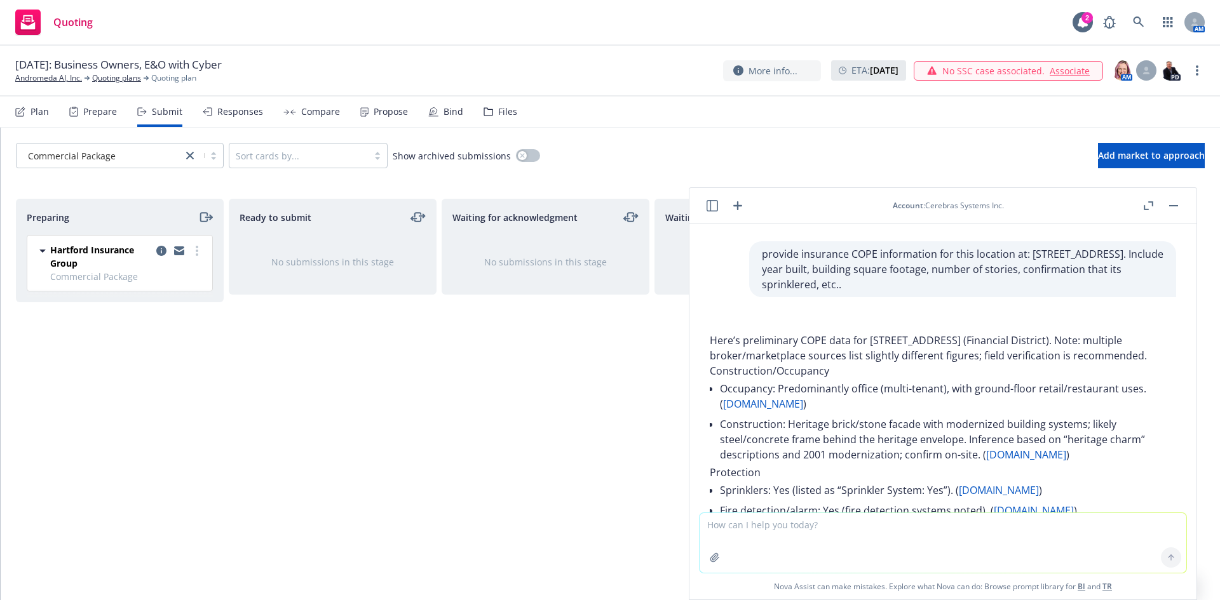
drag, startPoint x: 743, startPoint y: 254, endPoint x: 943, endPoint y: 284, distance: 202.4
click at [943, 284] on p "provide insurance COPE information for this location at: 67 Richmond Street Wes…" at bounding box center [963, 270] width 402 height 46
copy p "provide insurance COPE information for this location at: 67 Richmond Street Wes…"
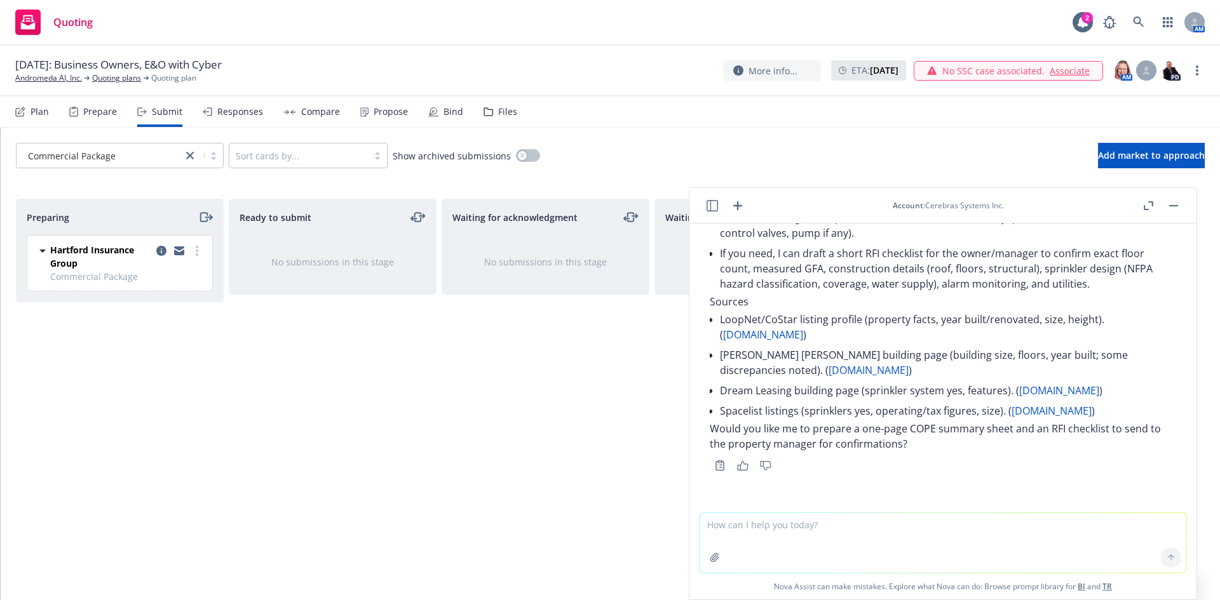
scroll to position [877, 0]
click at [234, 418] on div "Ready to submit No submissions in this stage" at bounding box center [333, 386] width 208 height 375
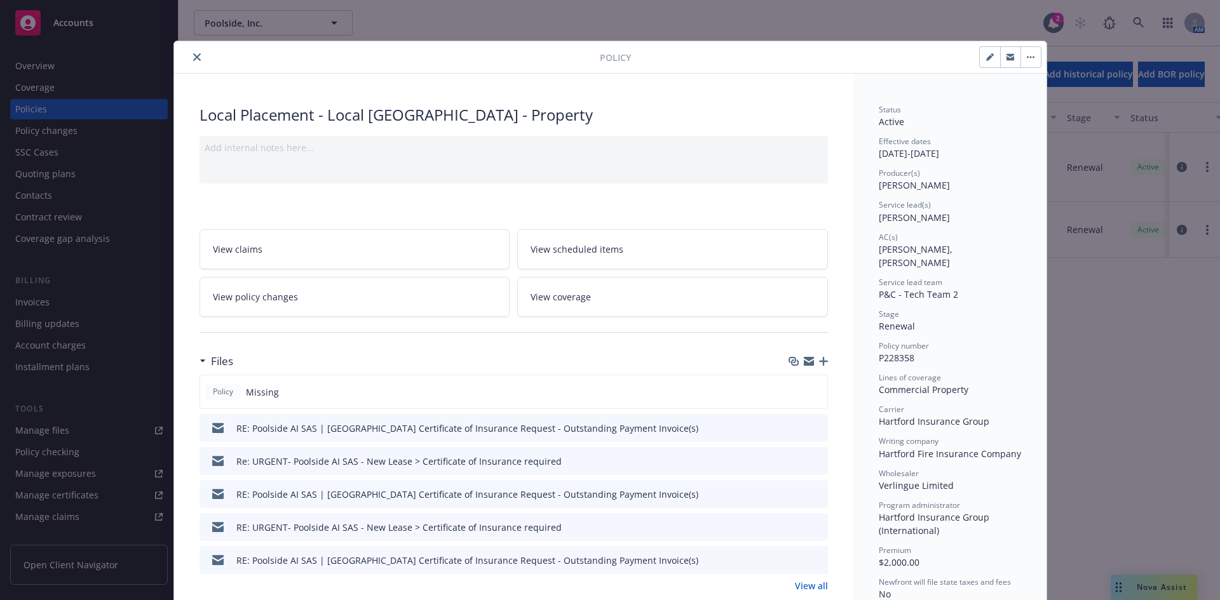
click at [193, 57] on icon "close" at bounding box center [197, 57] width 8 height 8
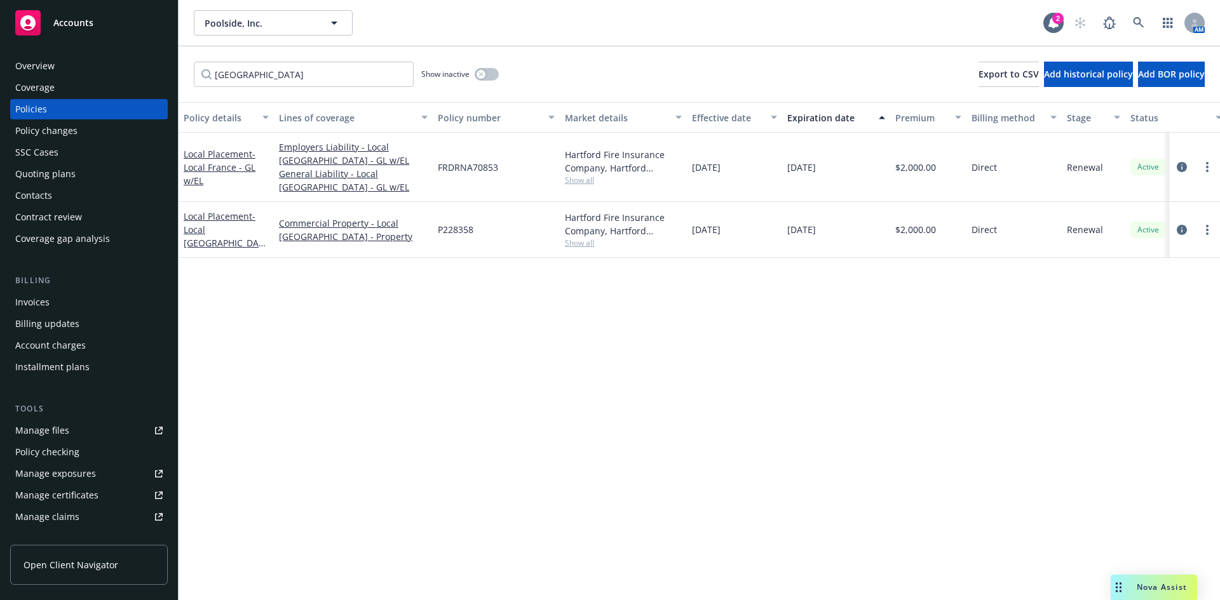
click at [461, 267] on div "Policy details Lines of coverage Policy number Market details Effective date Ex…" at bounding box center [699, 351] width 1041 height 498
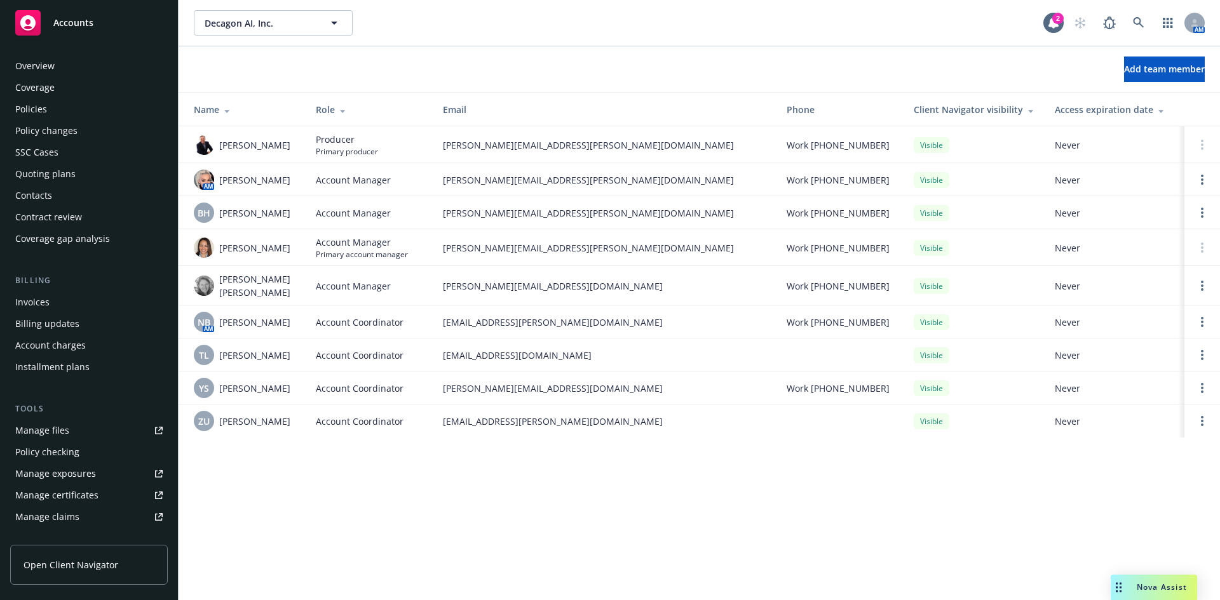
scroll to position [249, 0]
